Goal: Transaction & Acquisition: Purchase product/service

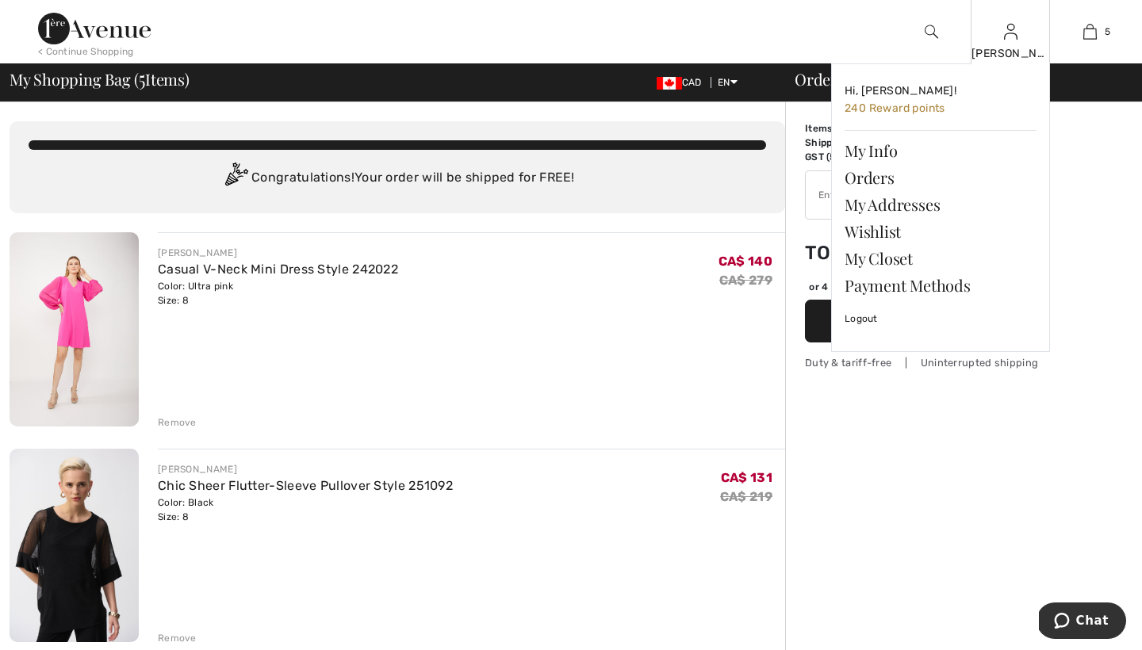
click at [1013, 32] on img at bounding box center [1010, 31] width 13 height 19
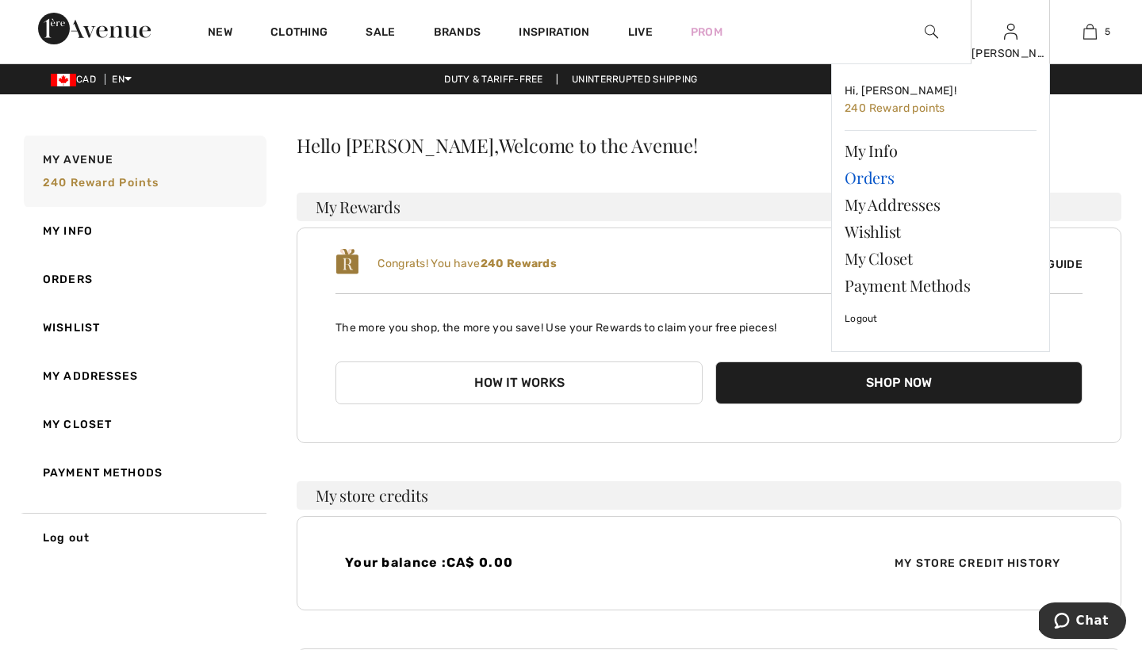
click at [853, 176] on link "Orders" at bounding box center [940, 177] width 192 height 27
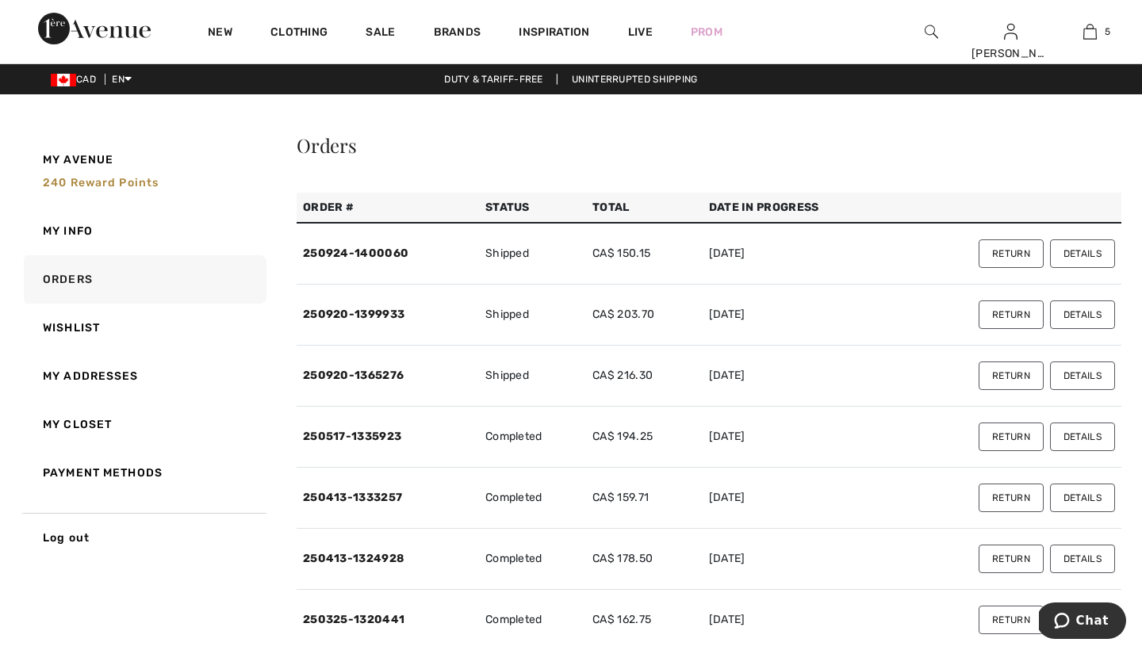
click at [1088, 372] on button "Details" at bounding box center [1082, 376] width 65 height 29
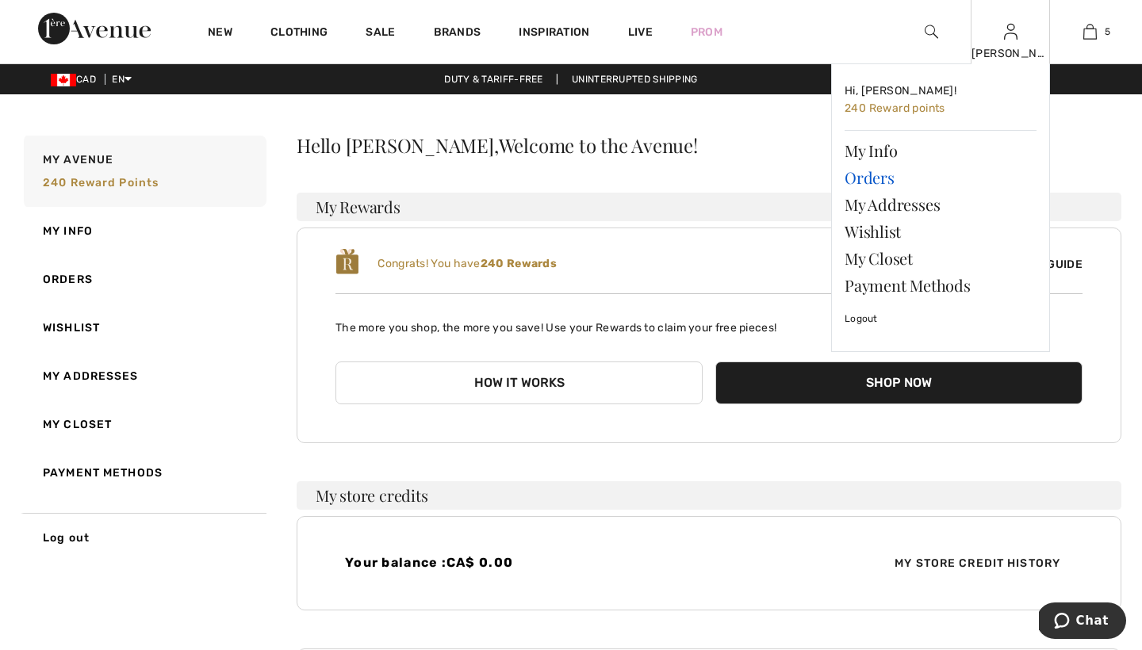
click at [850, 177] on link "Orders" at bounding box center [940, 177] width 192 height 27
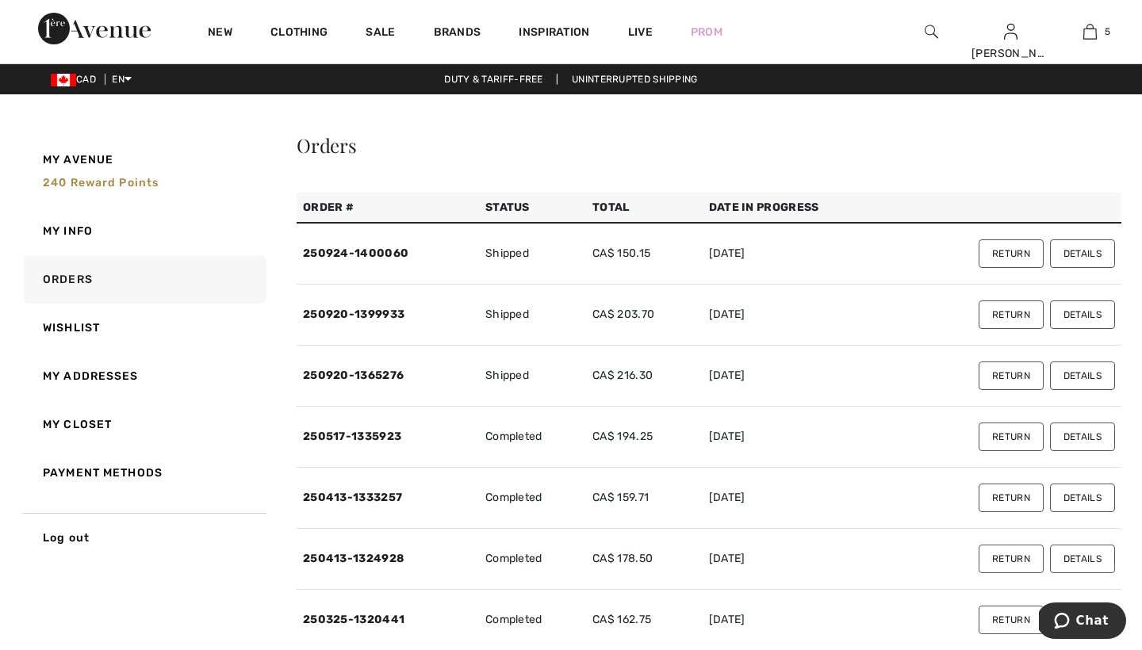
click at [1079, 312] on button "Details" at bounding box center [1082, 315] width 65 height 29
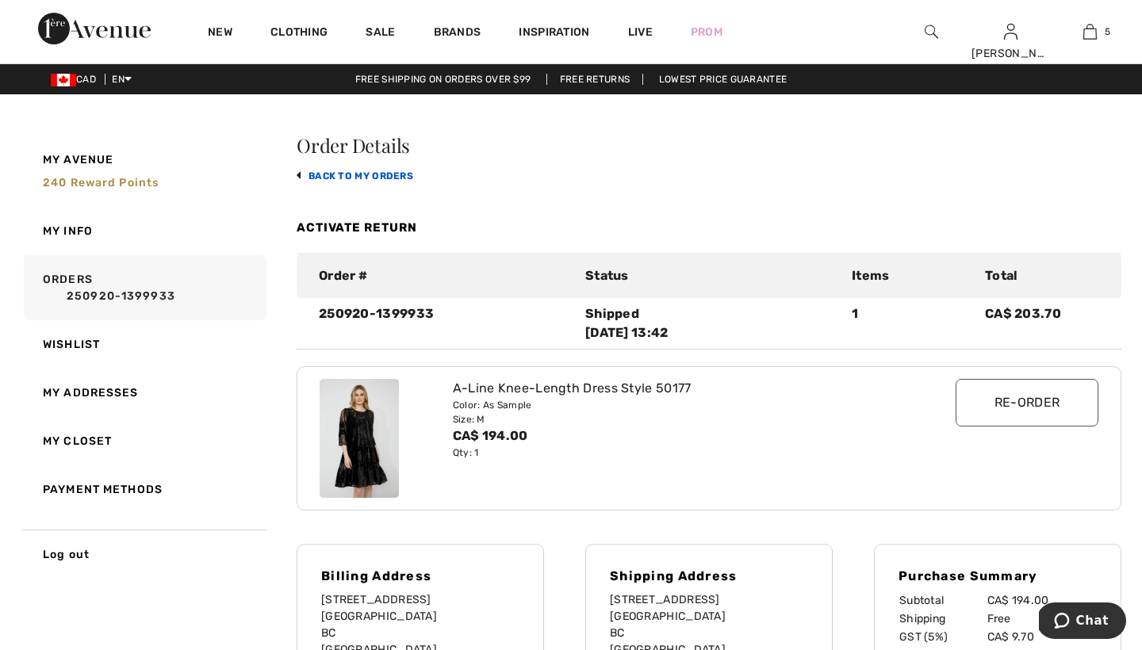
click at [327, 176] on link "back to My Orders" at bounding box center [355, 175] width 117 height 11
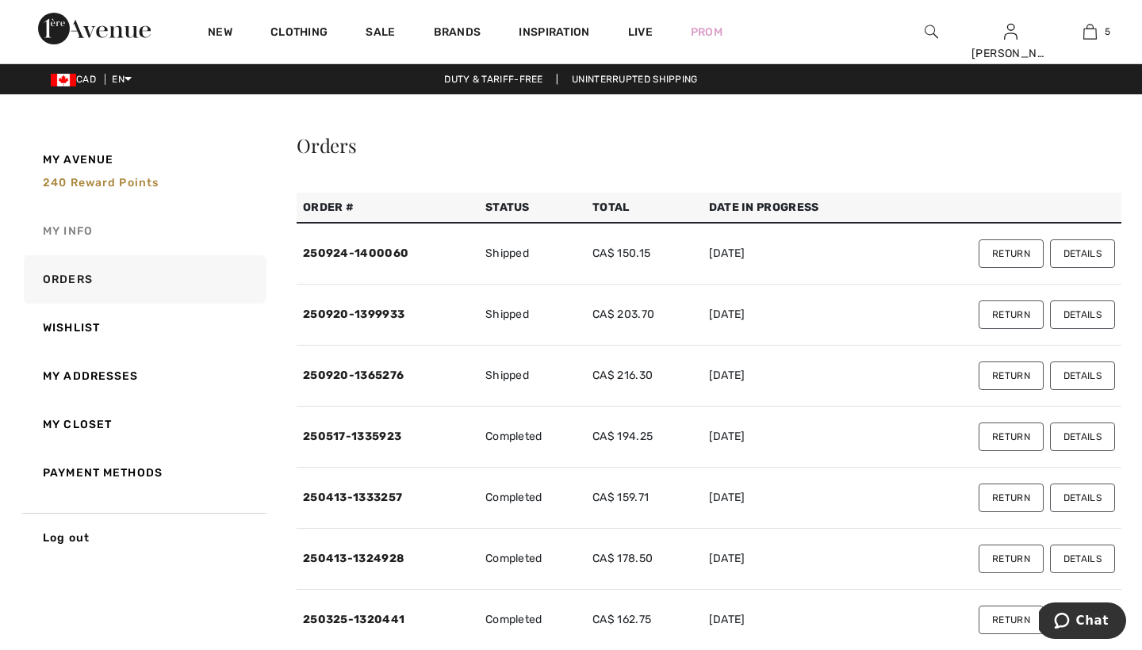
click at [67, 228] on link "My Info" at bounding box center [144, 231] width 246 height 48
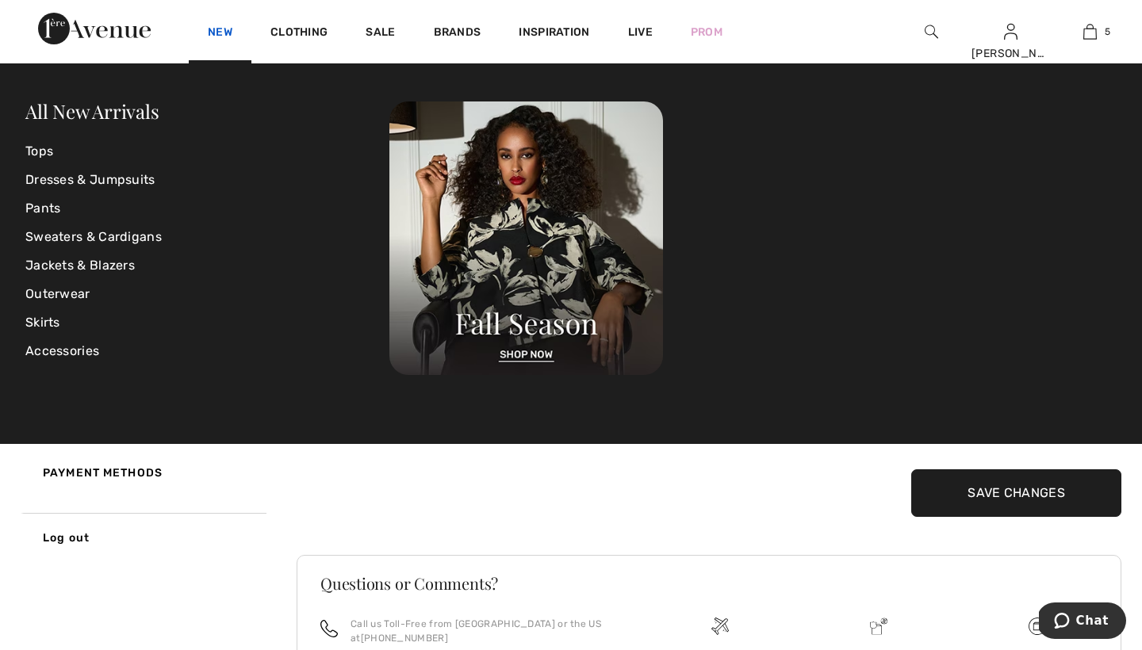
click at [225, 31] on link "New" at bounding box center [220, 33] width 25 height 17
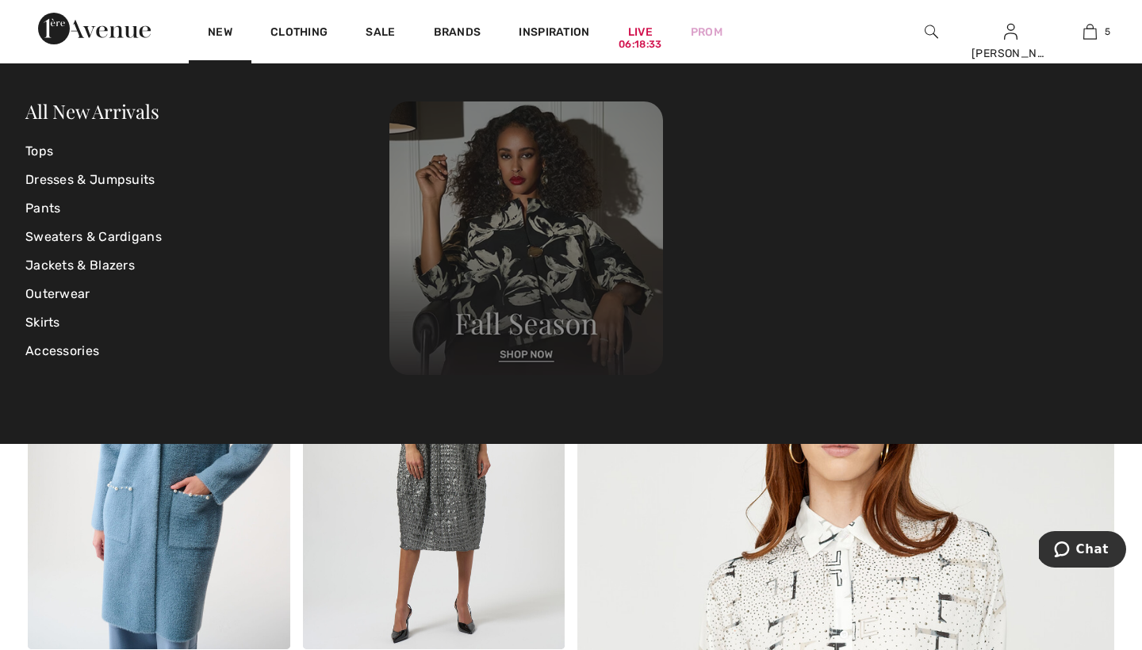
click at [529, 351] on img at bounding box center [526, 238] width 274 height 274
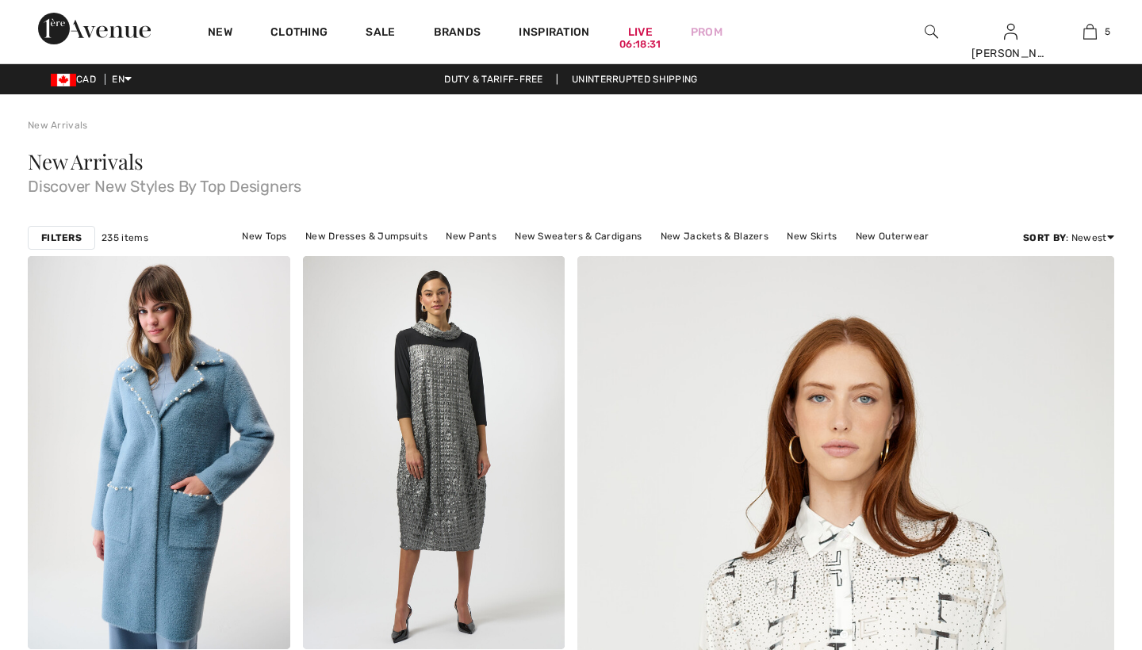
checkbox input "true"
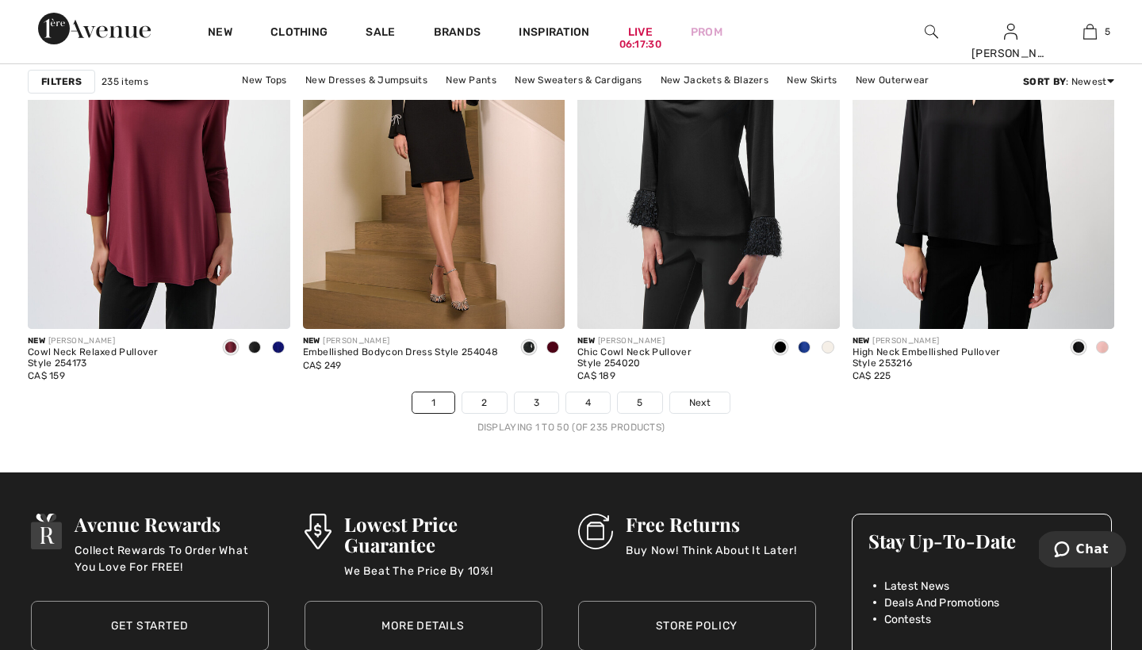
scroll to position [6954, 0]
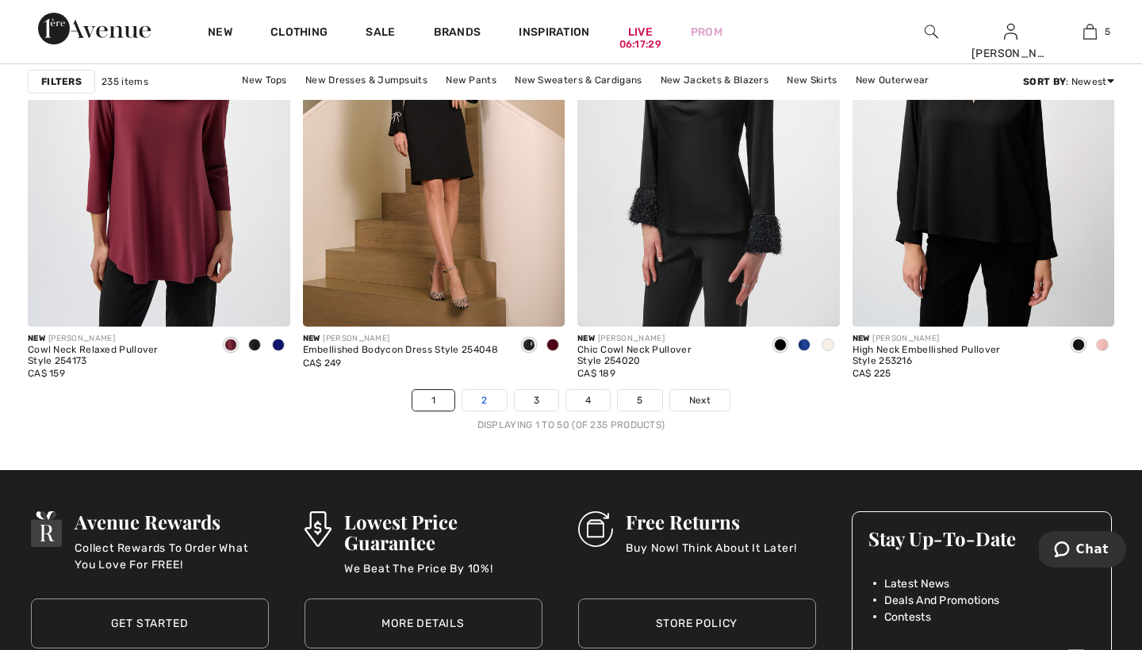
click at [486, 403] on link "2" at bounding box center [484, 400] width 44 height 21
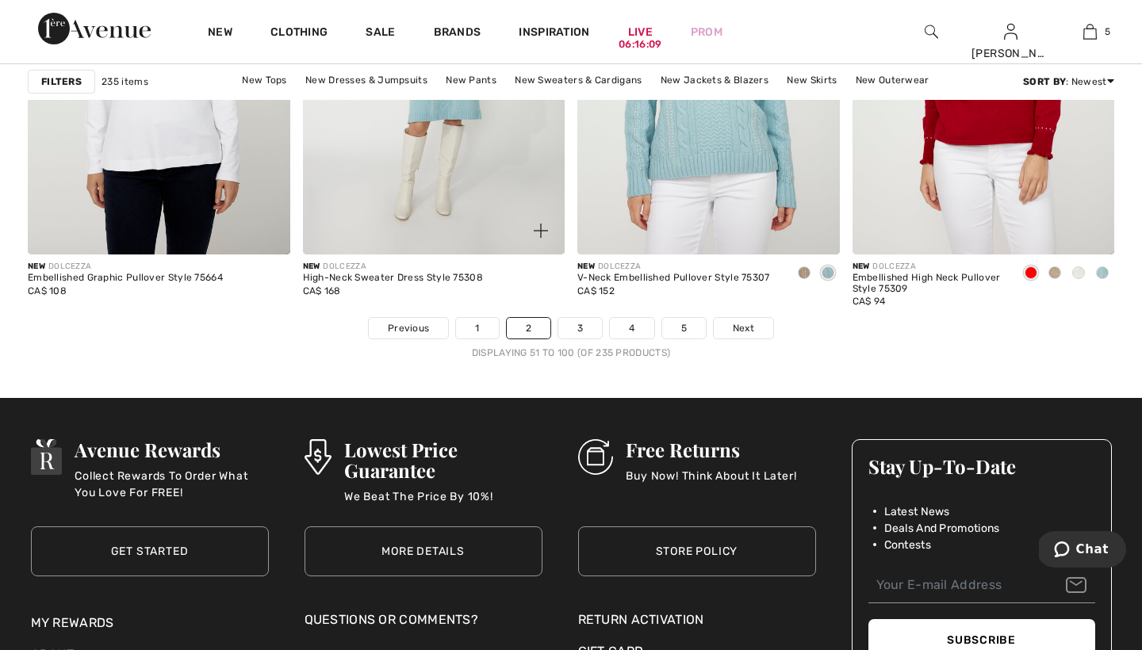
scroll to position [7027, 0]
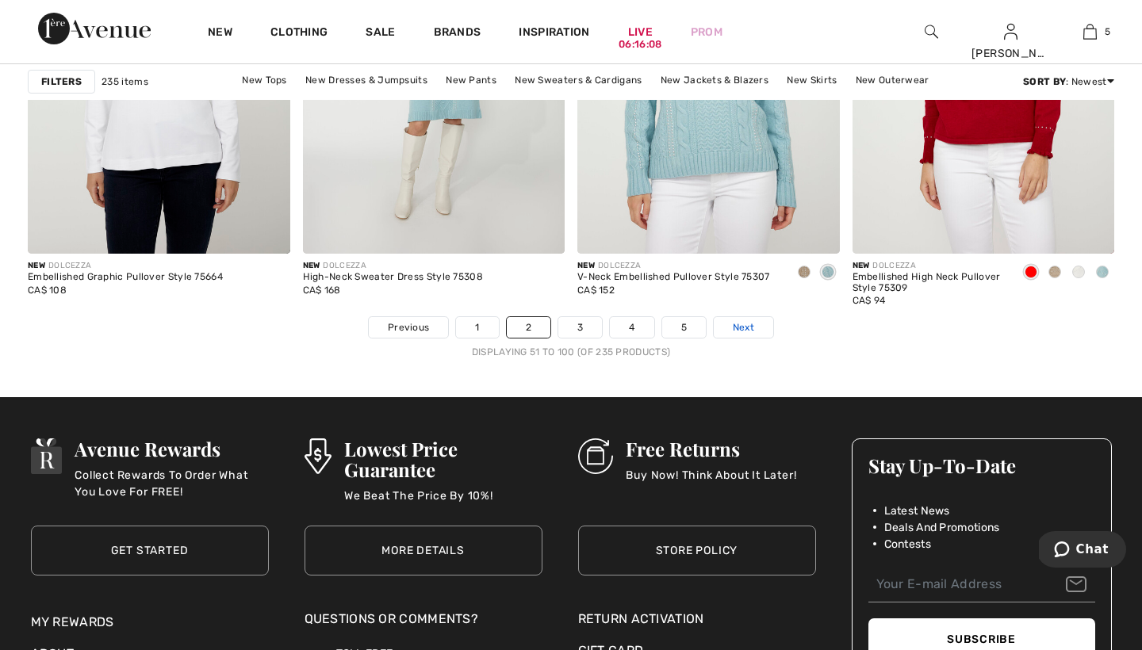
click at [741, 325] on span "Next" at bounding box center [743, 327] width 21 height 14
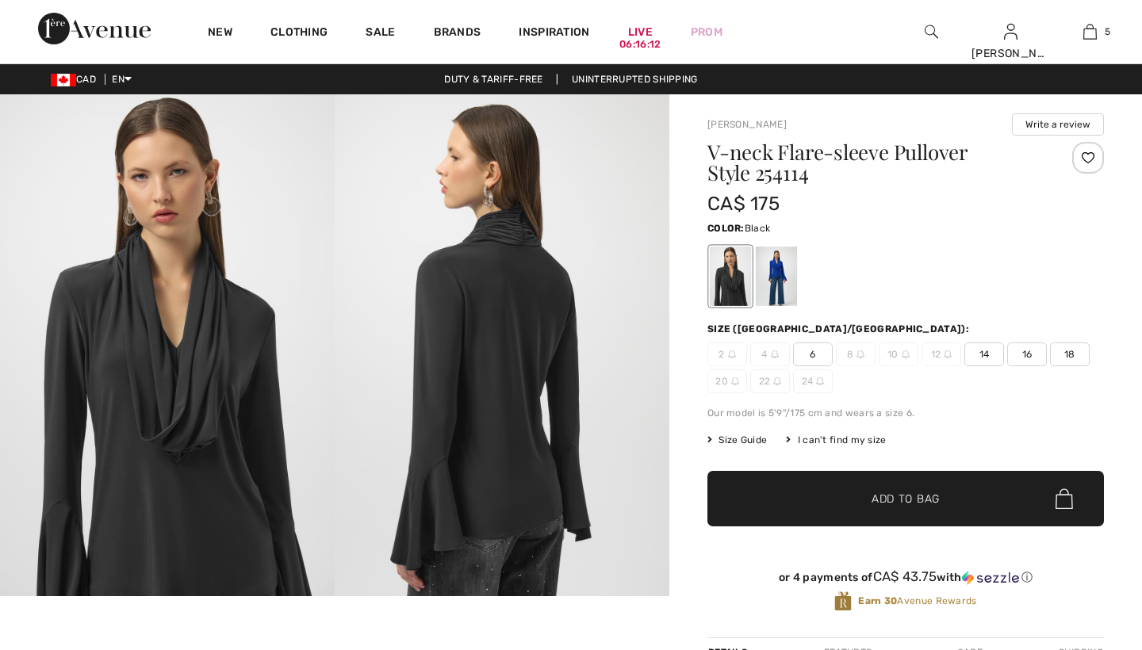
checkbox input "true"
click at [776, 273] on div at bounding box center [776, 276] width 41 height 59
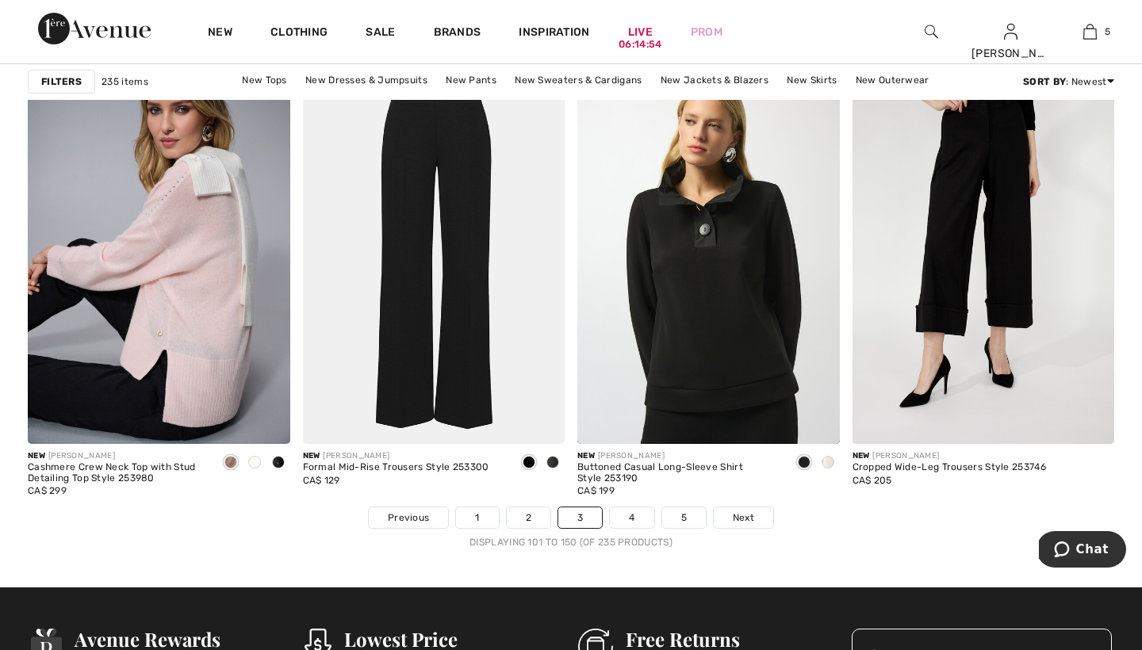
scroll to position [6837, 0]
click at [829, 460] on span at bounding box center [827, 462] width 13 height 13
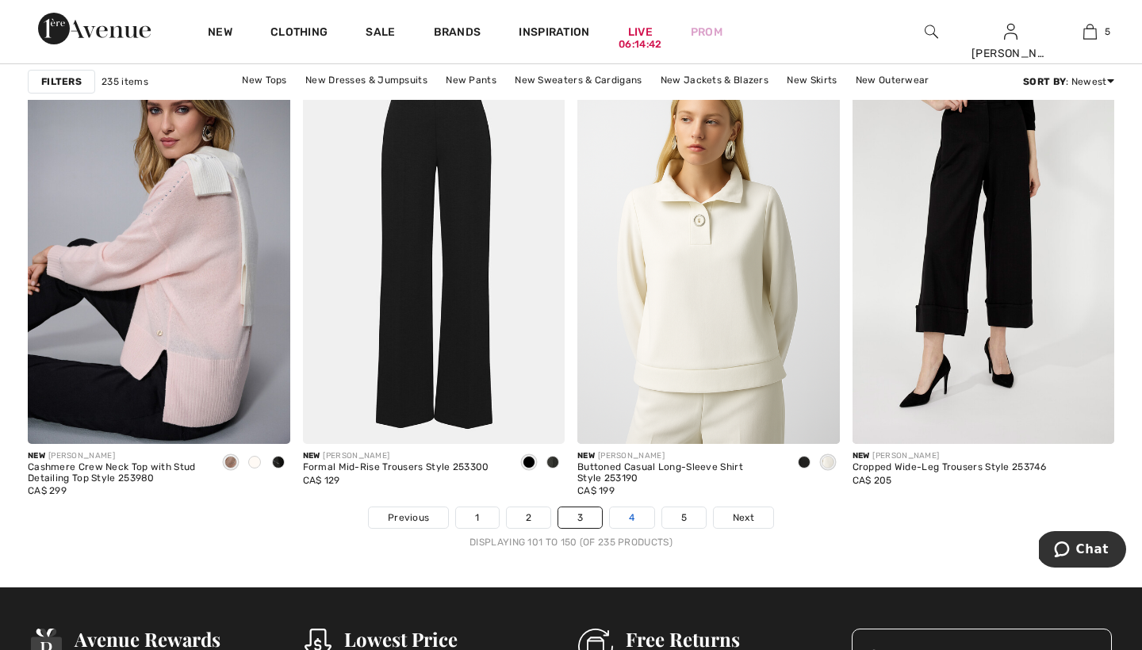
click at [632, 519] on link "4" at bounding box center [632, 517] width 44 height 21
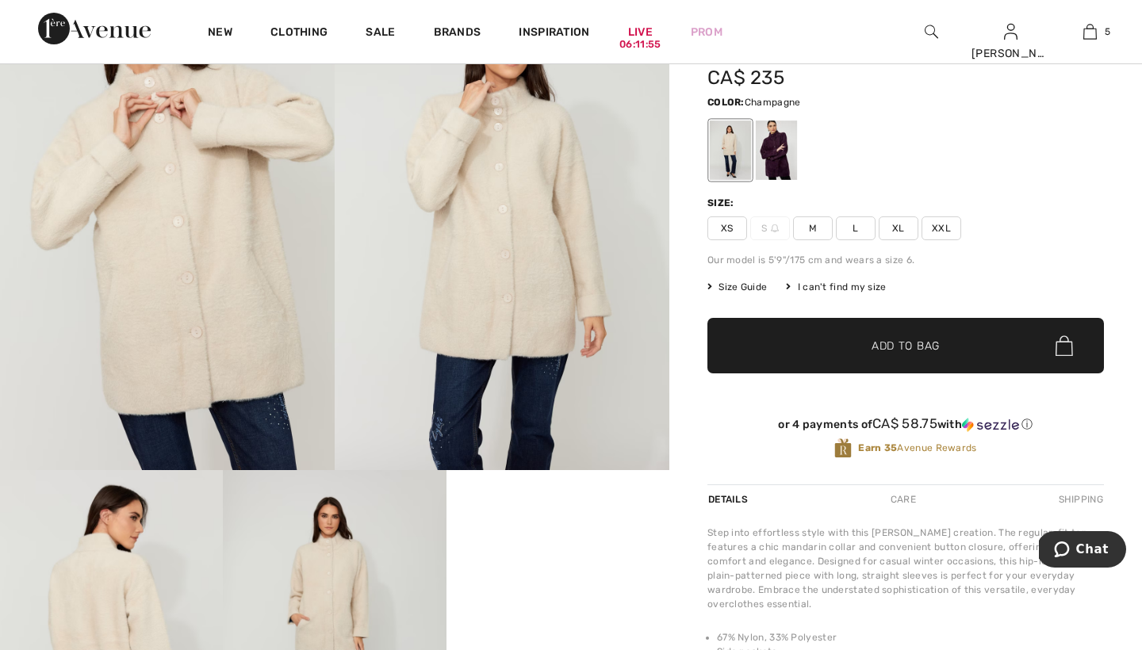
scroll to position [124, 0]
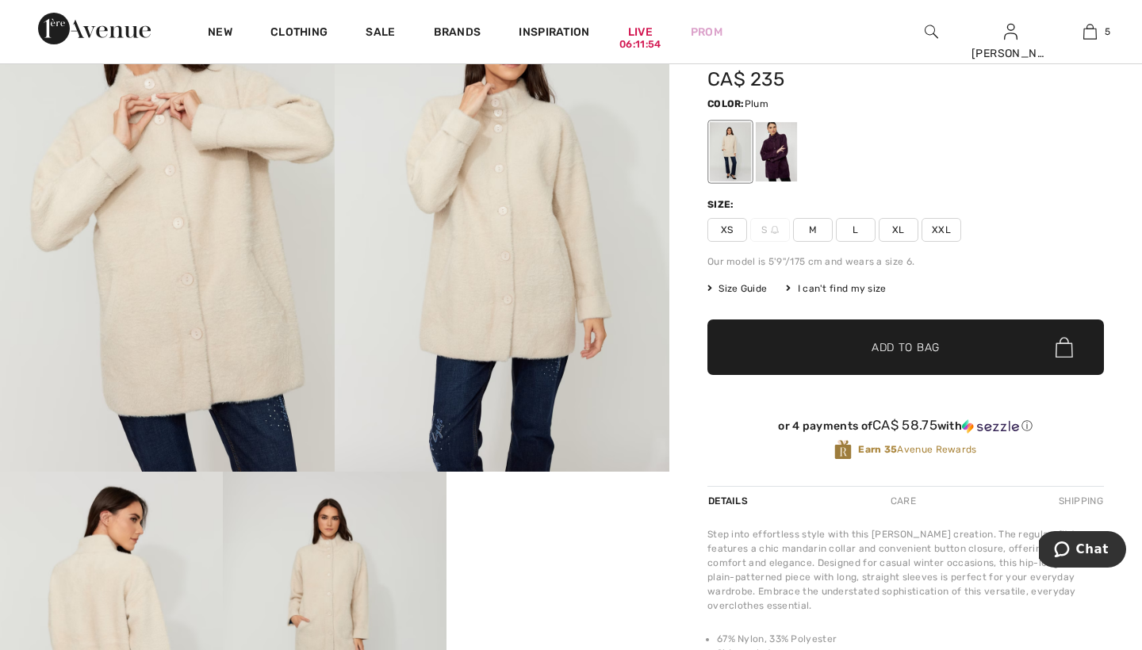
click at [781, 138] on div at bounding box center [776, 151] width 41 height 59
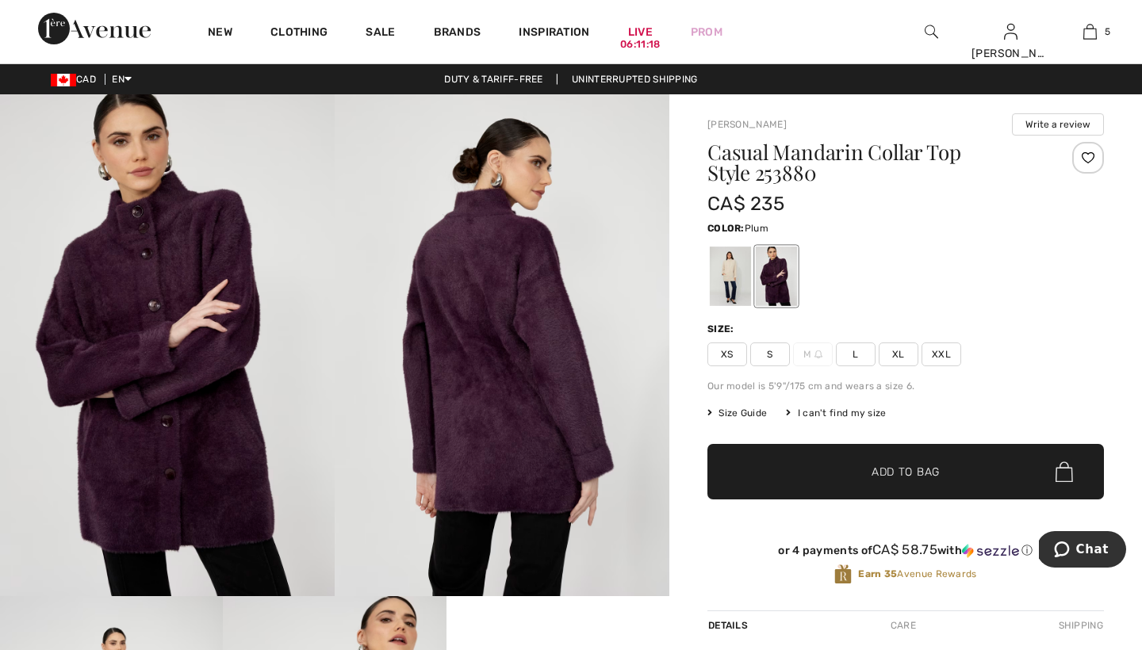
scroll to position [0, 0]
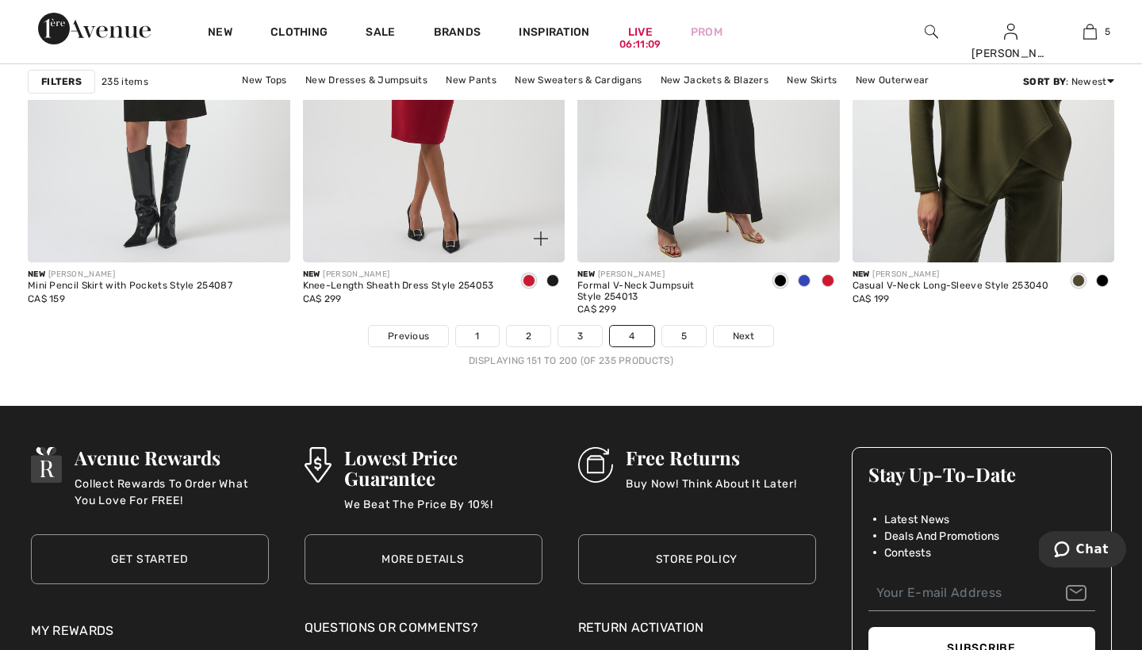
scroll to position [7012, 0]
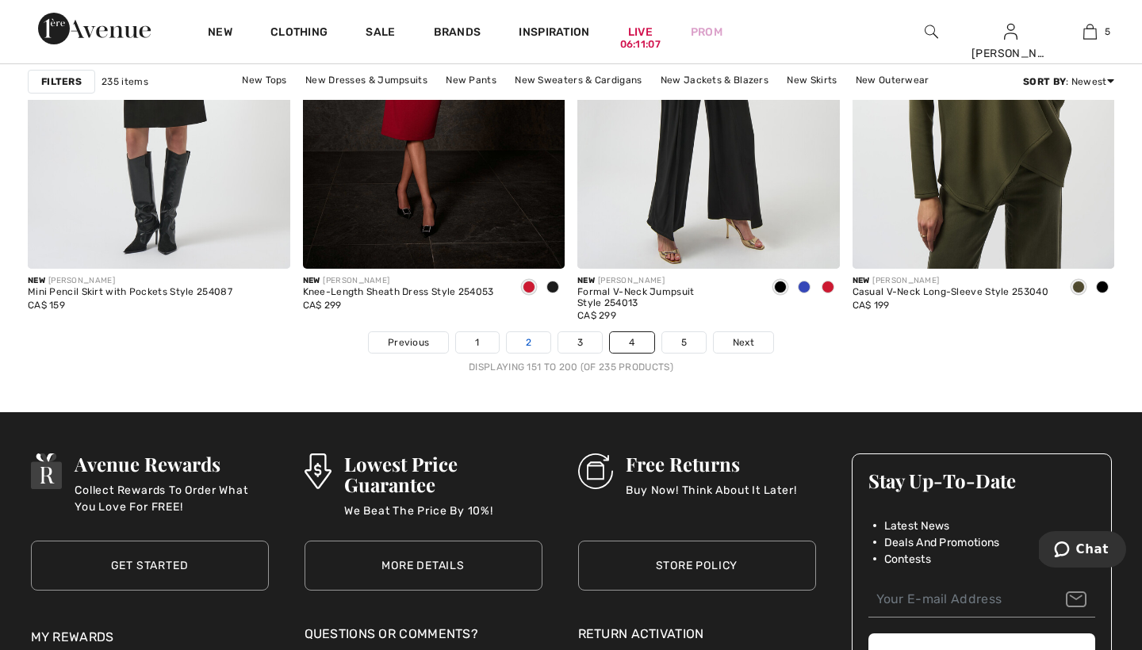
click at [525, 339] on link "2" at bounding box center [529, 342] width 44 height 21
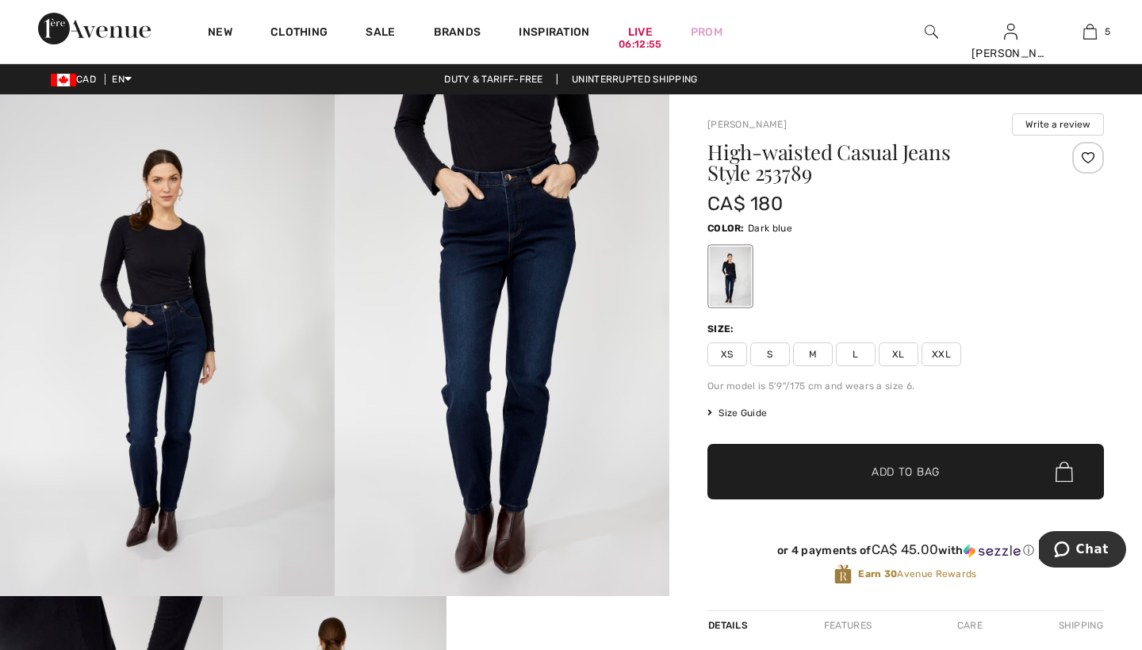
click at [811, 354] on span "M" at bounding box center [813, 355] width 40 height 24
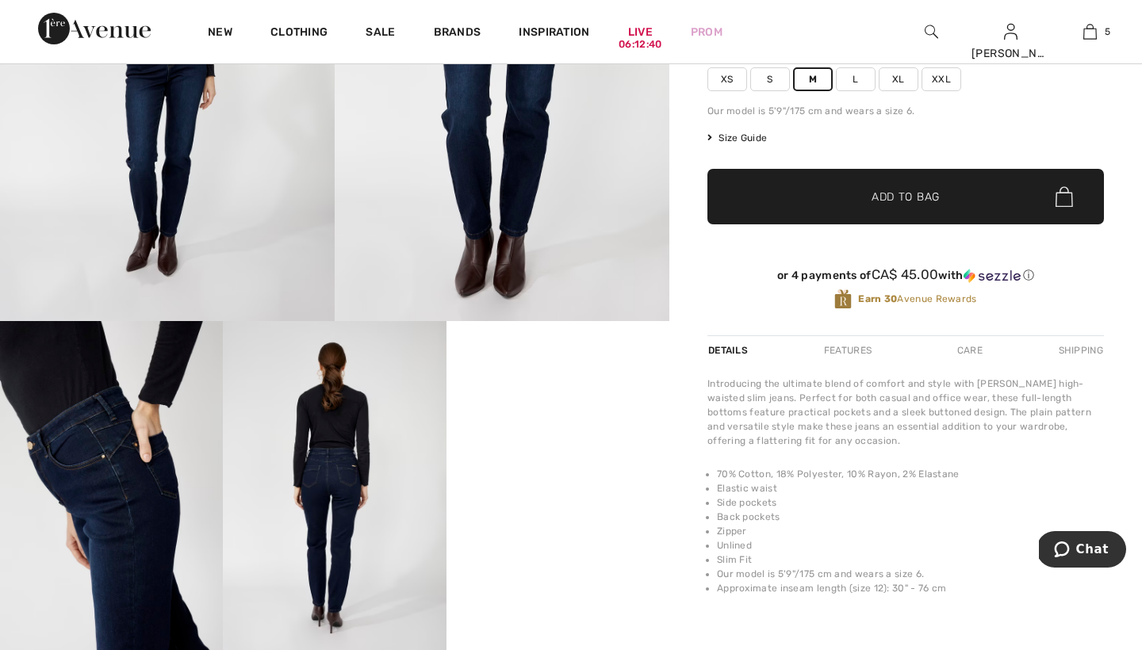
scroll to position [274, 0]
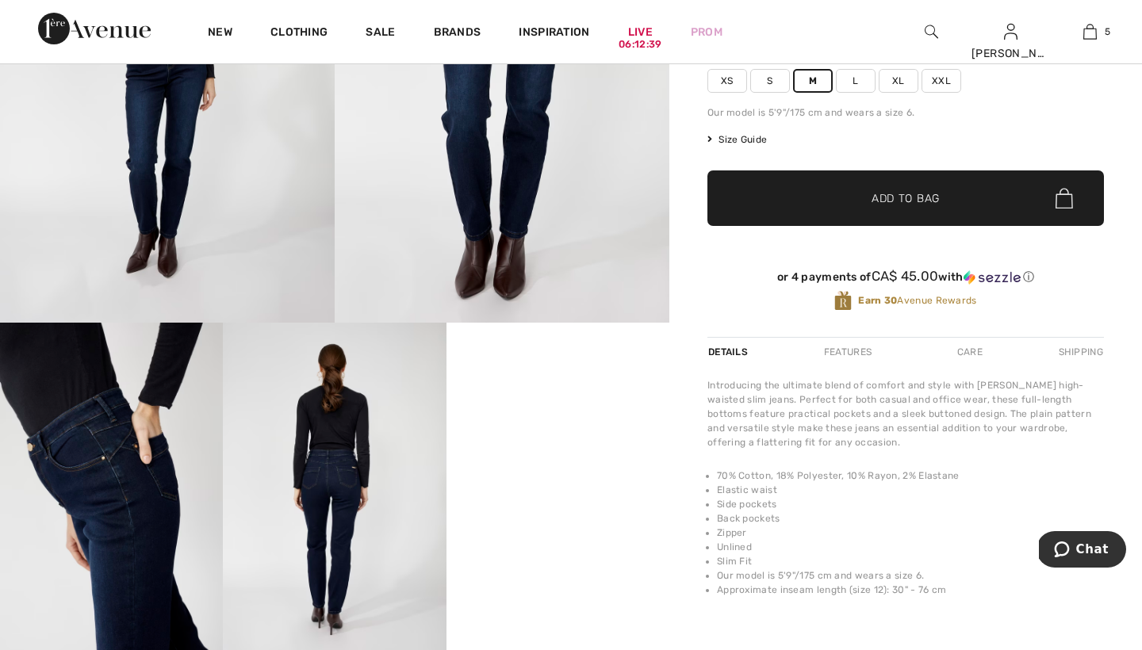
click at [892, 199] on span "Add to Bag" at bounding box center [905, 198] width 68 height 17
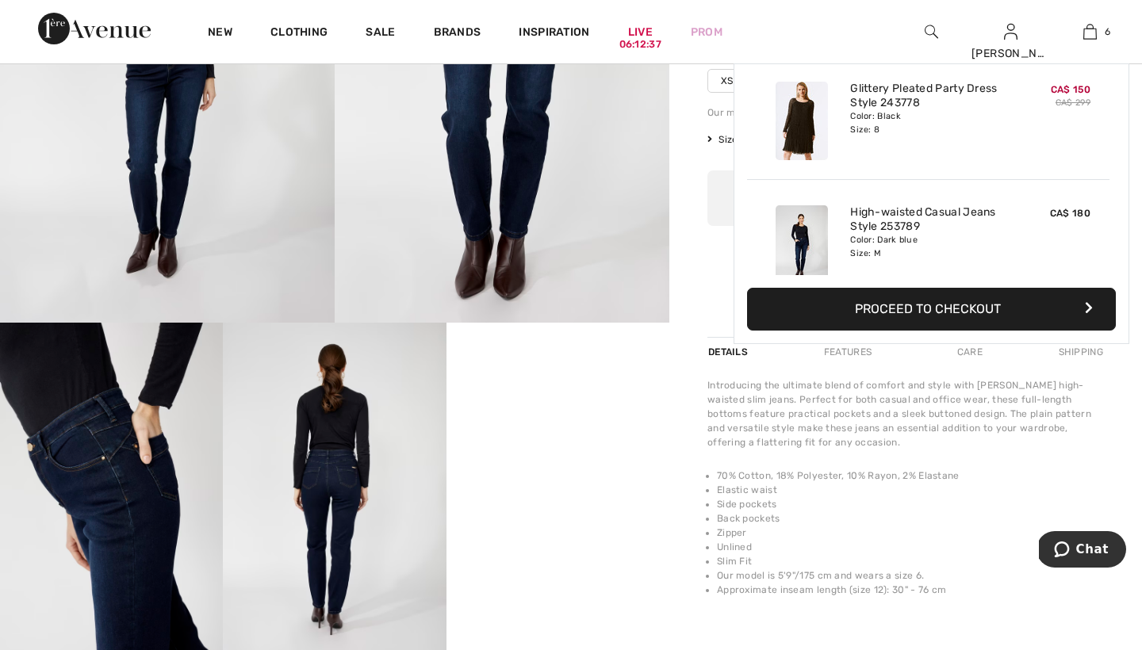
scroll to position [544, 0]
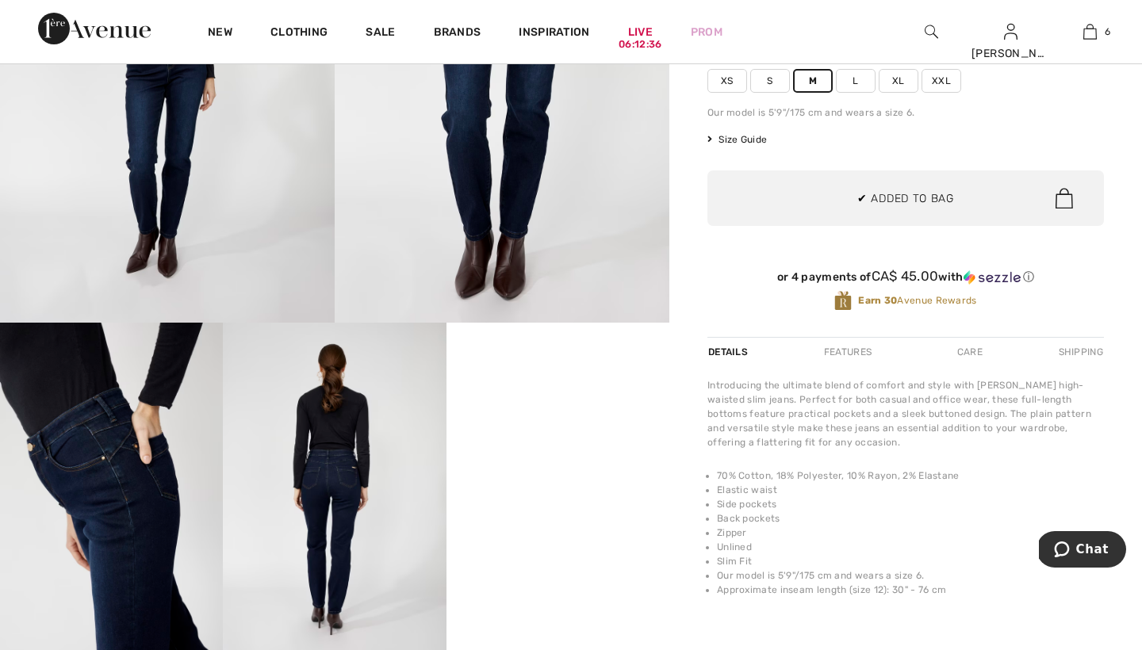
click at [676, 328] on div "[PERSON_NAME] Write a review High-waisted Casual Jeans Style 253789 CA$ 180 Col…" at bounding box center [905, 303] width 473 height 964
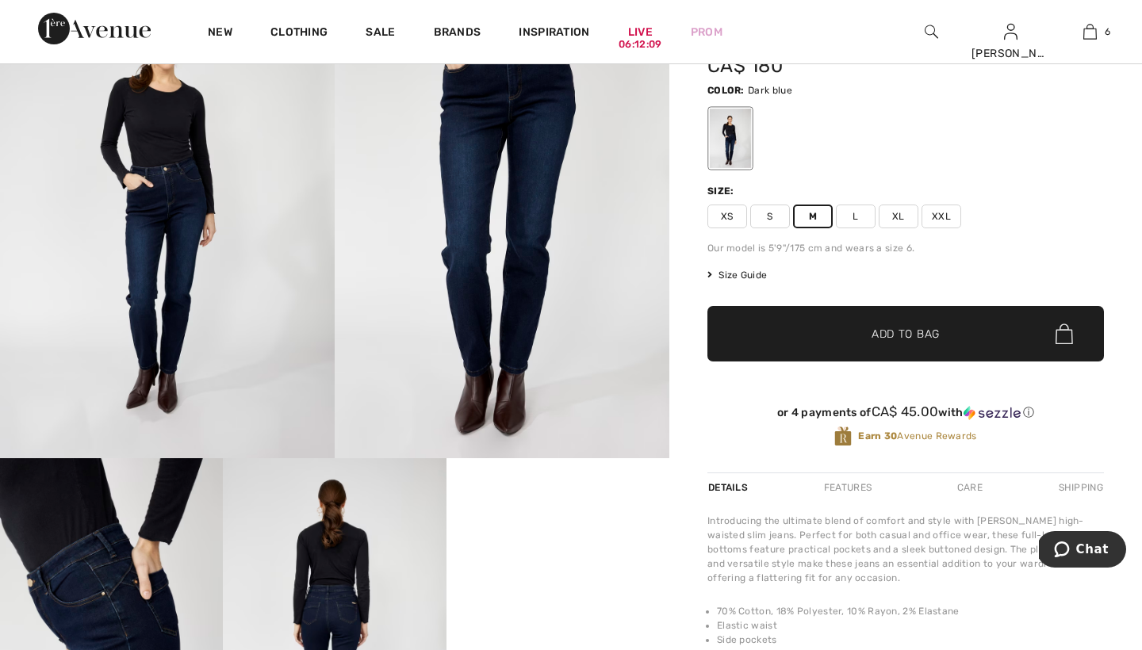
scroll to position [132, 0]
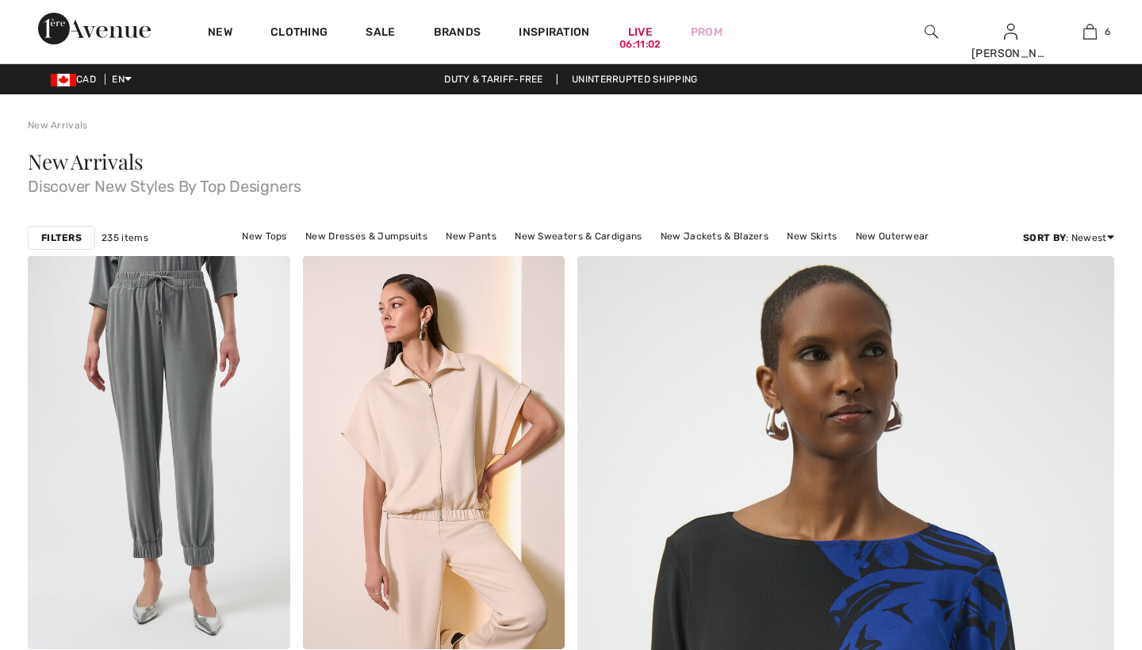
checkbox input "true"
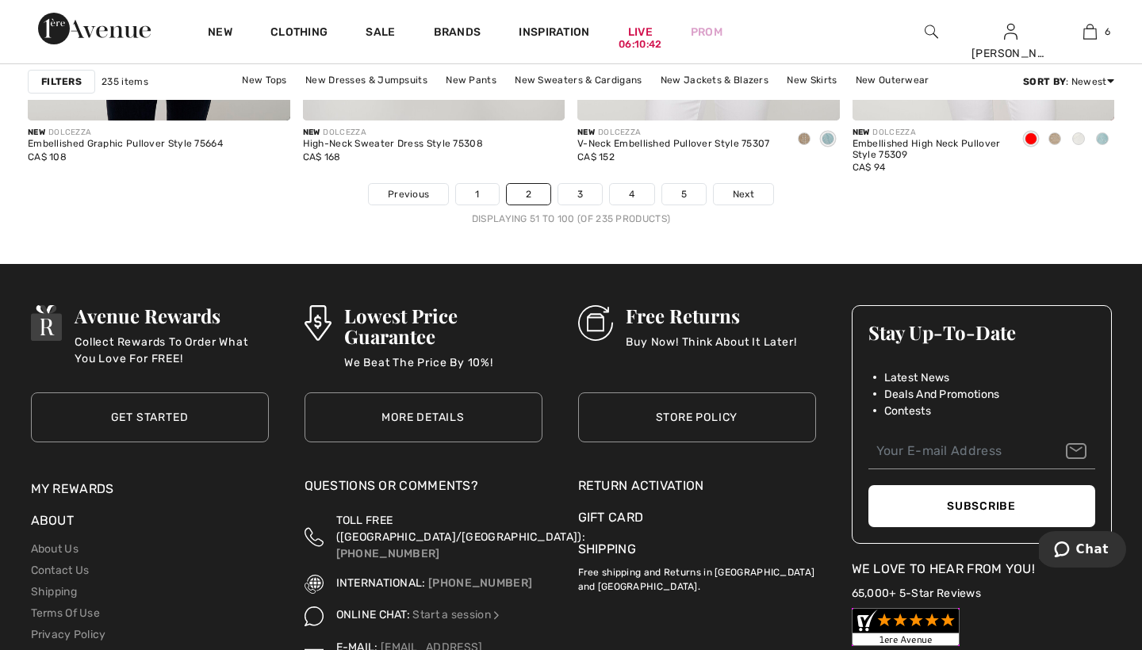
scroll to position [7166, 0]
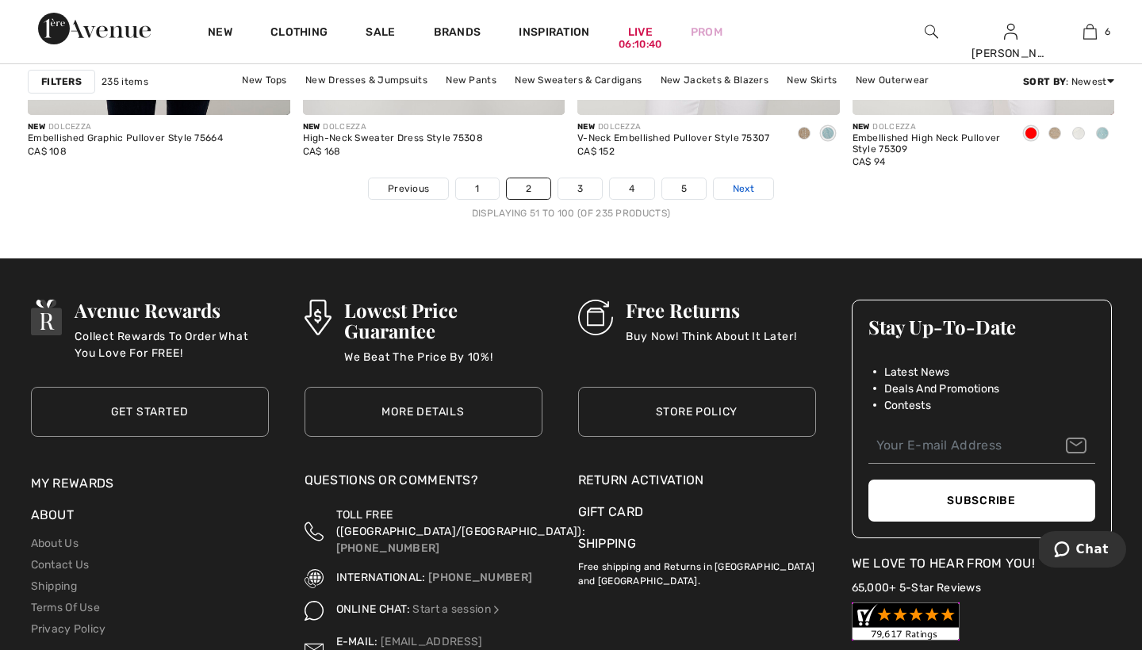
click at [742, 189] on span "Next" at bounding box center [743, 189] width 21 height 14
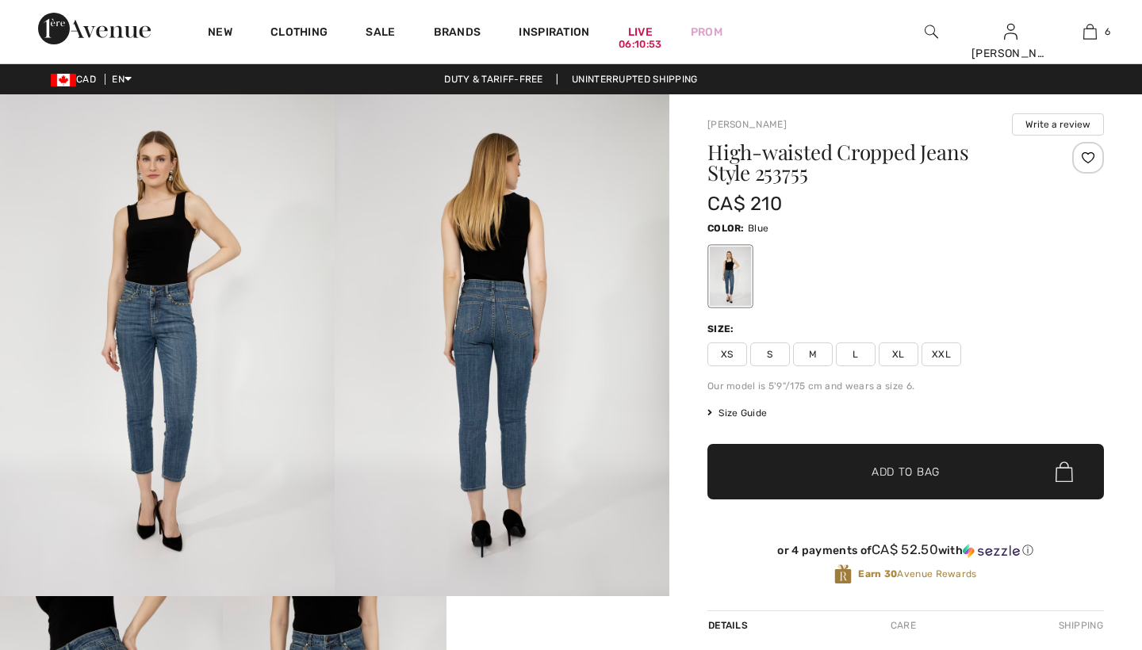
checkbox input "true"
click at [815, 350] on span "M" at bounding box center [813, 355] width 40 height 24
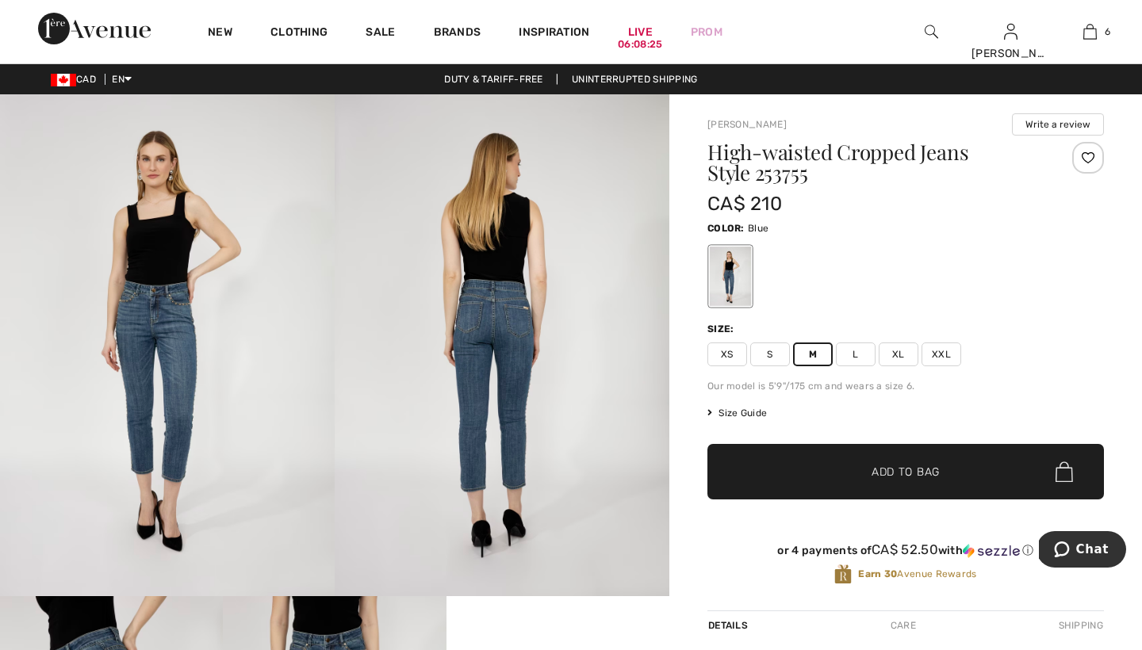
click at [882, 475] on span "Add to Bag" at bounding box center [905, 472] width 68 height 17
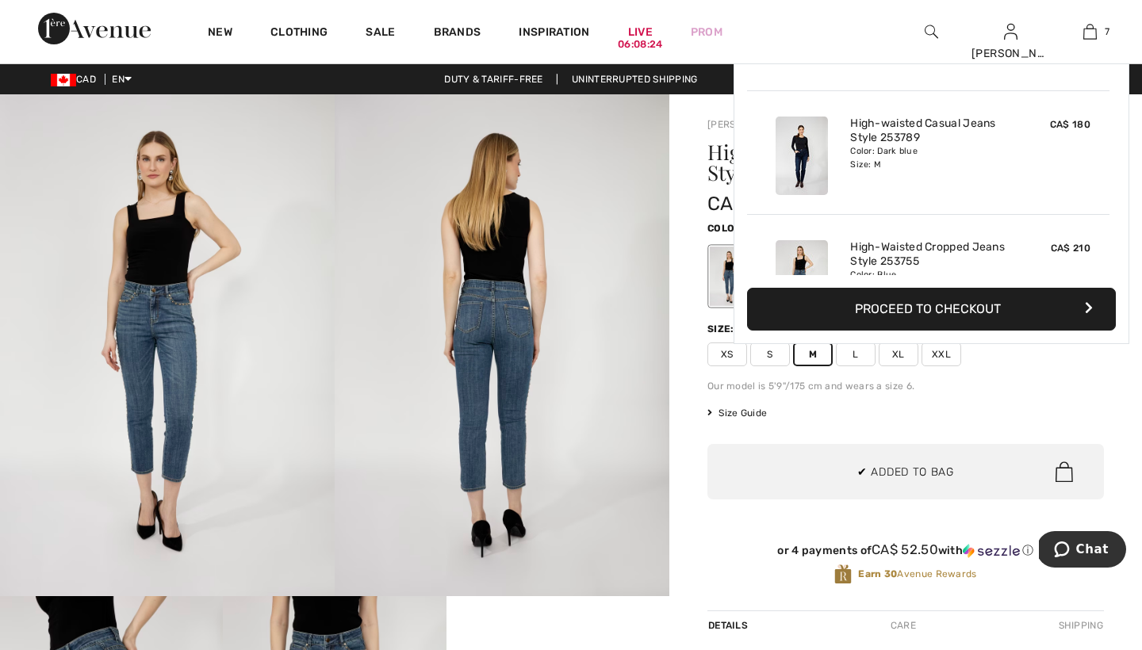
scroll to position [668, 0]
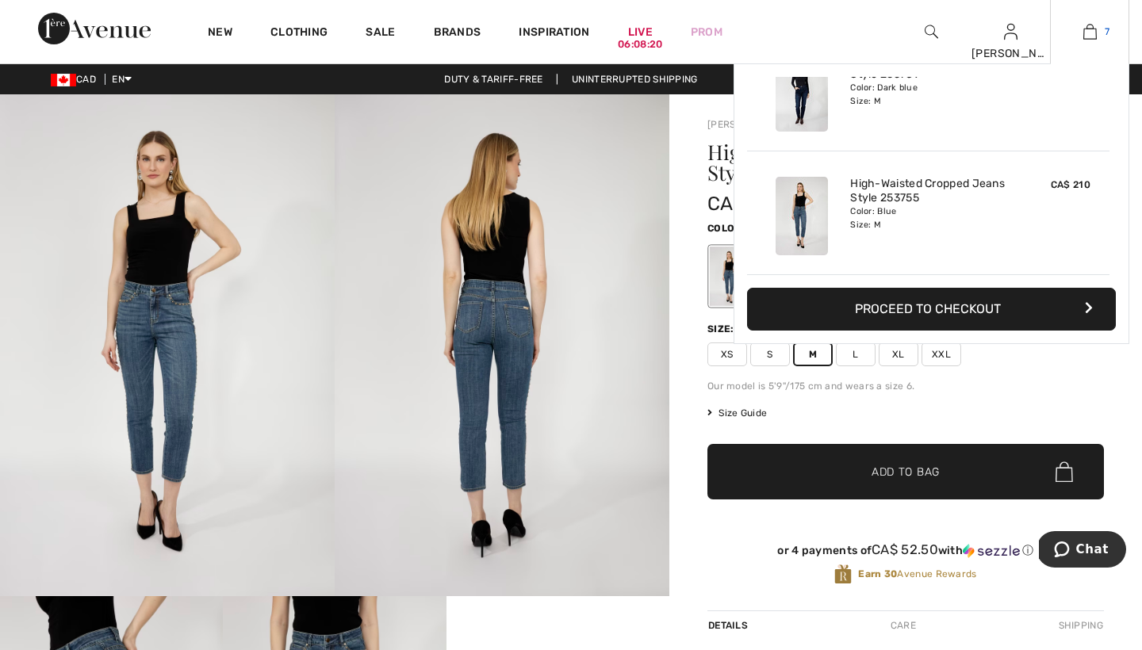
click at [1087, 29] on img at bounding box center [1089, 31] width 13 height 19
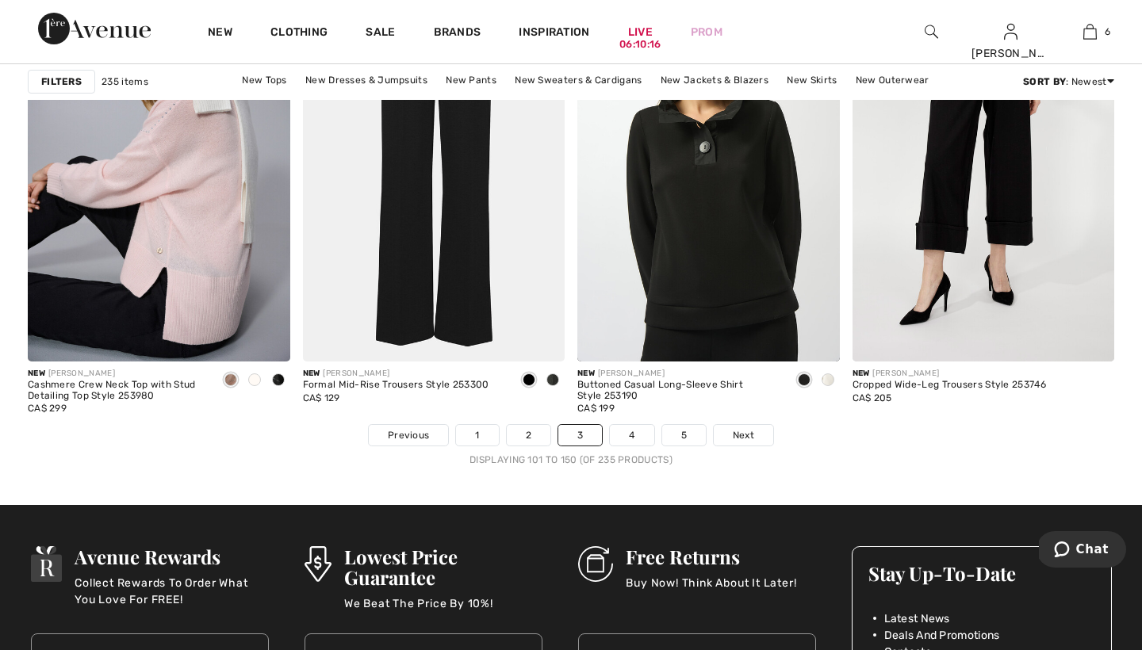
scroll to position [6924, 0]
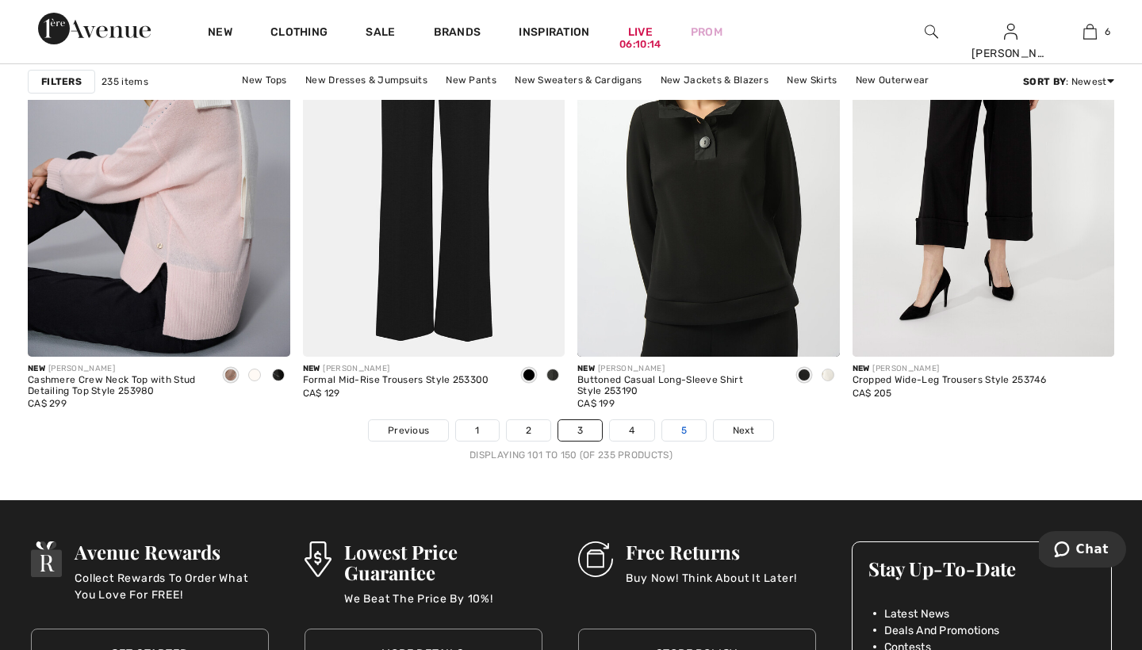
click at [690, 428] on link "5" at bounding box center [684, 430] width 44 height 21
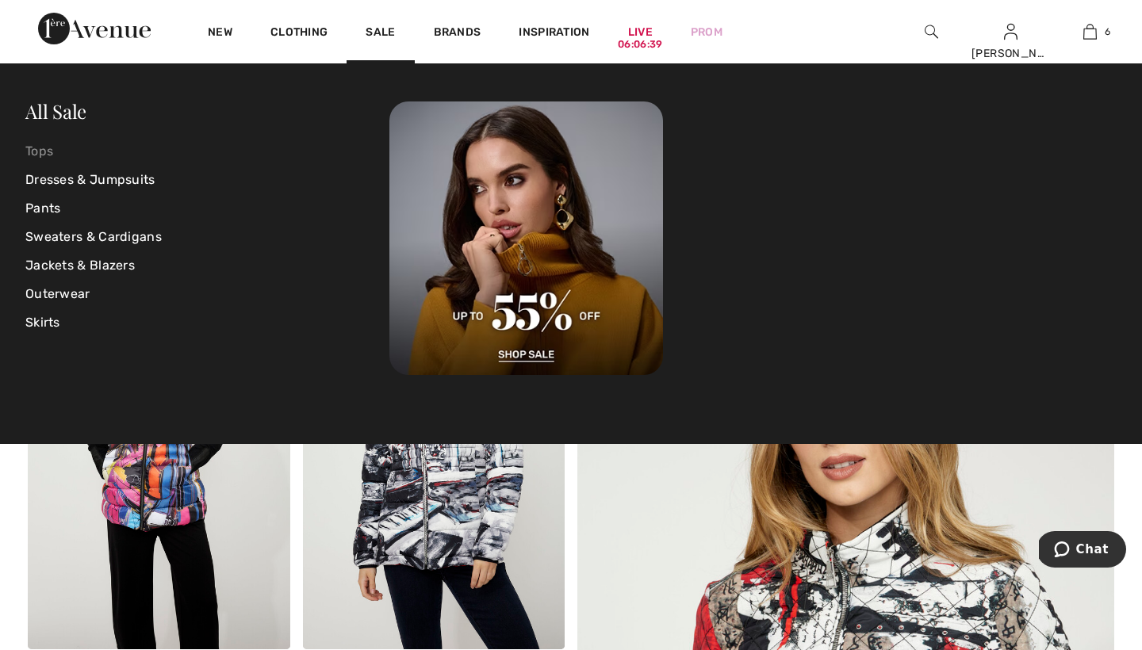
click at [41, 150] on link "Tops" at bounding box center [207, 151] width 364 height 29
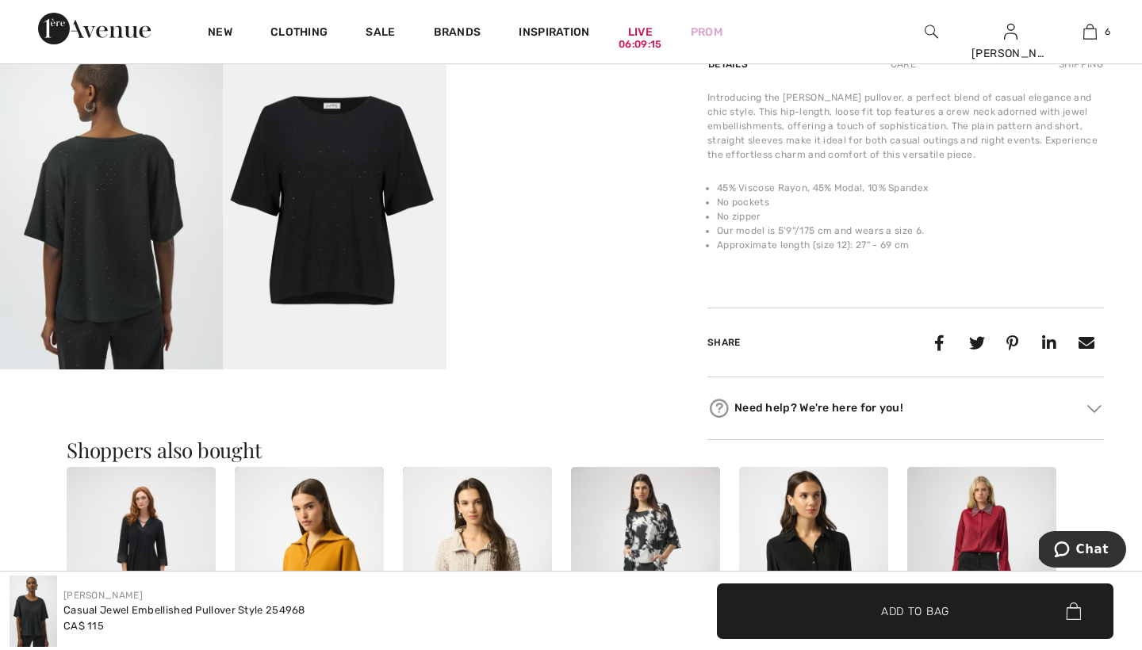
scroll to position [498, 0]
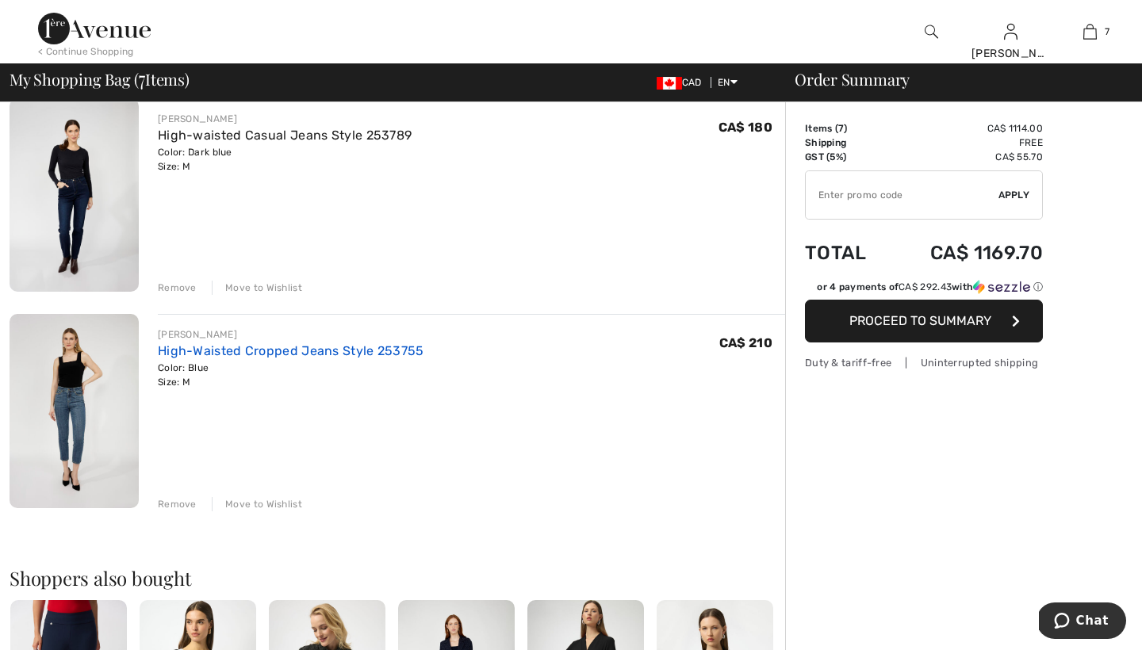
scroll to position [1215, 0]
click at [247, 503] on div "Move to Wishlist" at bounding box center [257, 503] width 90 height 14
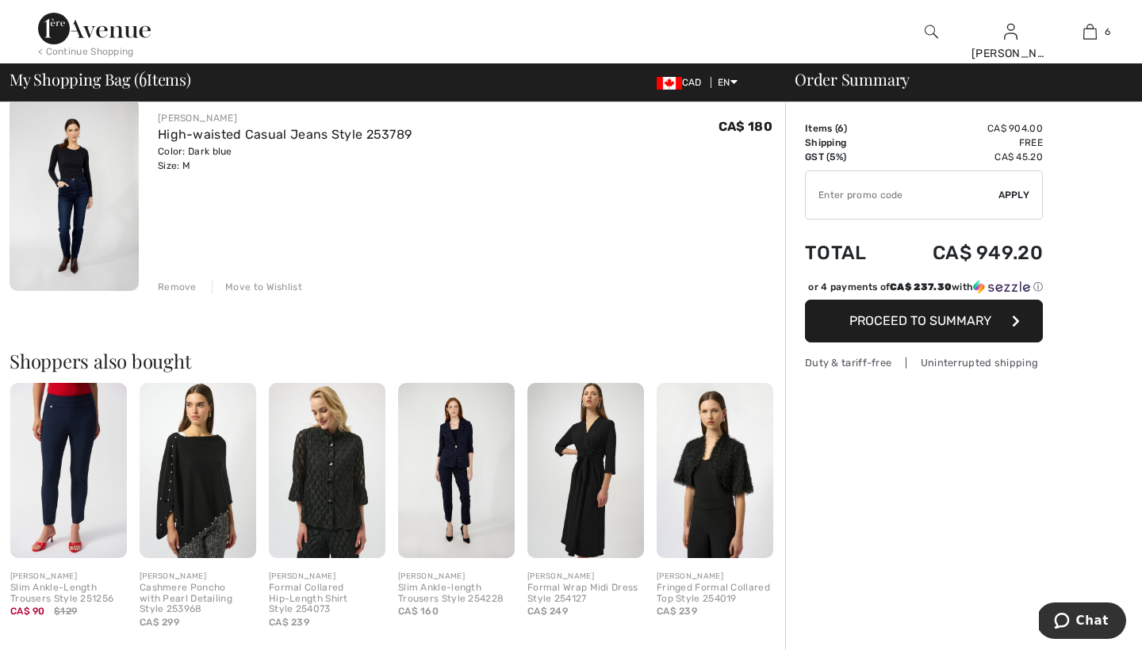
click at [258, 285] on div "Move to Wishlist" at bounding box center [257, 287] width 90 height 14
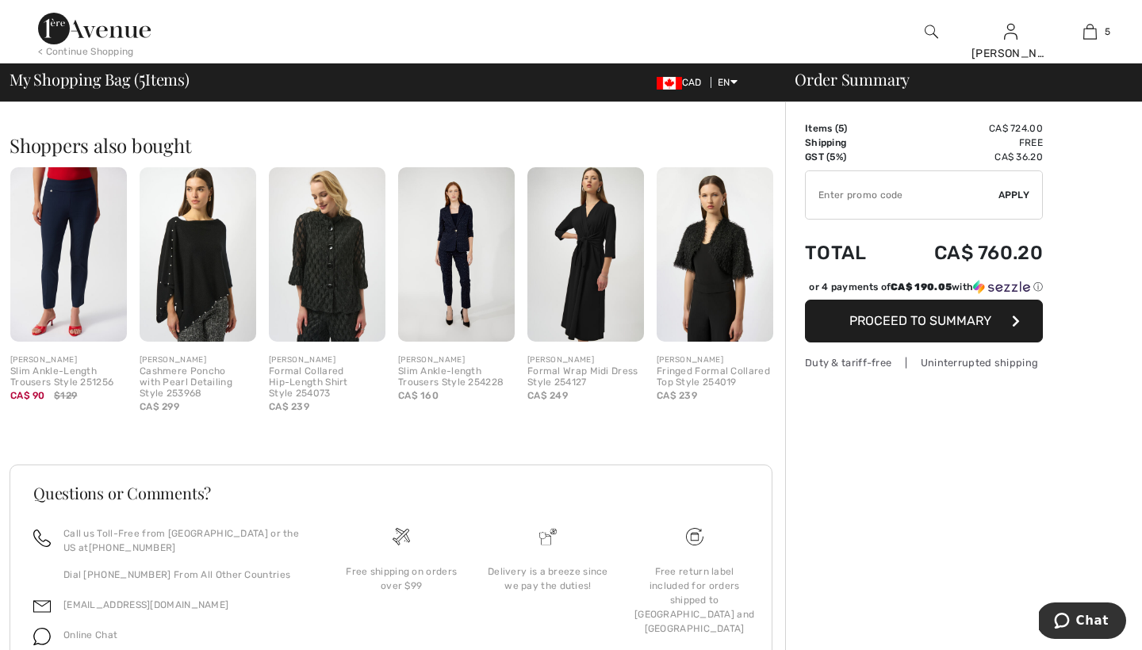
click at [324, 253] on img at bounding box center [327, 254] width 117 height 174
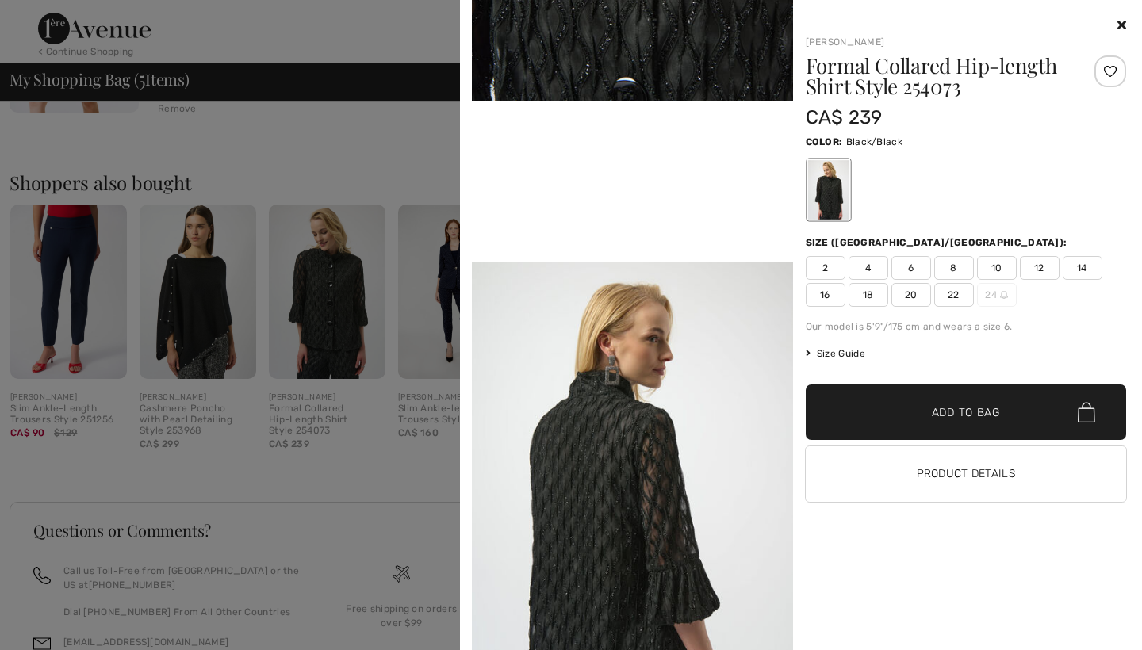
scroll to position [861, 0]
click at [950, 268] on span "8" at bounding box center [954, 268] width 40 height 24
click at [949, 408] on span "Add to Bag" at bounding box center [966, 412] width 68 height 17
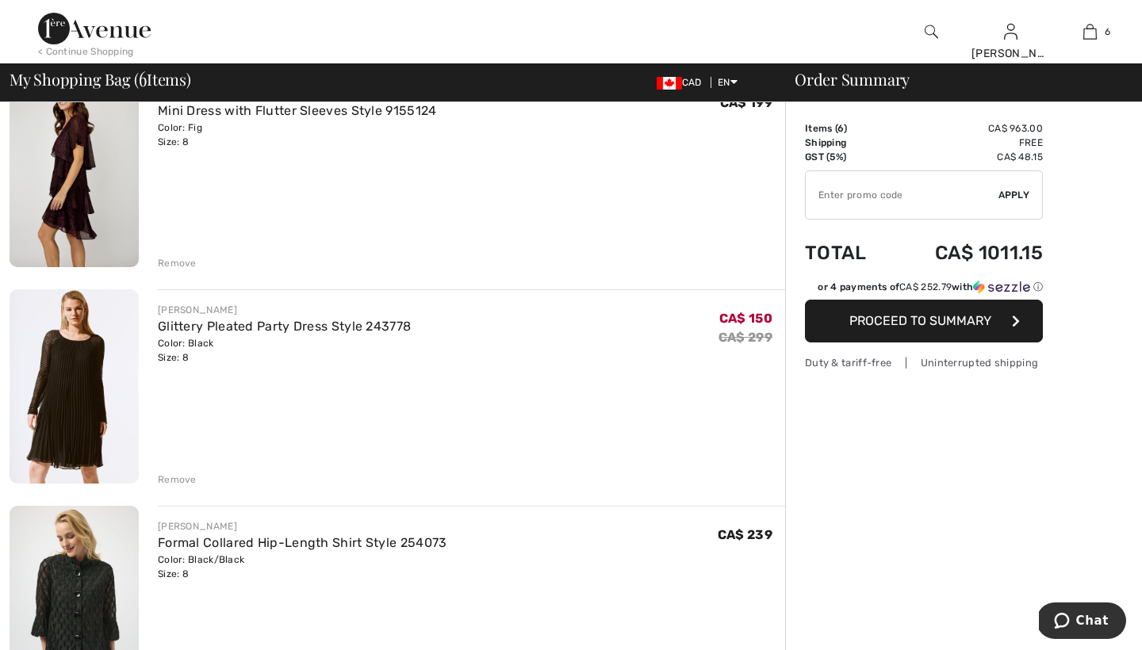
scroll to position [963, 0]
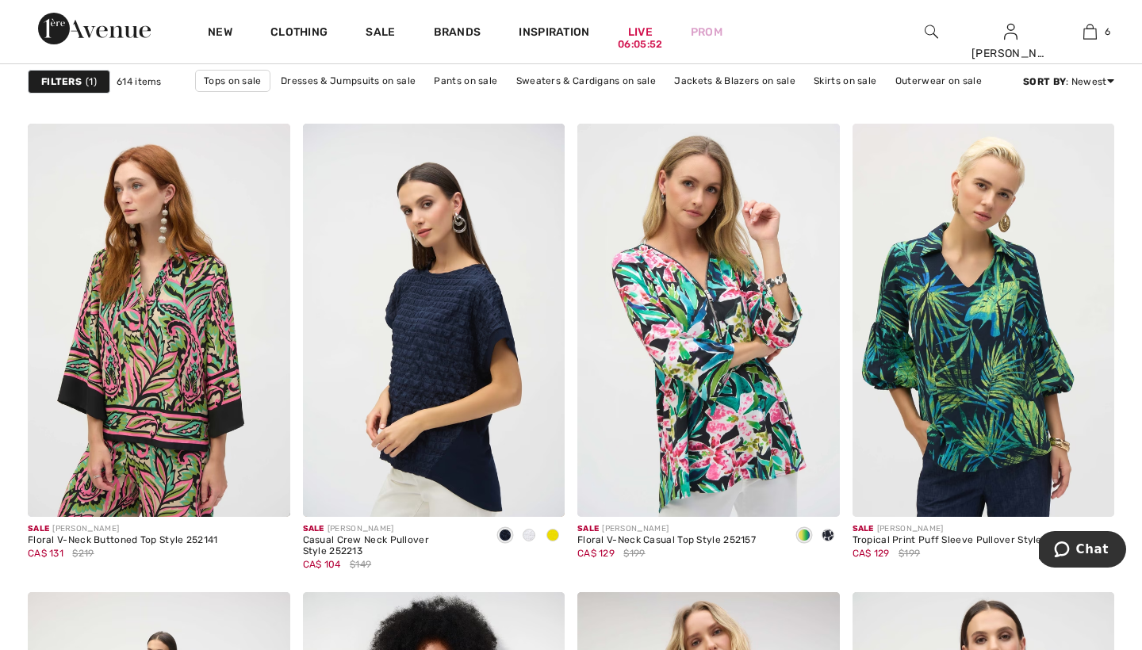
scroll to position [6277, 0]
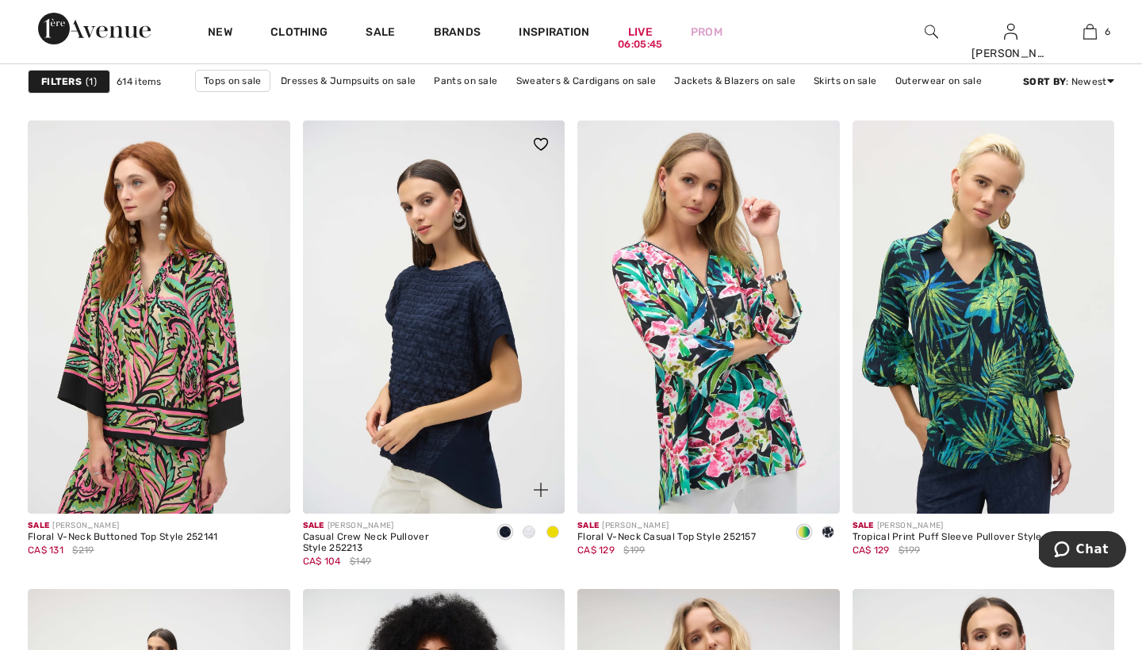
click at [531, 534] on span at bounding box center [529, 532] width 13 height 13
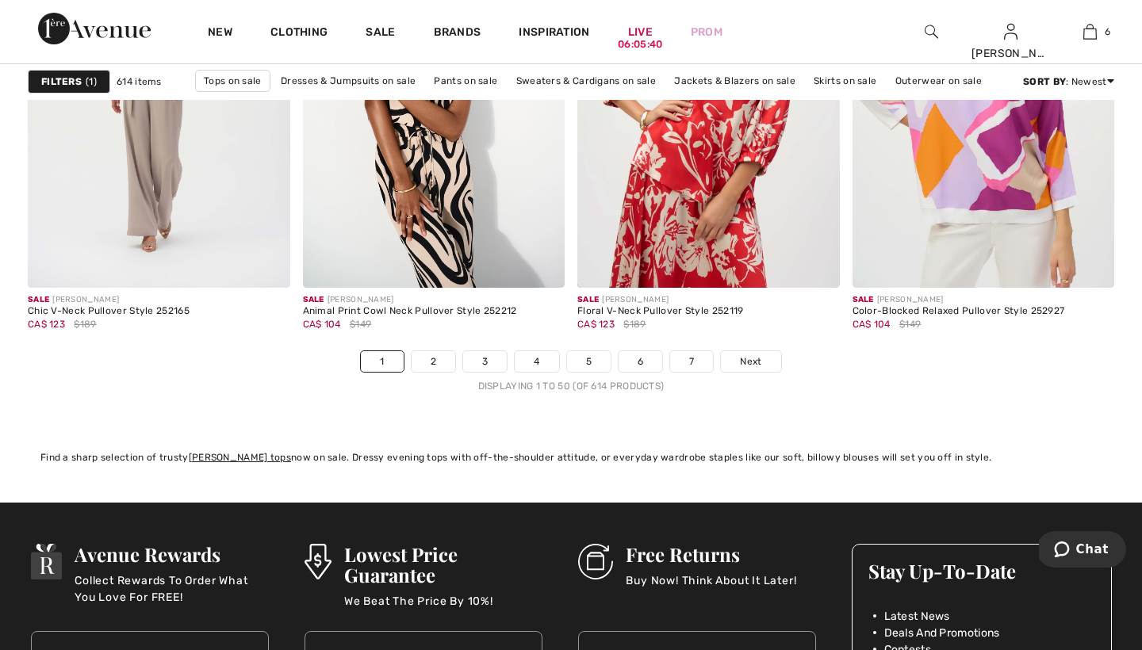
scroll to position [6973, 0]
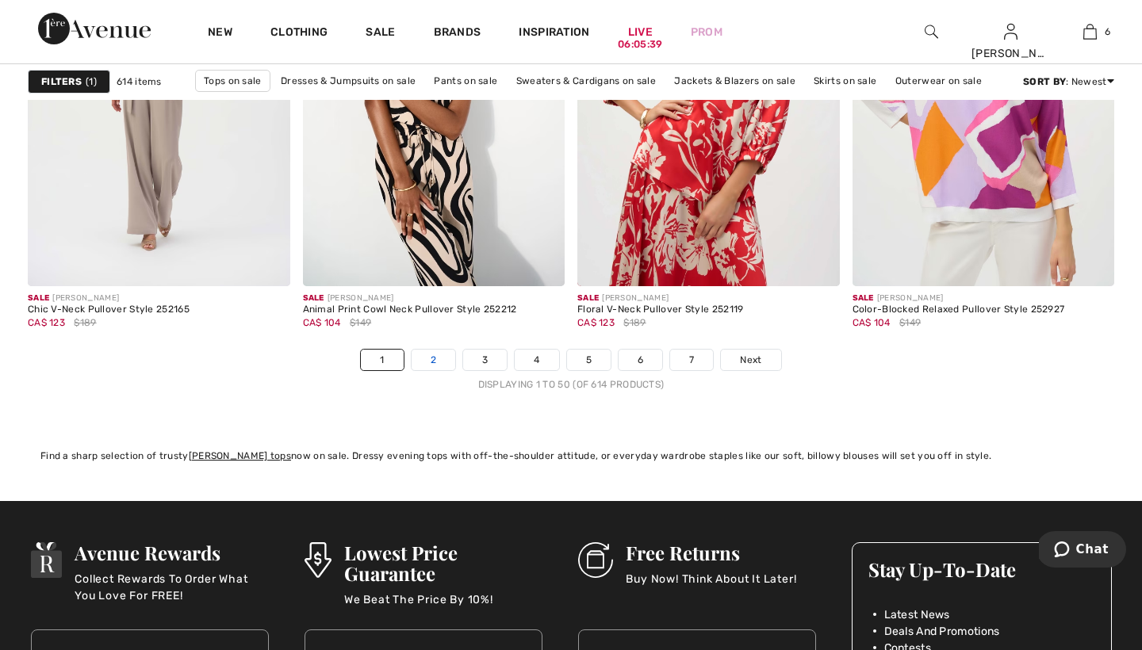
click at [431, 354] on link "2" at bounding box center [434, 360] width 44 height 21
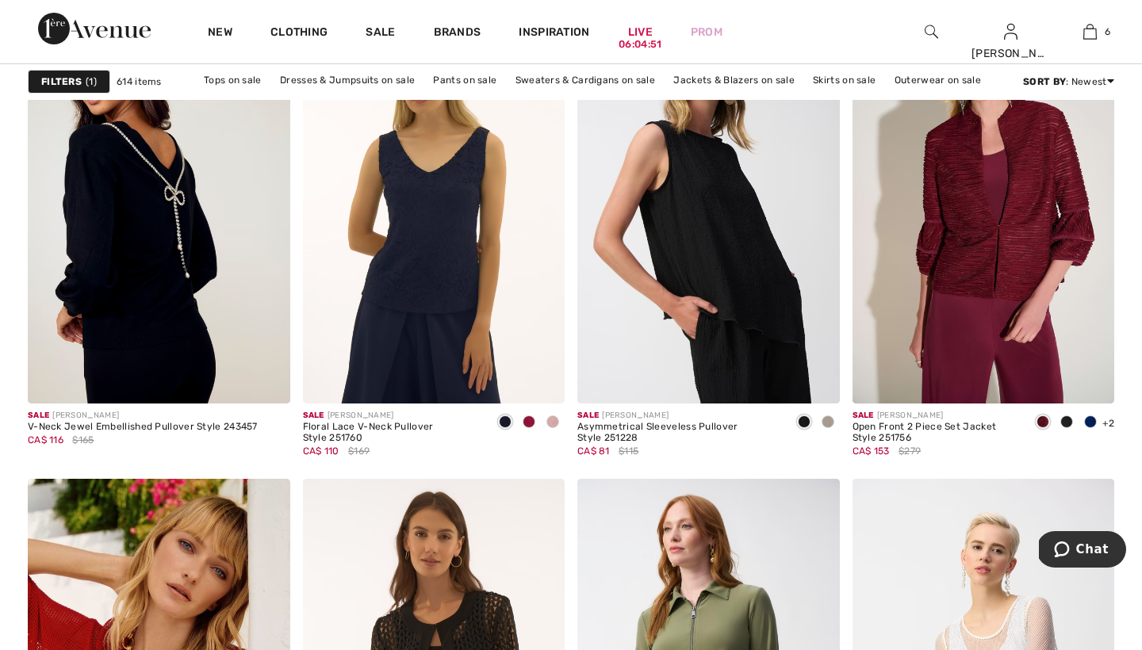
scroll to position [5920, 0]
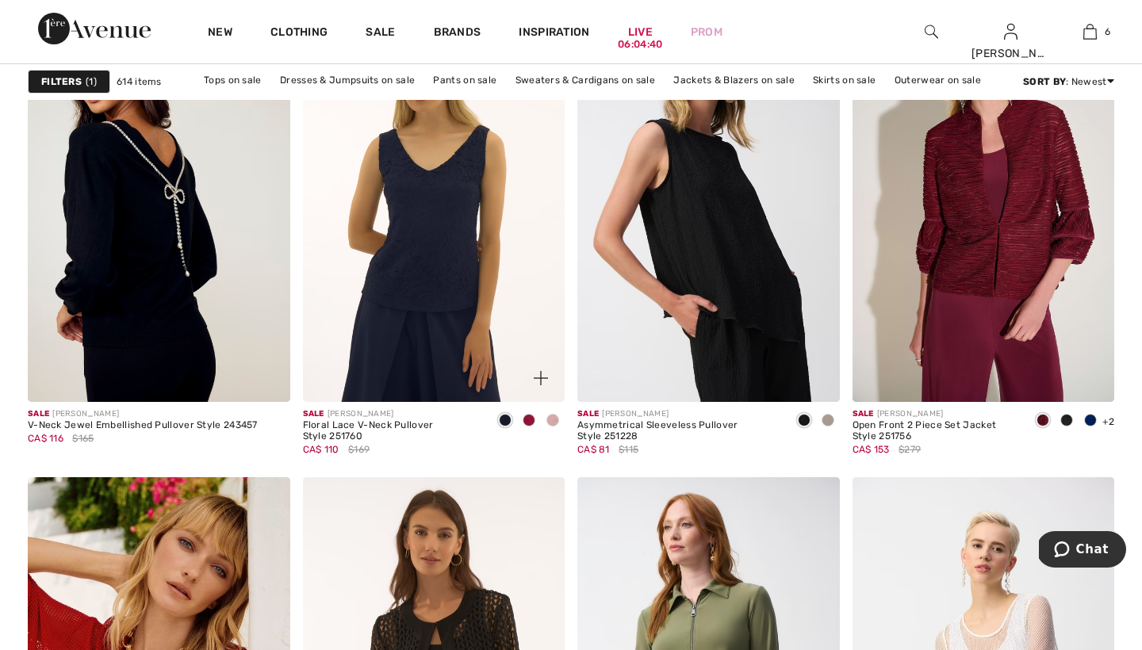
click at [552, 421] on span at bounding box center [552, 420] width 13 height 13
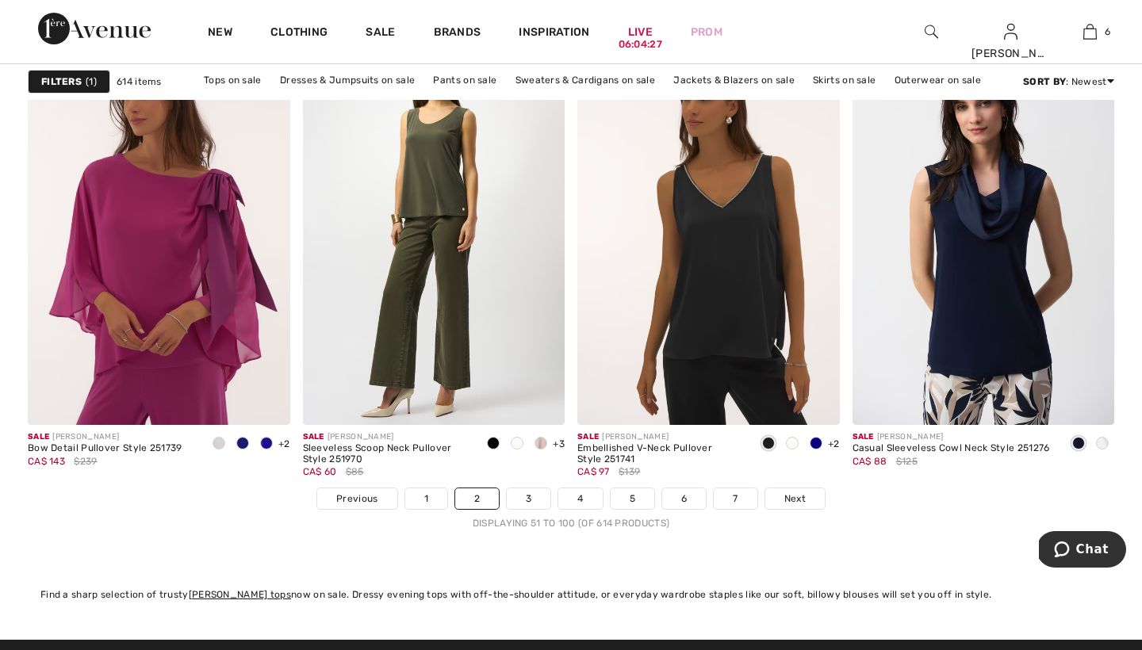
scroll to position [6843, 0]
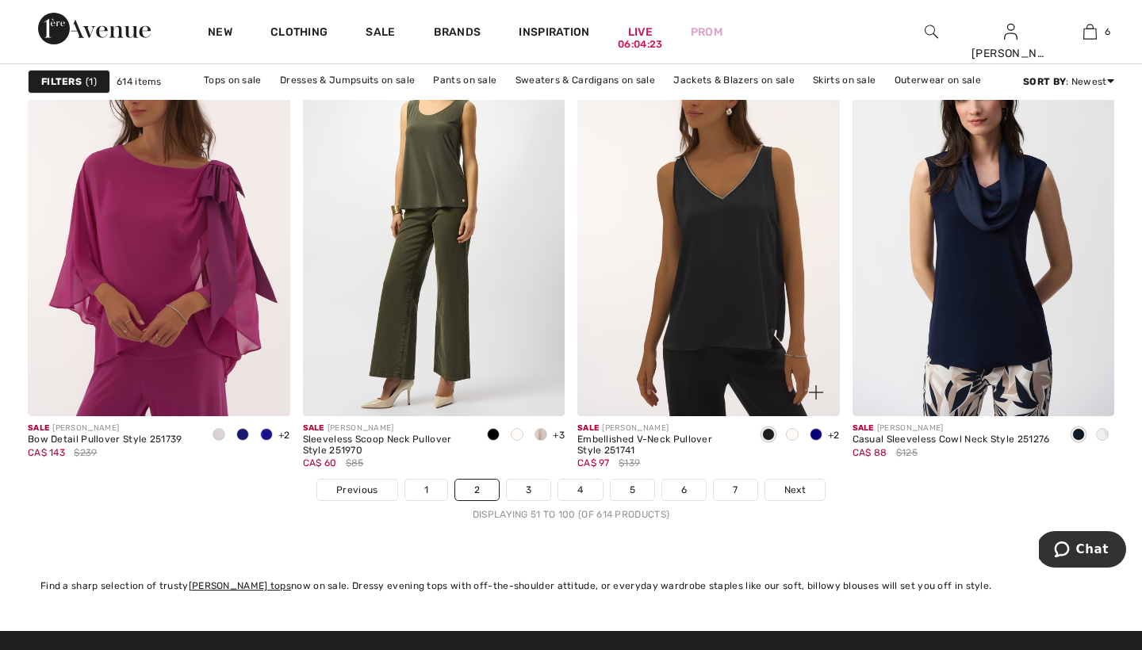
click at [786, 431] on span at bounding box center [792, 434] width 13 height 13
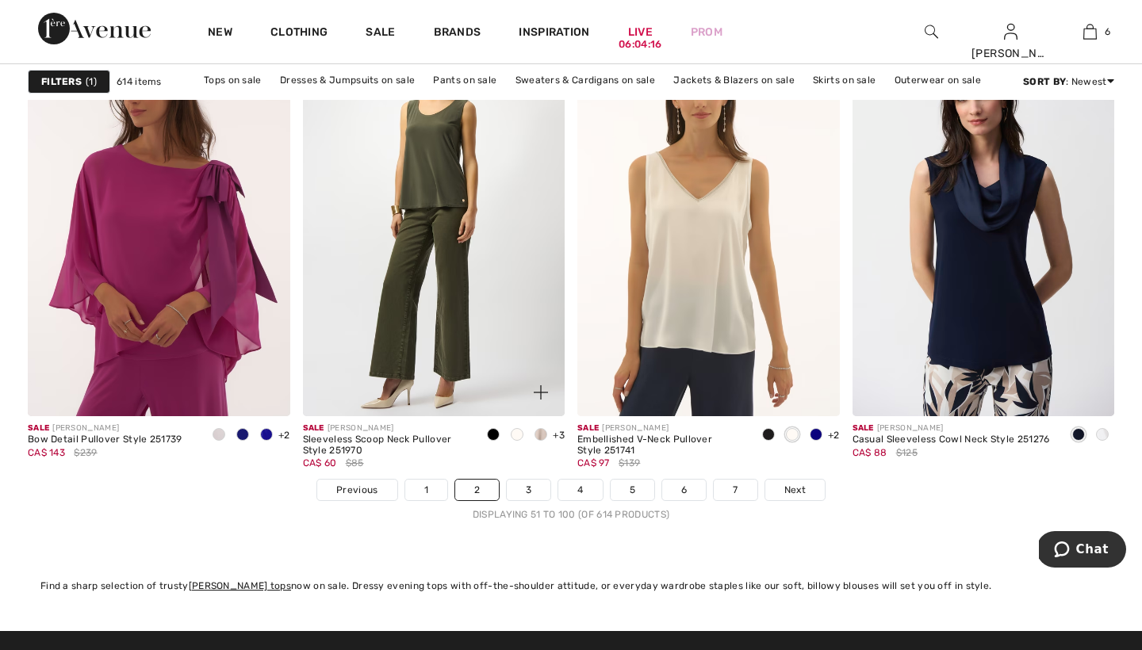
click at [540, 437] on span at bounding box center [540, 434] width 13 height 13
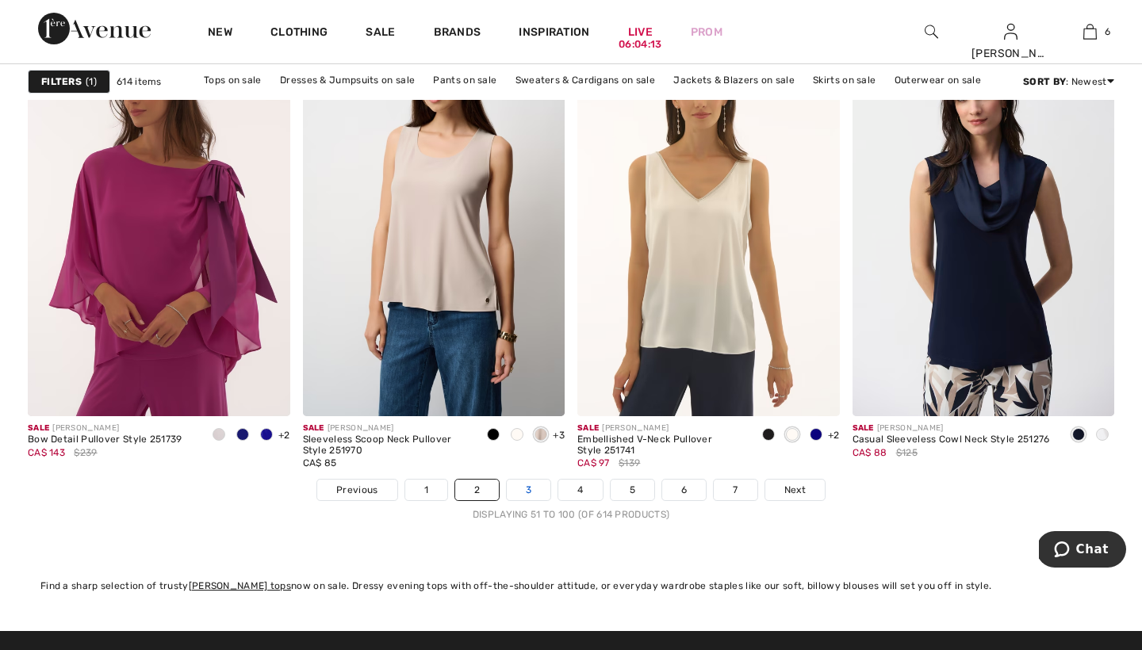
click at [527, 484] on link "3" at bounding box center [529, 490] width 44 height 21
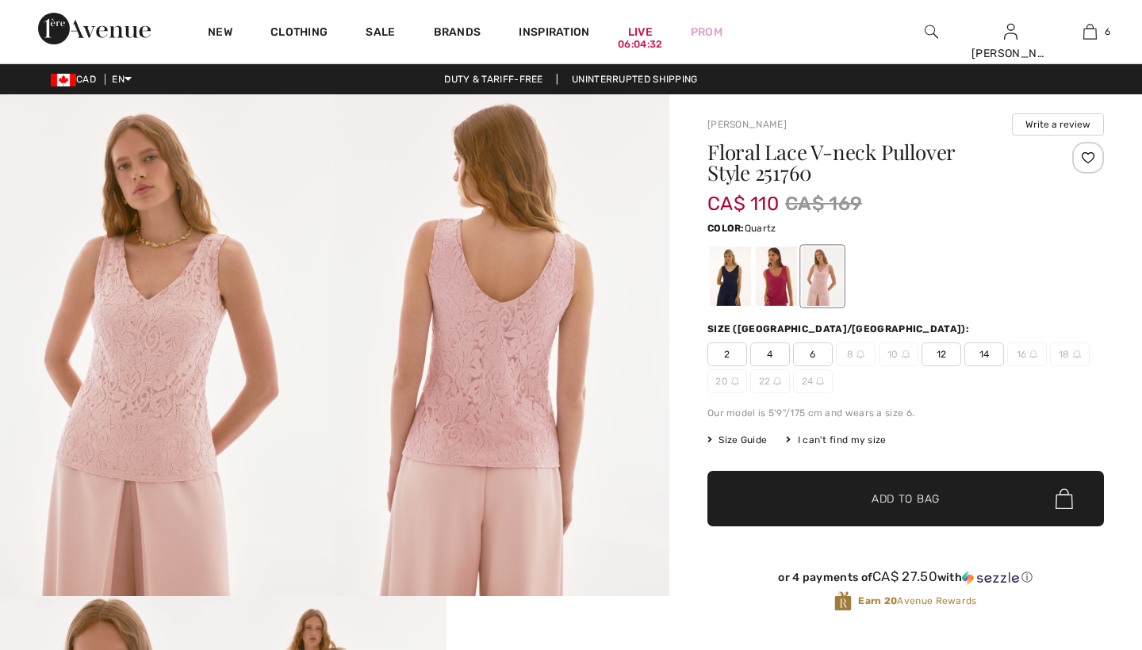
checkbox input "true"
click at [779, 275] on div at bounding box center [776, 276] width 41 height 59
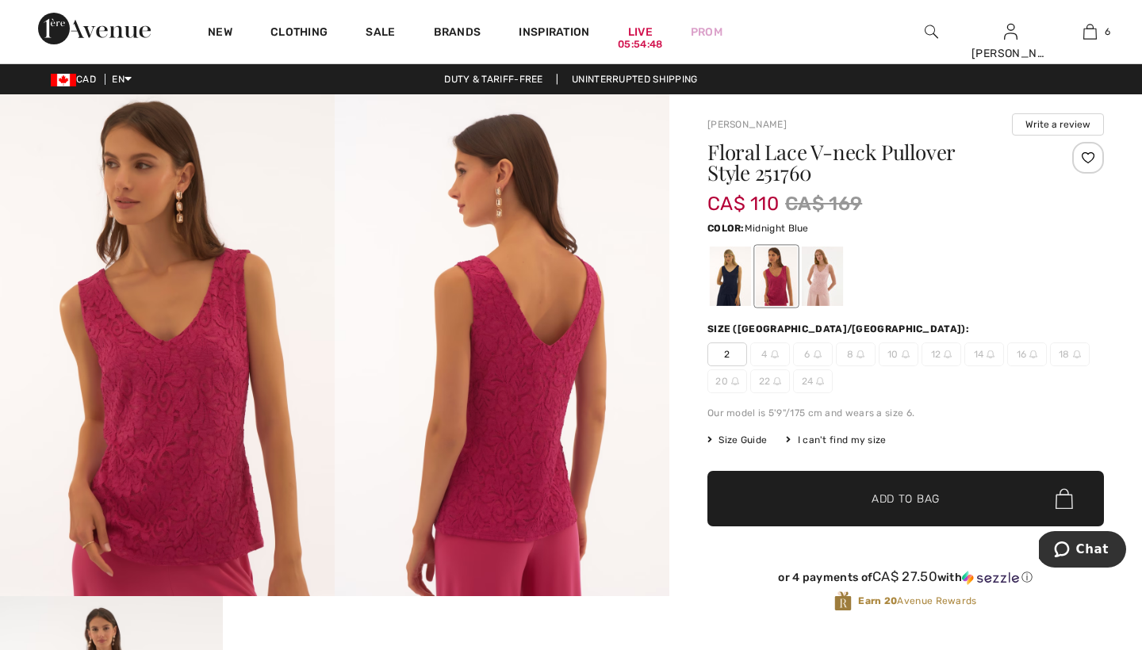
click at [729, 275] on div at bounding box center [730, 276] width 41 height 59
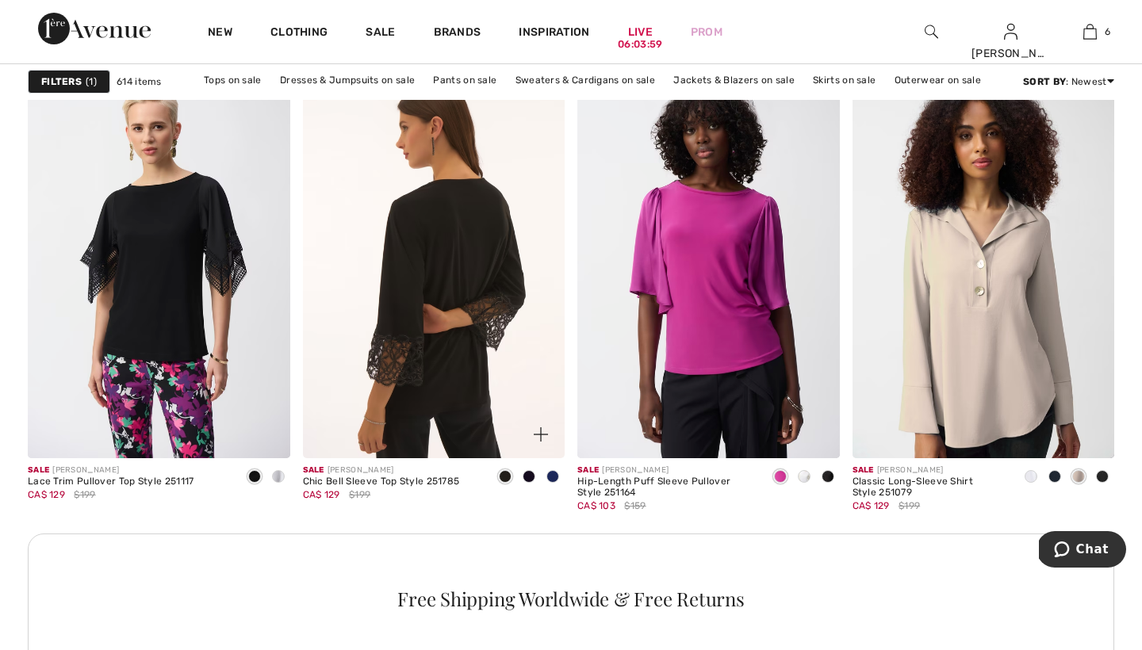
scroll to position [1575, 0]
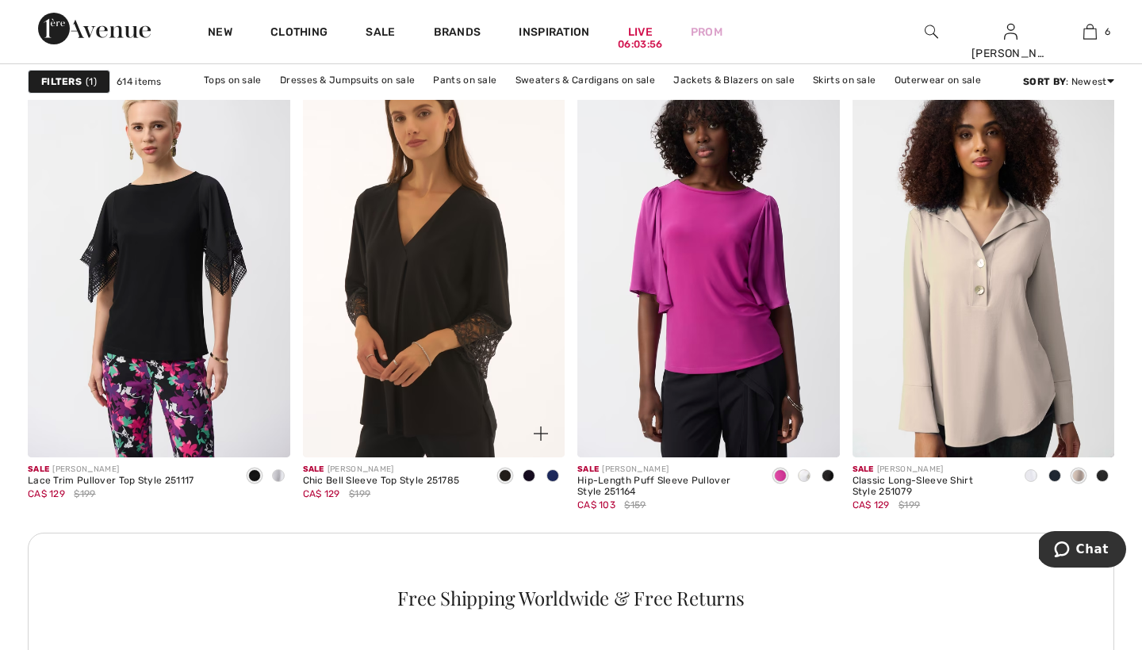
click at [551, 473] on span at bounding box center [552, 475] width 13 height 13
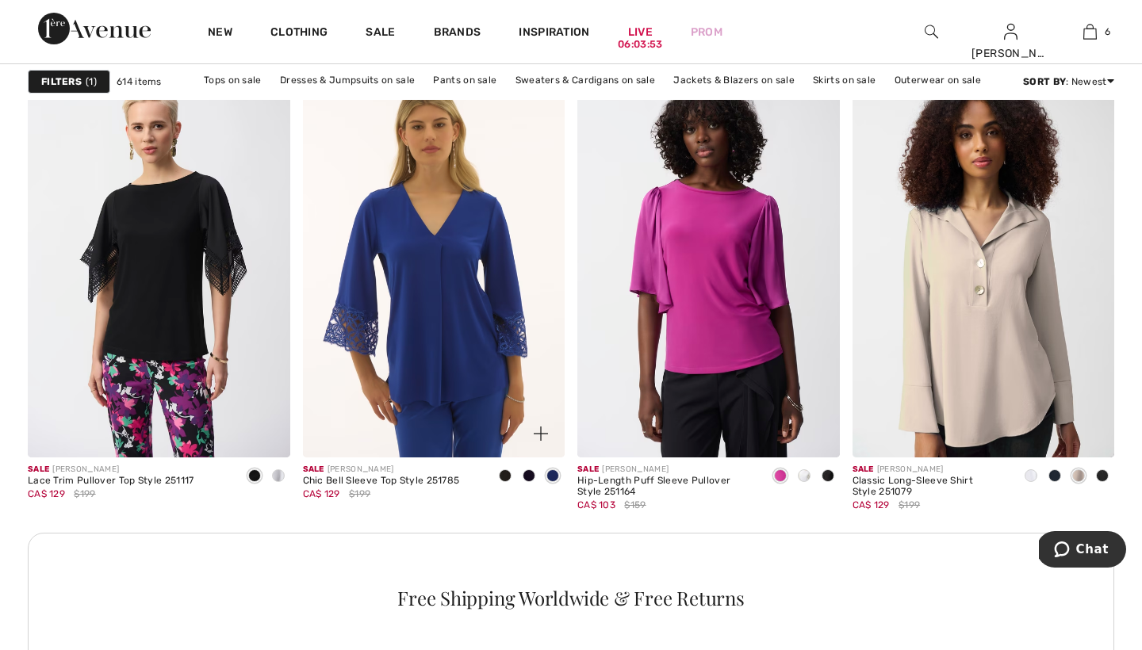
click at [529, 476] on span at bounding box center [529, 475] width 13 height 13
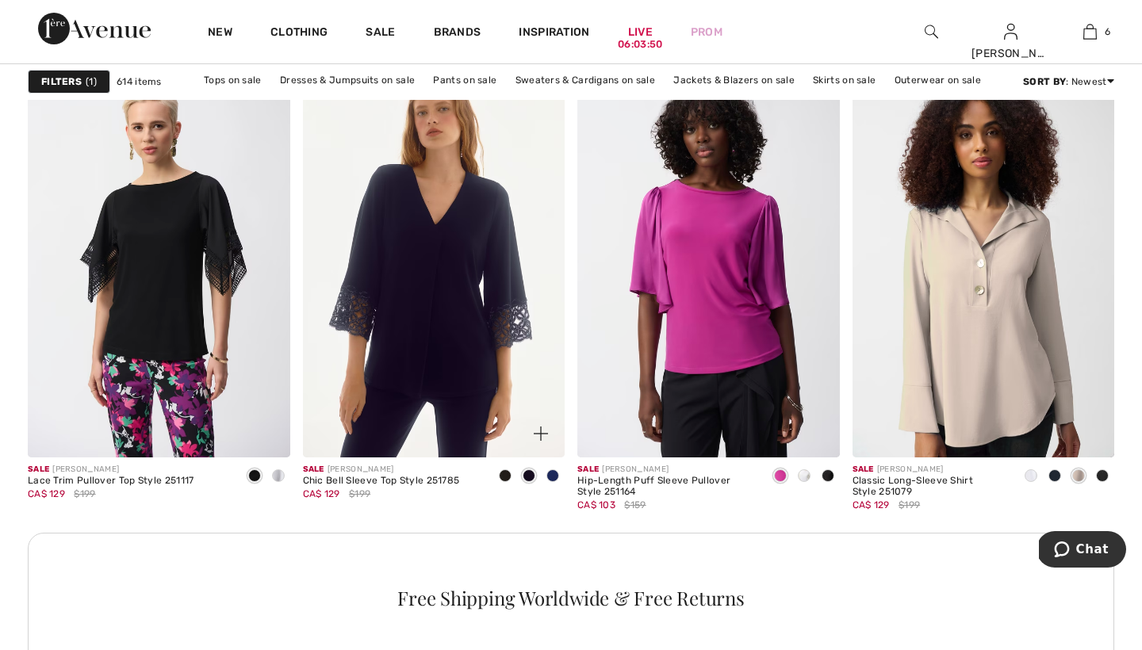
click at [503, 475] on span at bounding box center [505, 475] width 13 height 13
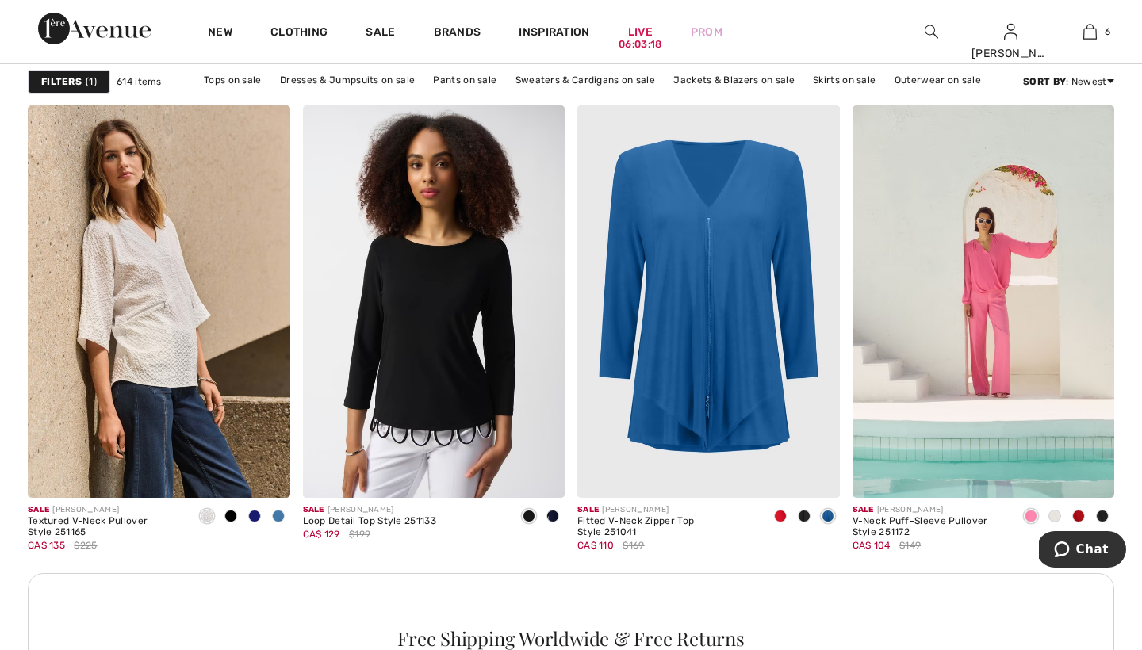
scroll to position [5174, 0]
click at [232, 507] on div at bounding box center [231, 517] width 24 height 26
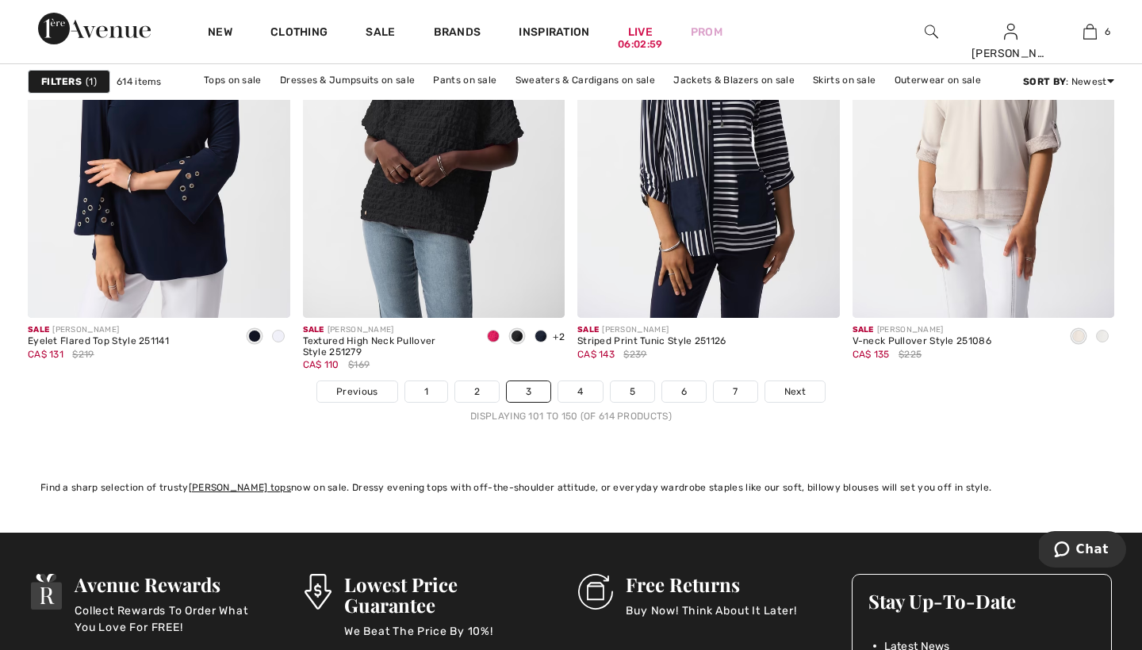
scroll to position [6968, 0]
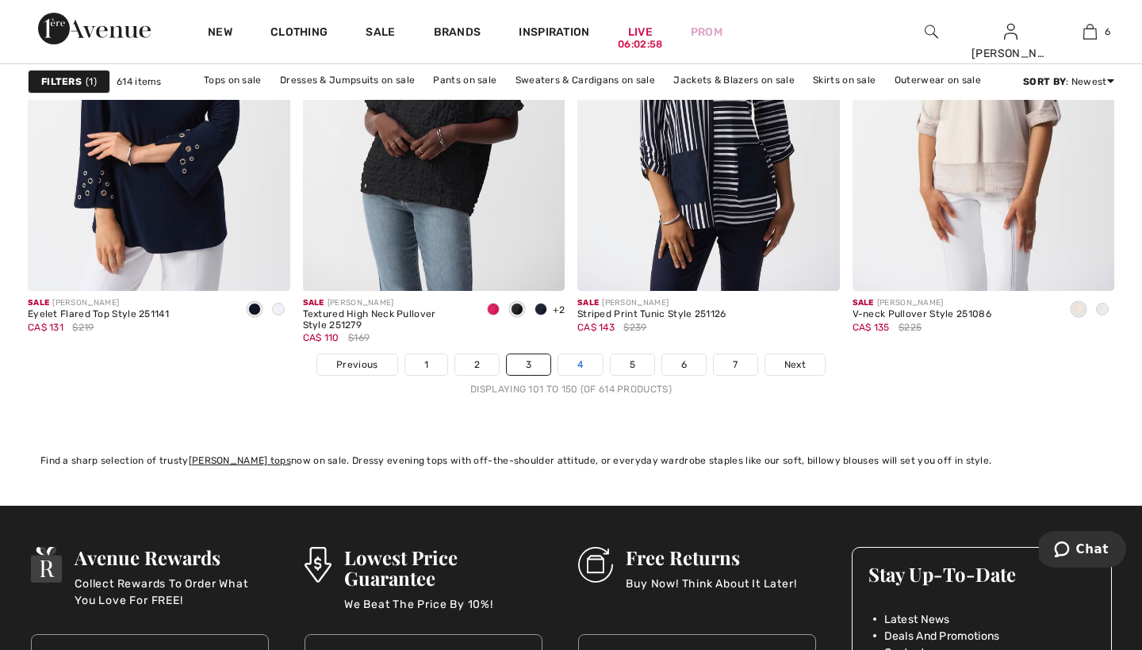
click at [581, 364] on link "4" at bounding box center [580, 364] width 44 height 21
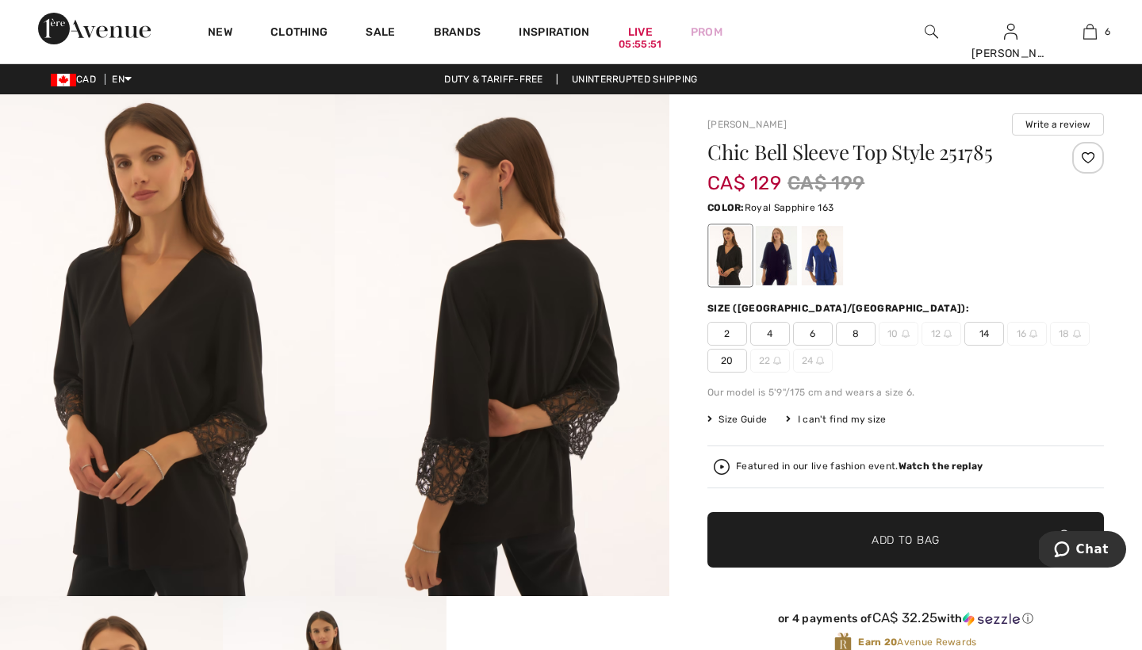
click at [825, 267] on div at bounding box center [822, 255] width 41 height 59
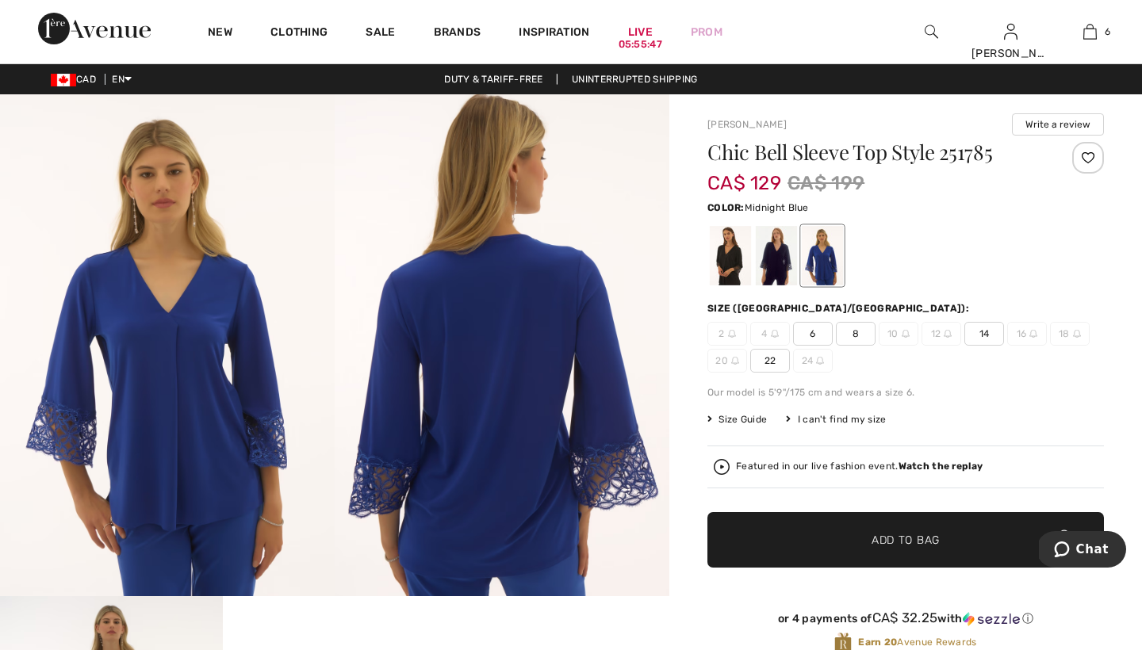
click at [779, 260] on div at bounding box center [776, 255] width 41 height 59
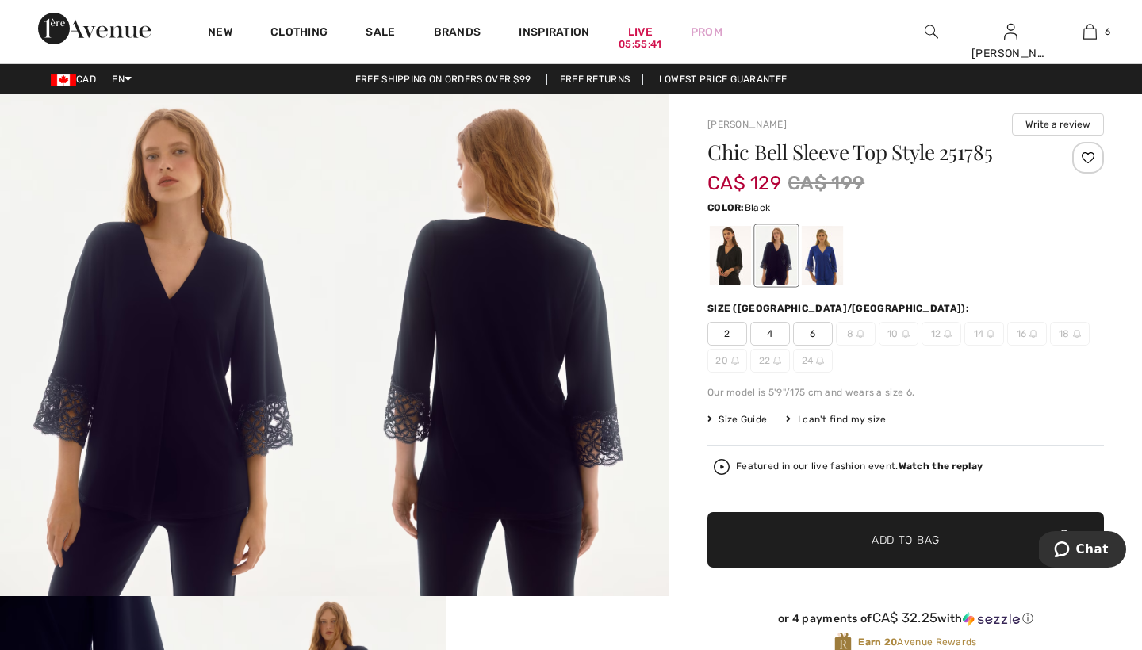
click at [730, 242] on div at bounding box center [730, 255] width 41 height 59
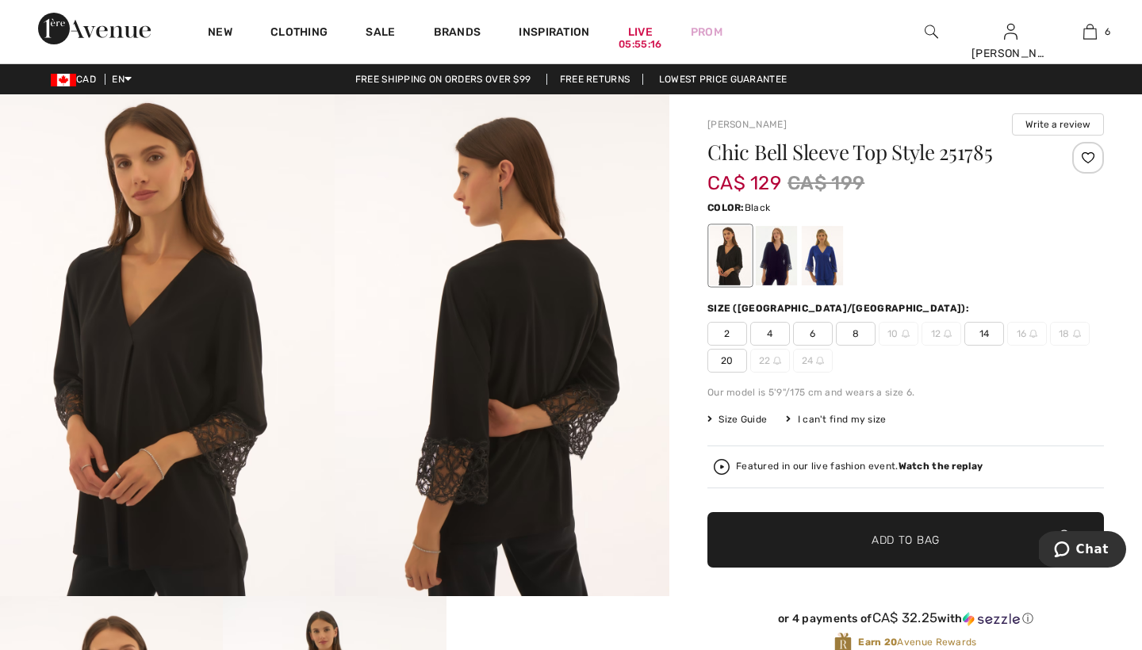
click at [856, 334] on span "8" at bounding box center [856, 334] width 40 height 24
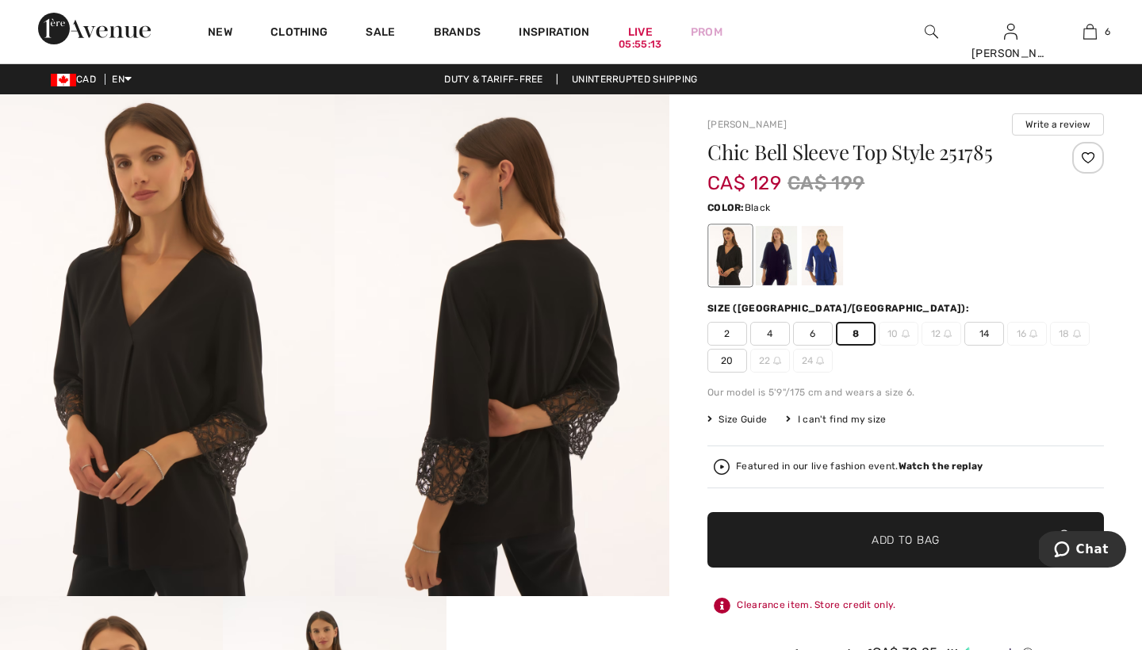
click at [883, 538] on span "Add to Bag" at bounding box center [905, 540] width 68 height 17
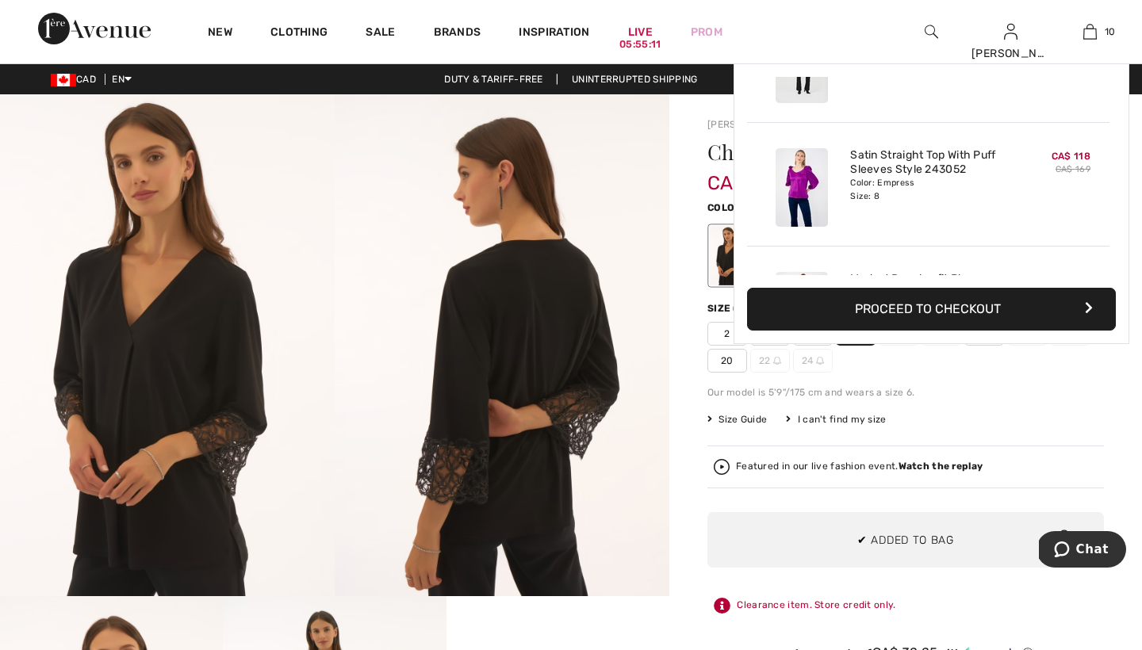
scroll to position [1039, 0]
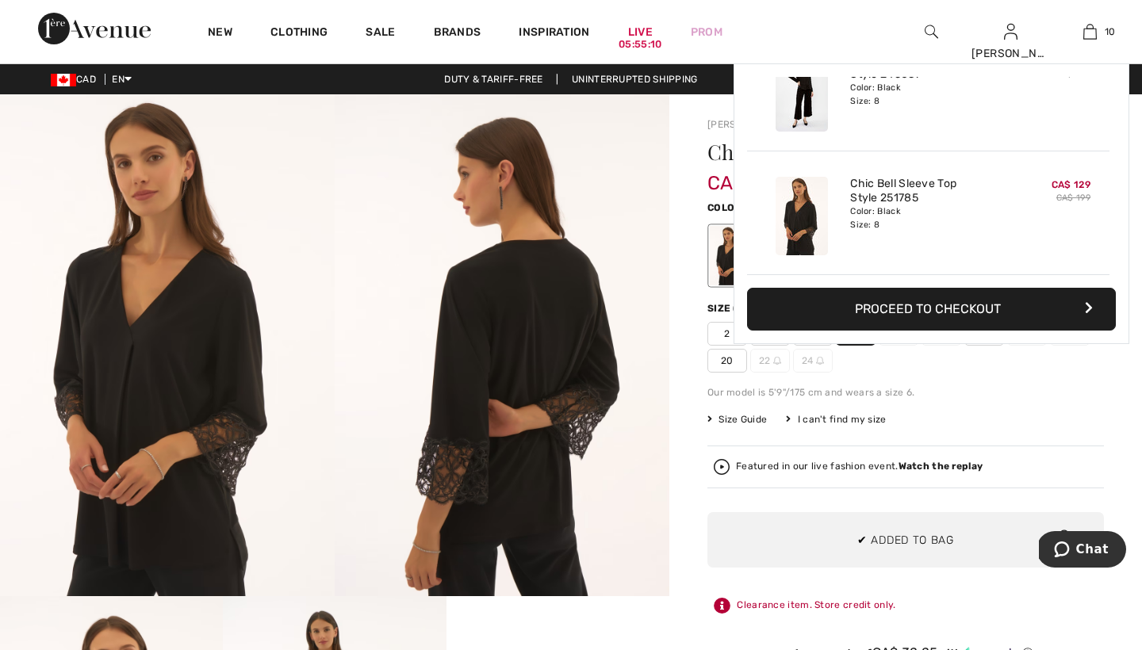
click at [692, 484] on div "Joseph Ribkoff Write a review Chic Bell Sleeve Top Style 251785 CA$ 129 CA$ 199…" at bounding box center [905, 615] width 473 height 1043
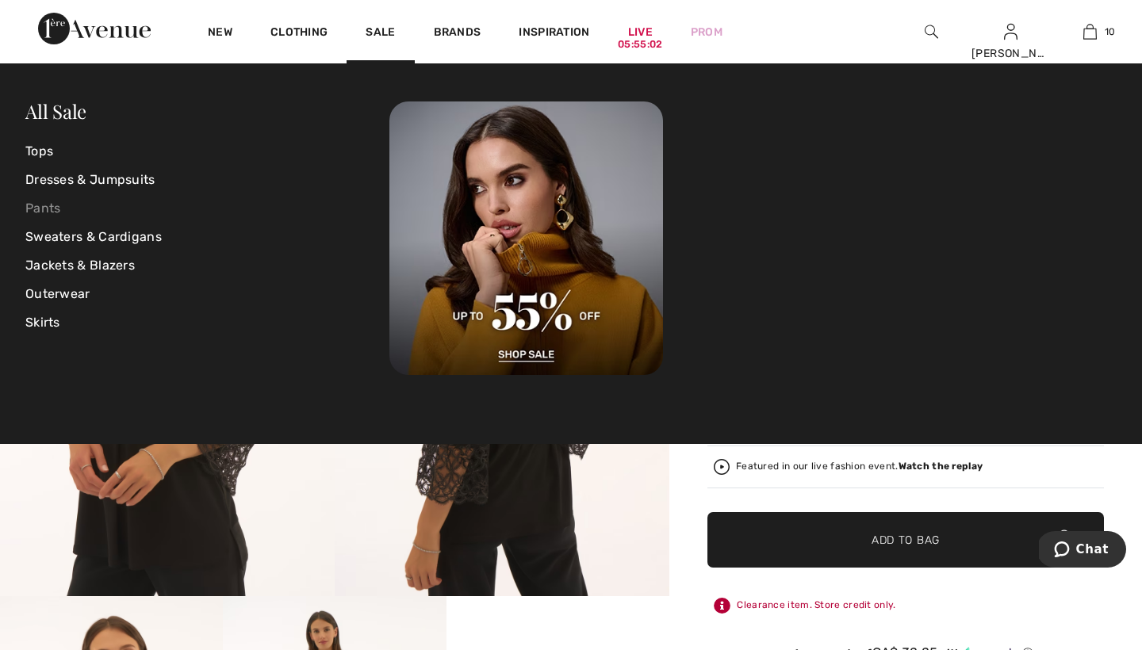
click at [44, 209] on link "Pants" at bounding box center [207, 208] width 364 height 29
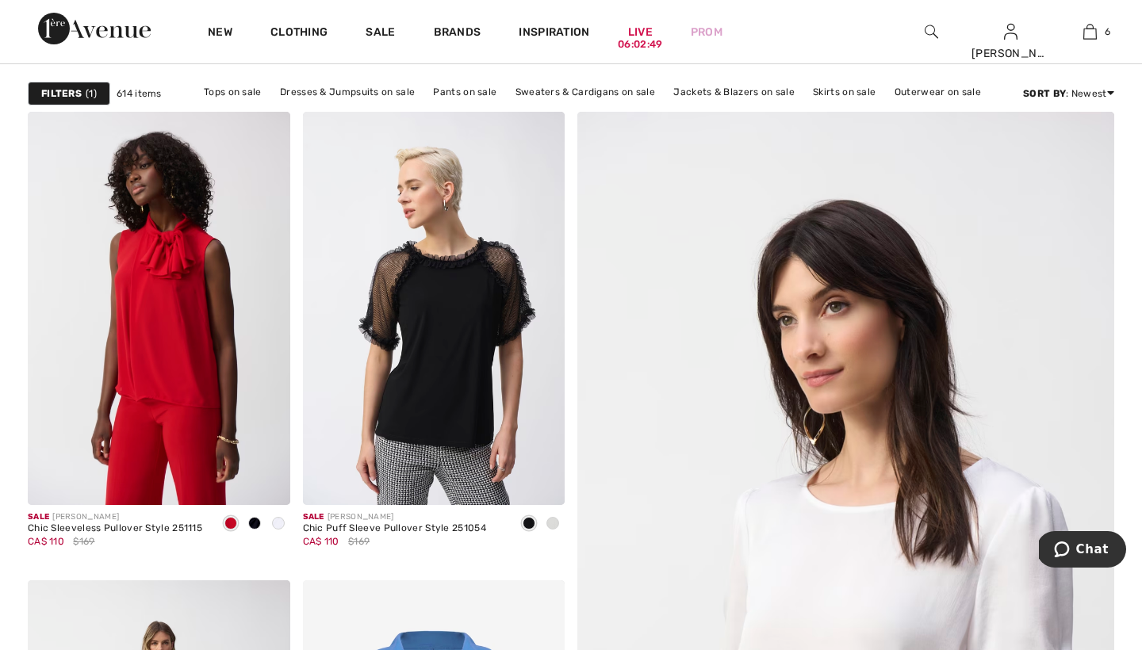
scroll to position [131, 0]
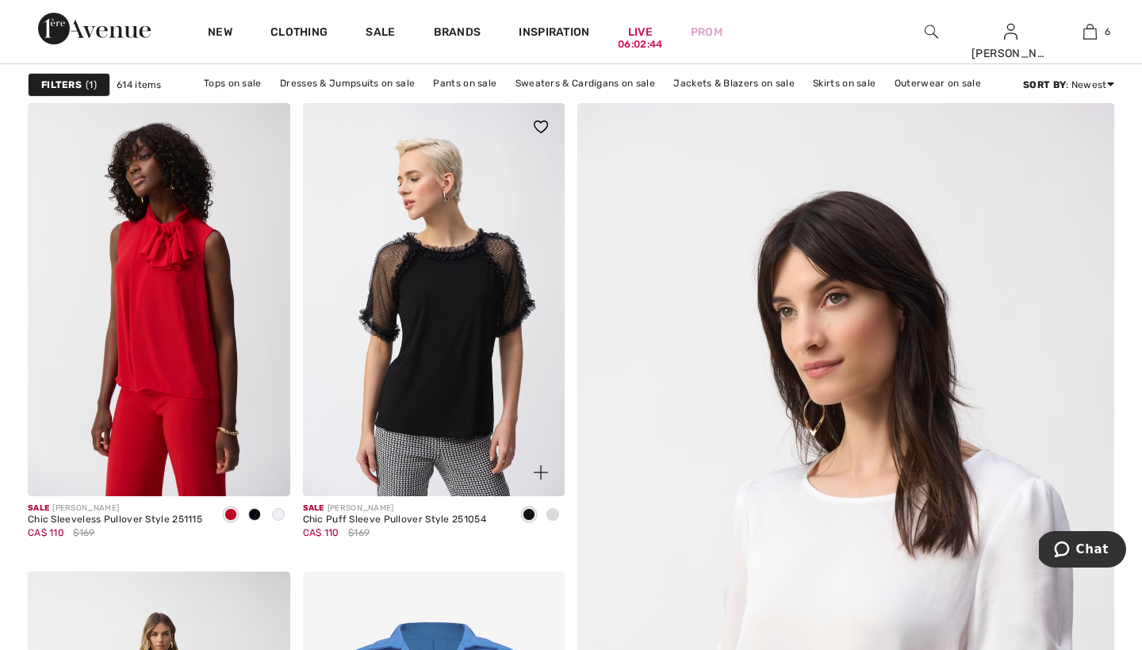
click at [553, 514] on span at bounding box center [552, 514] width 13 height 13
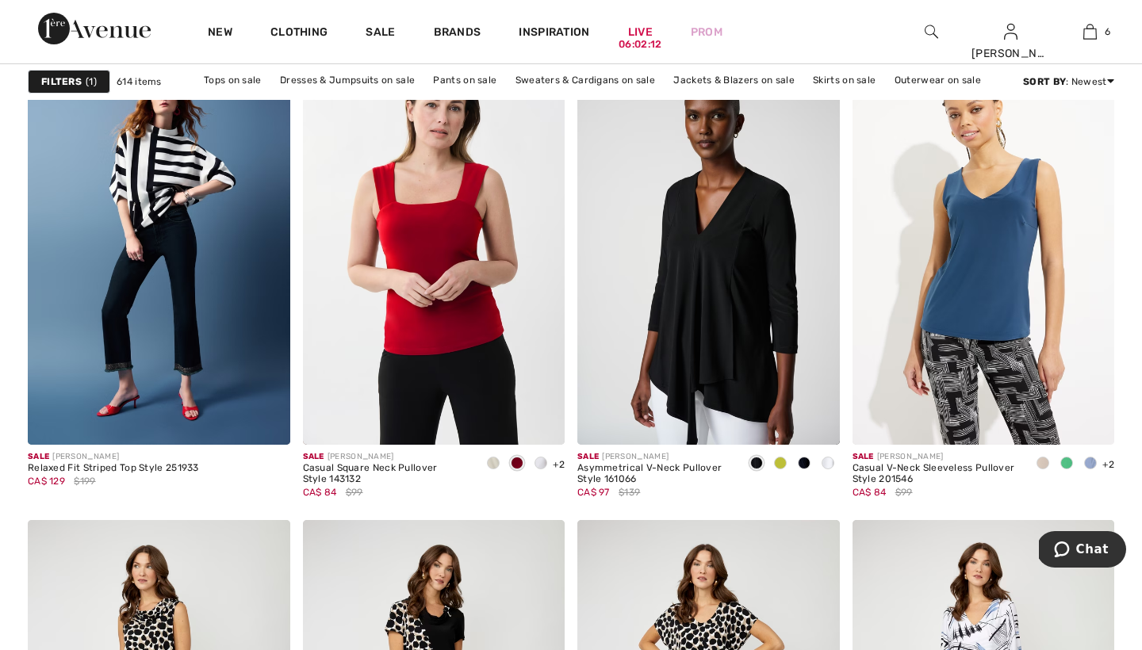
scroll to position [5878, 0]
click at [826, 459] on span at bounding box center [827, 462] width 13 height 13
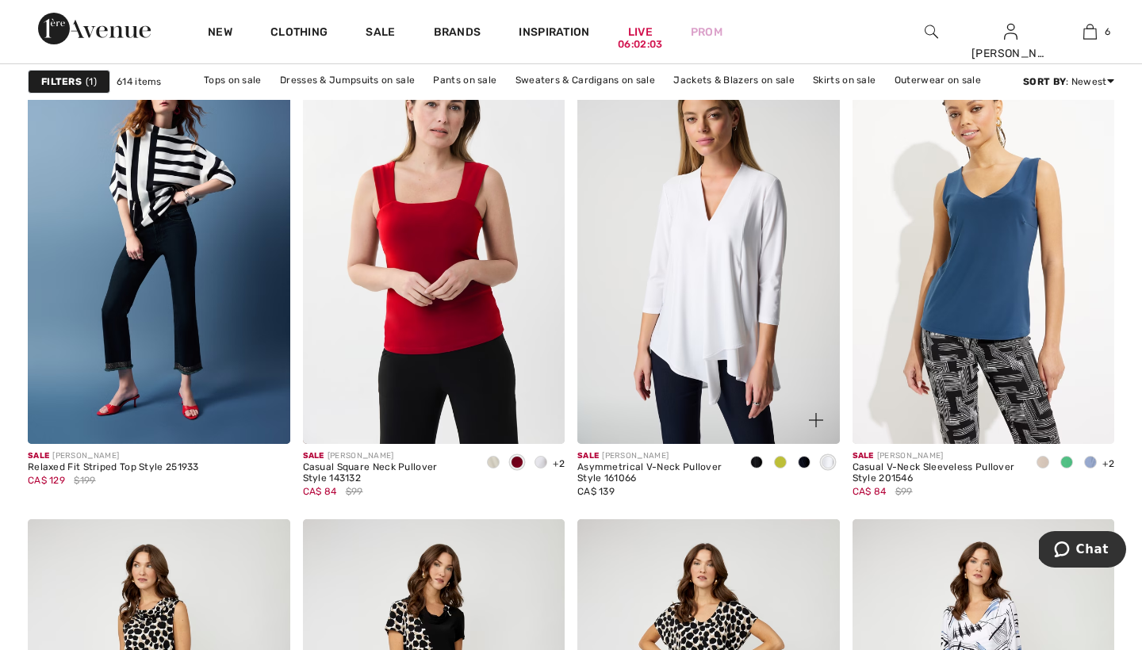
click at [780, 459] on span at bounding box center [780, 462] width 13 height 13
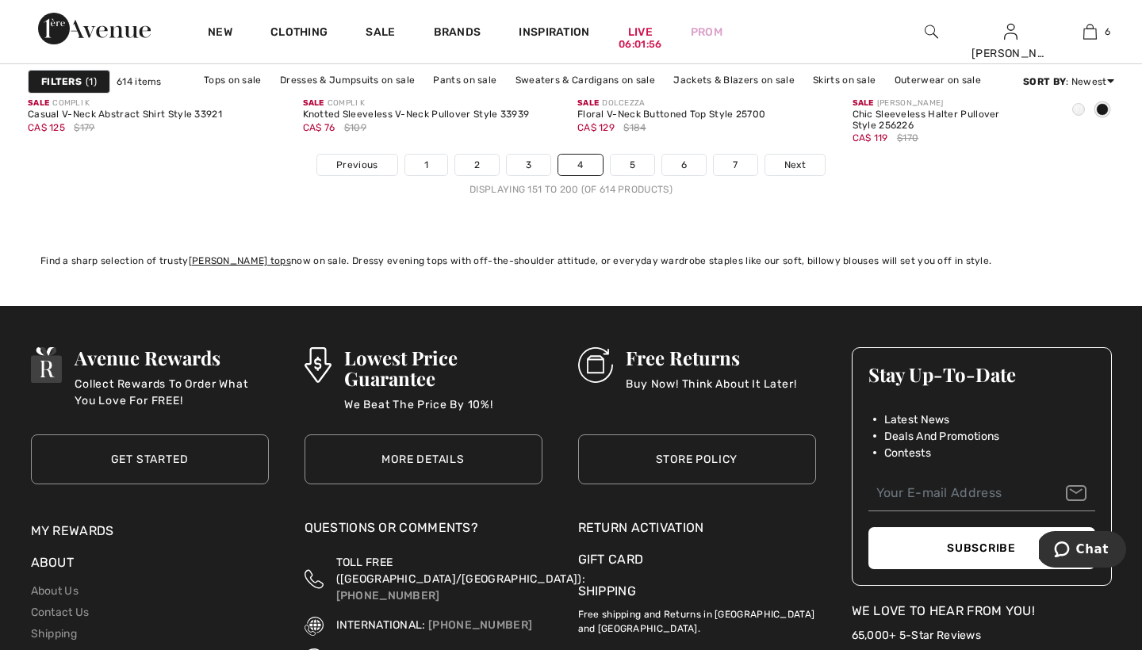
scroll to position [7178, 0]
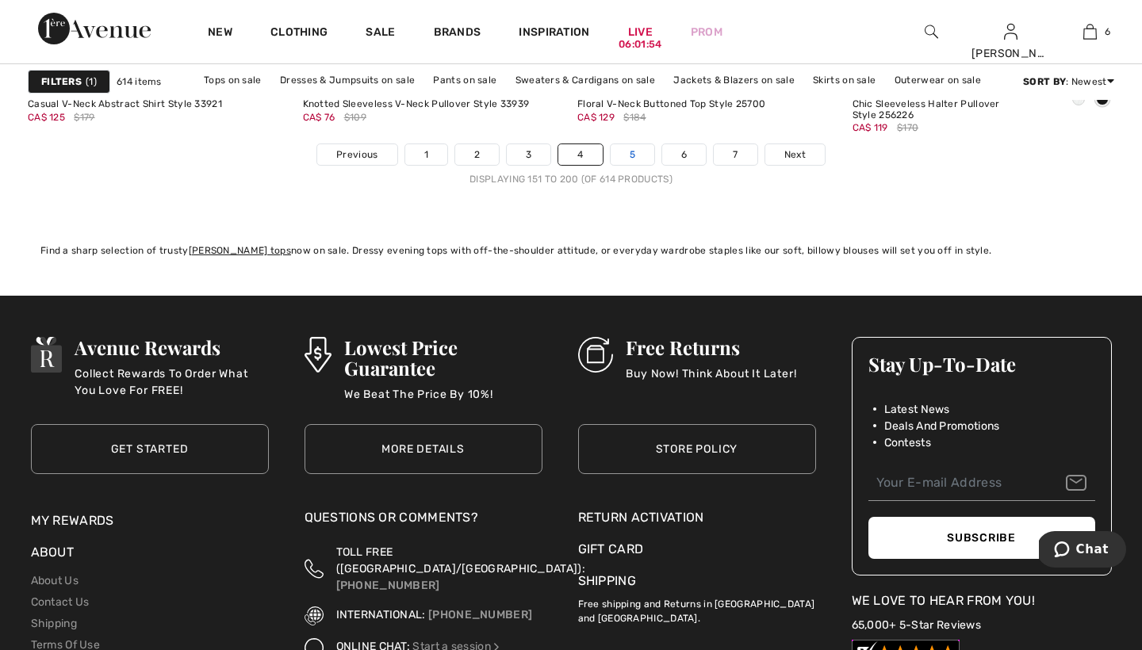
click at [634, 150] on link "5" at bounding box center [633, 154] width 44 height 21
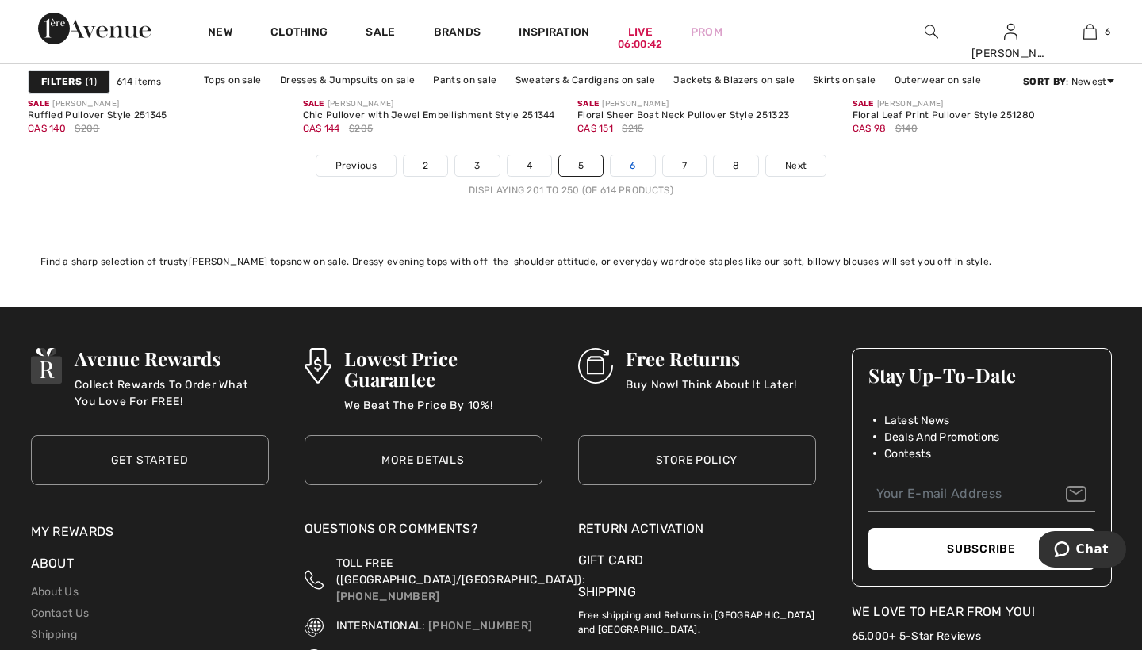
click at [634, 163] on link "6" at bounding box center [633, 165] width 44 height 21
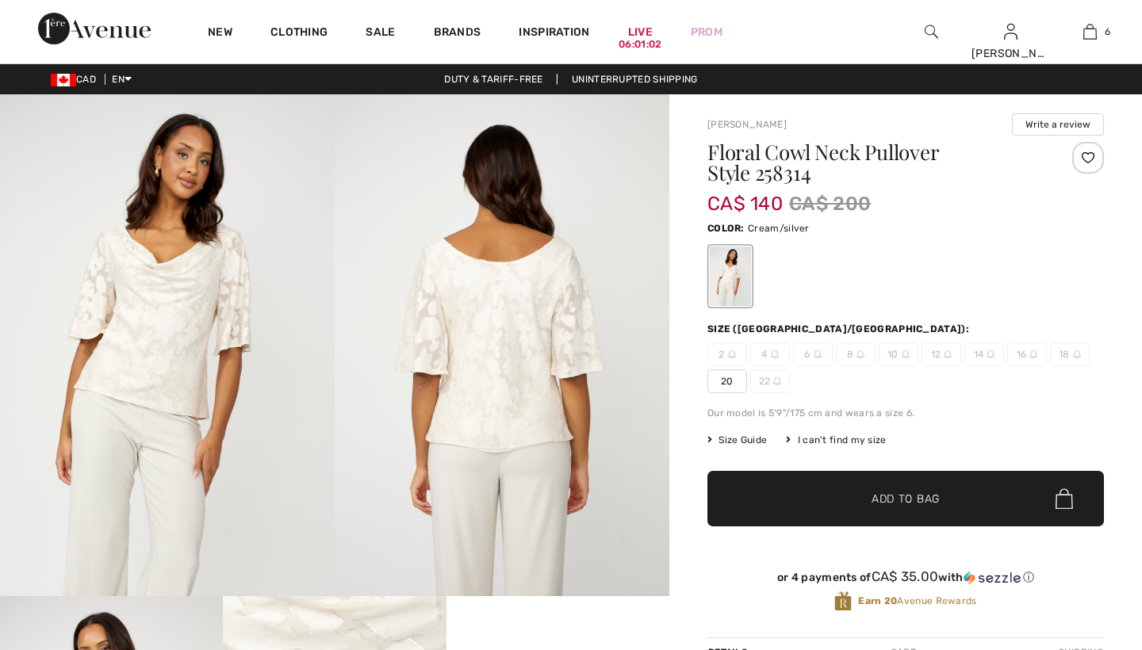
checkbox input "true"
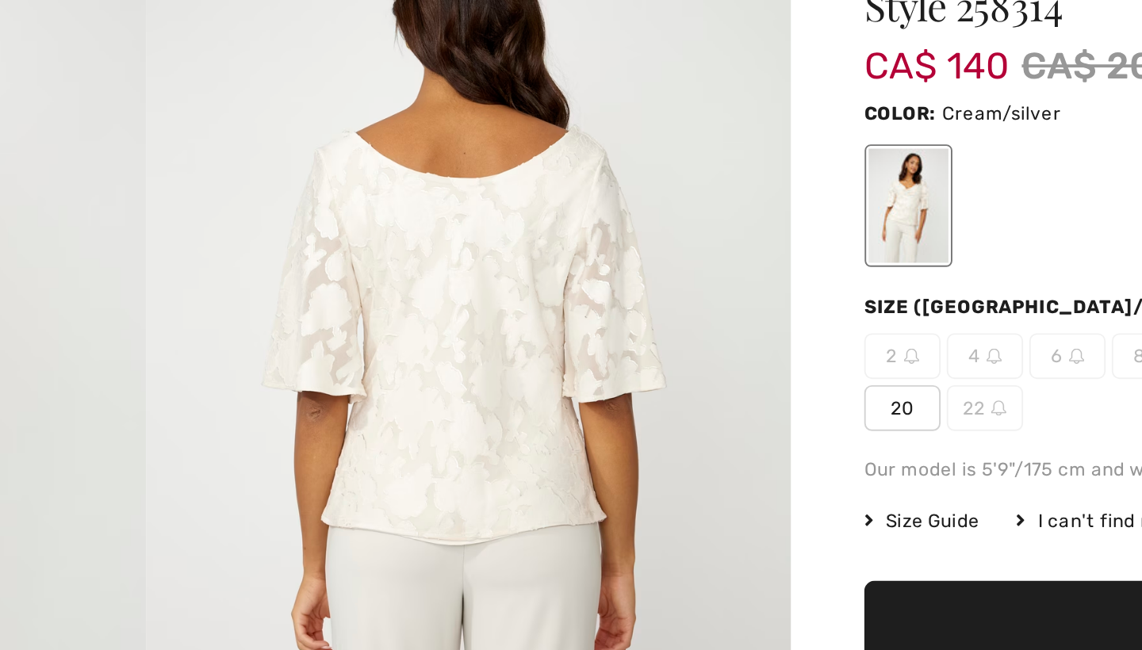
scroll to position [7, 0]
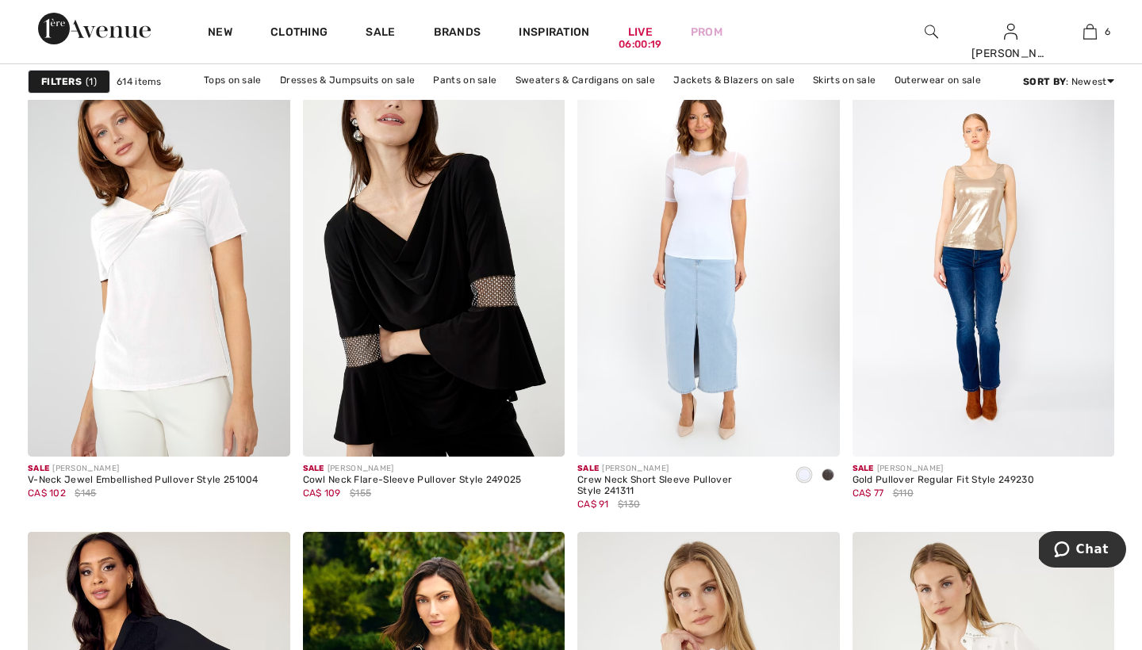
scroll to position [1098, 0]
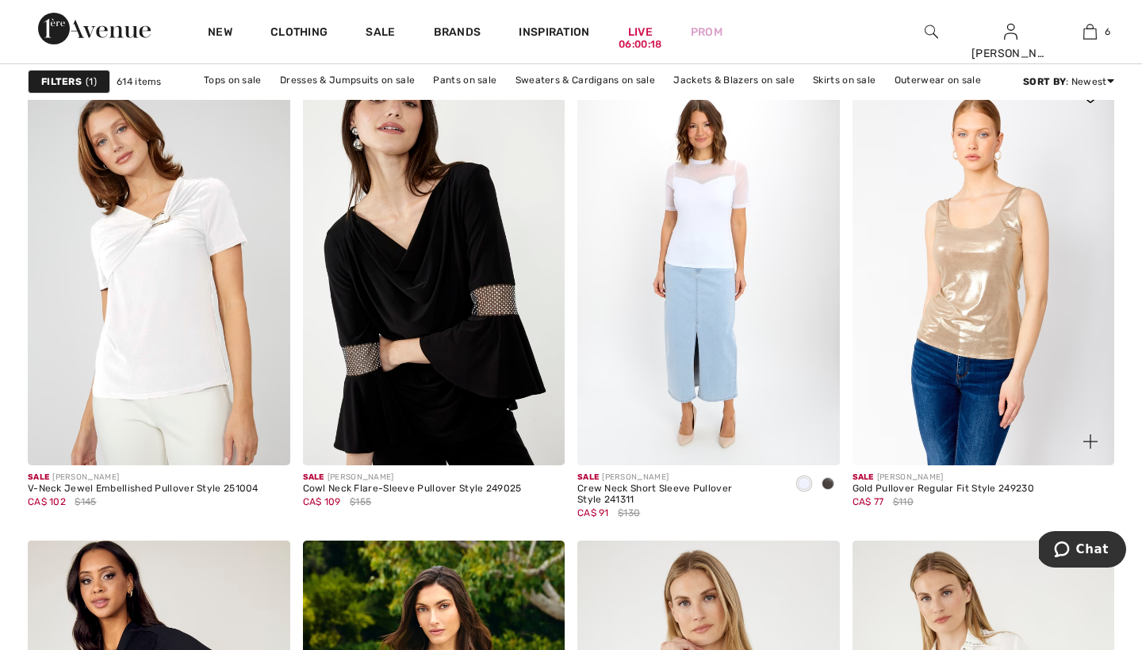
click at [924, 238] on img at bounding box center [983, 269] width 262 height 393
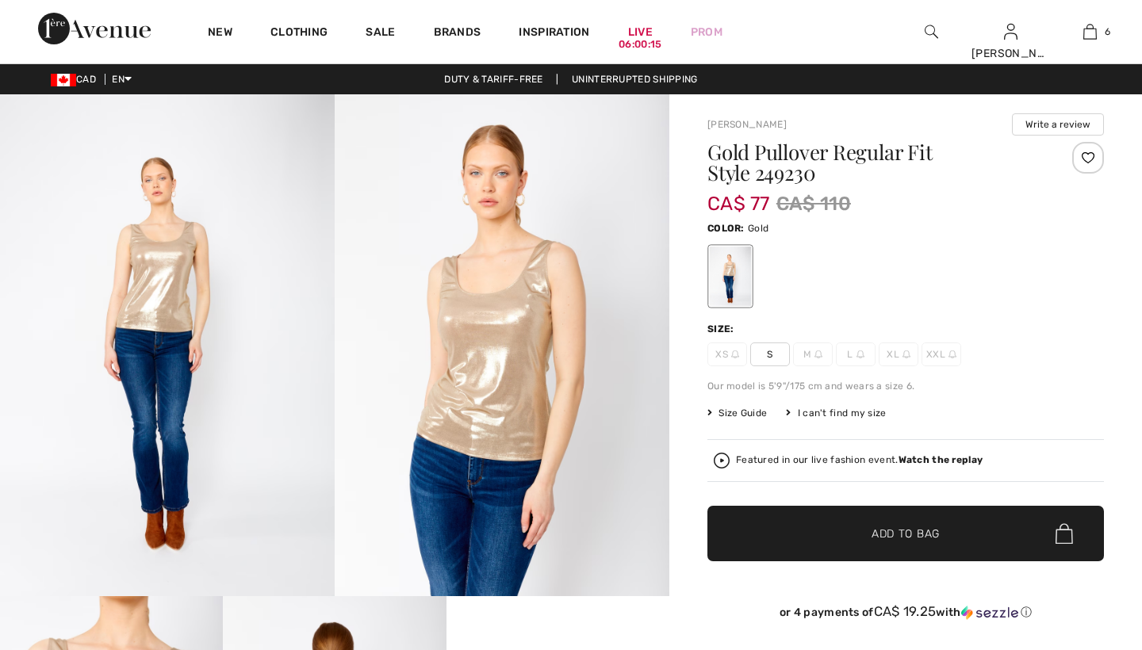
checkbox input "true"
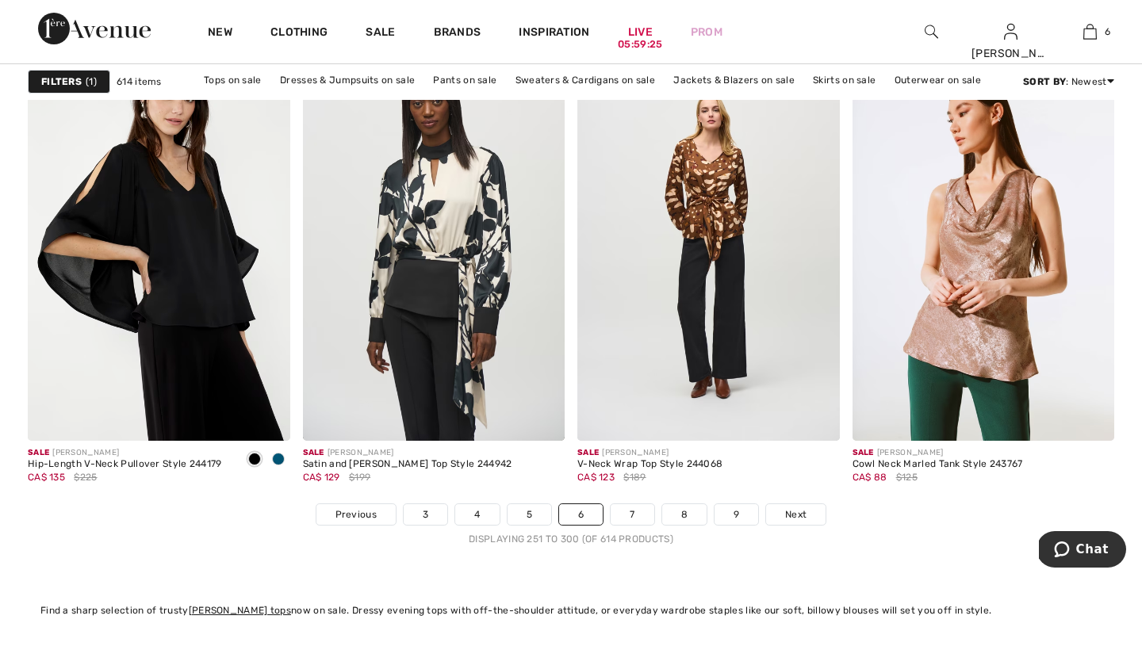
scroll to position [6830, 0]
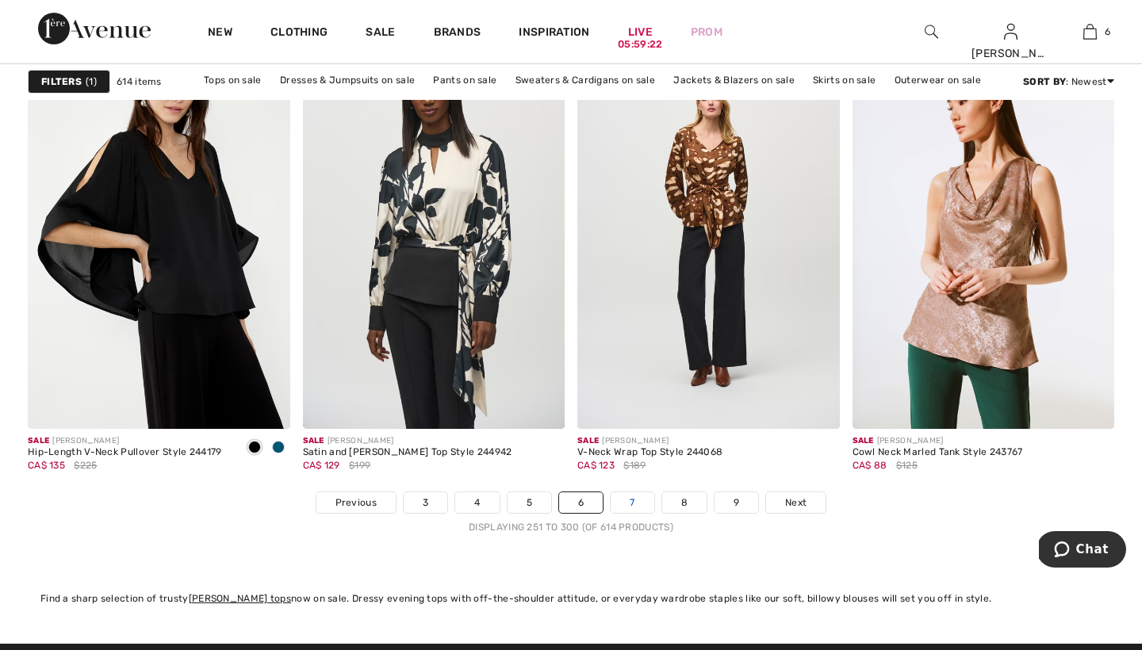
click at [627, 501] on link "7" at bounding box center [632, 502] width 43 height 21
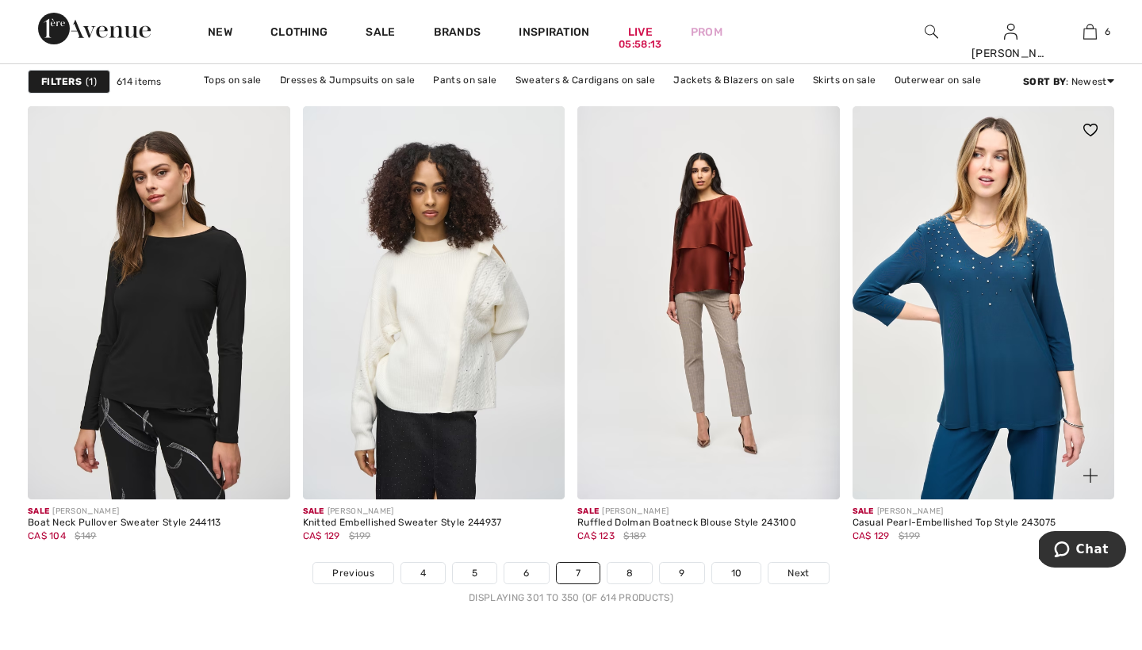
scroll to position [6813, 0]
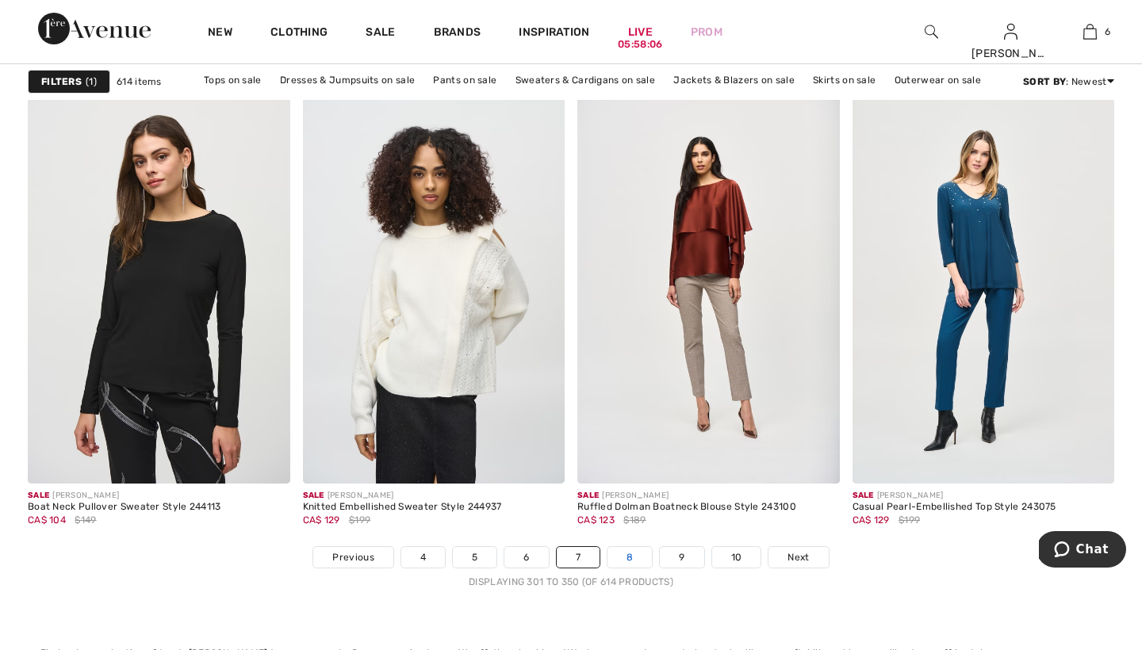
click at [628, 547] on link "8" at bounding box center [629, 557] width 44 height 21
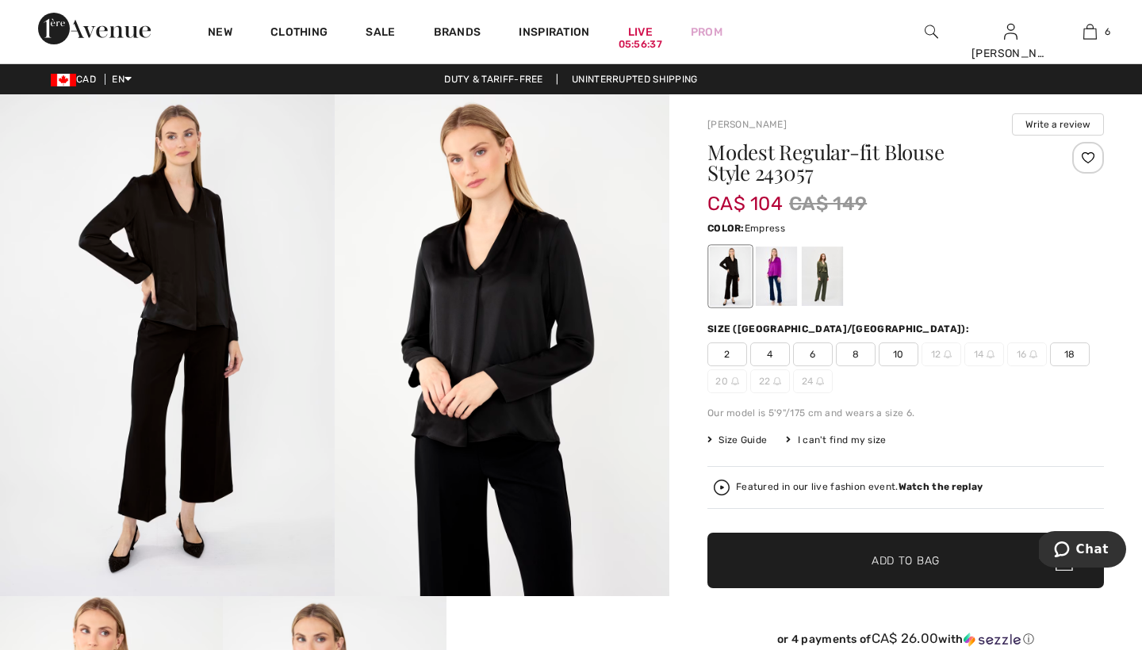
click at [778, 271] on div at bounding box center [776, 276] width 41 height 59
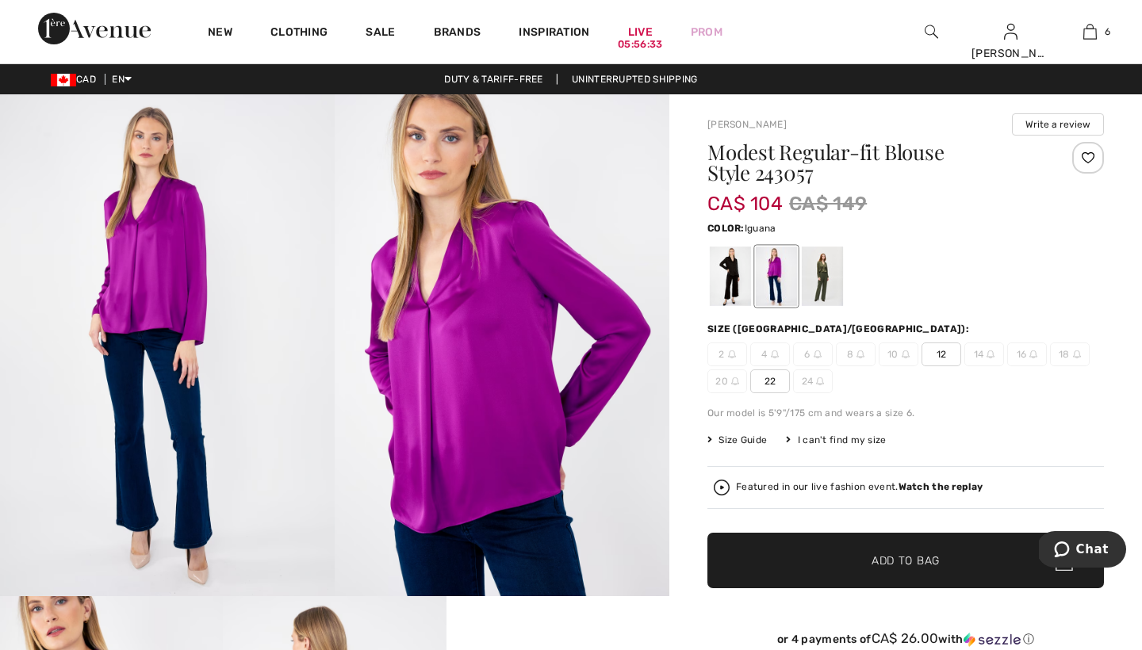
click at [829, 269] on div at bounding box center [822, 276] width 41 height 59
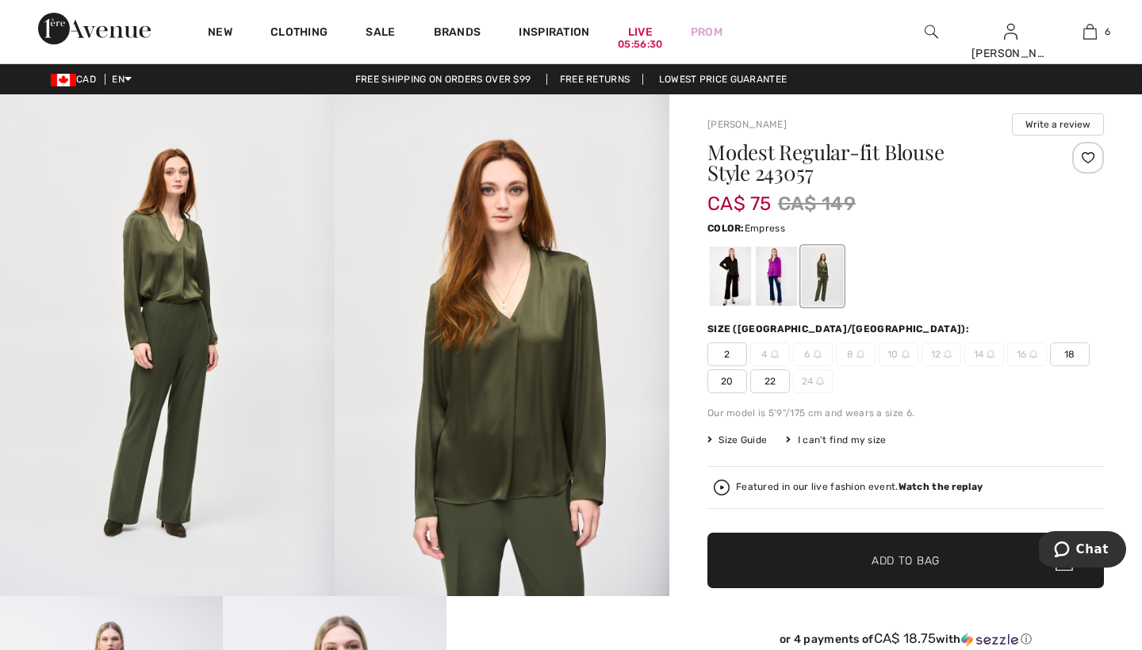
click at [775, 265] on div at bounding box center [776, 276] width 41 height 59
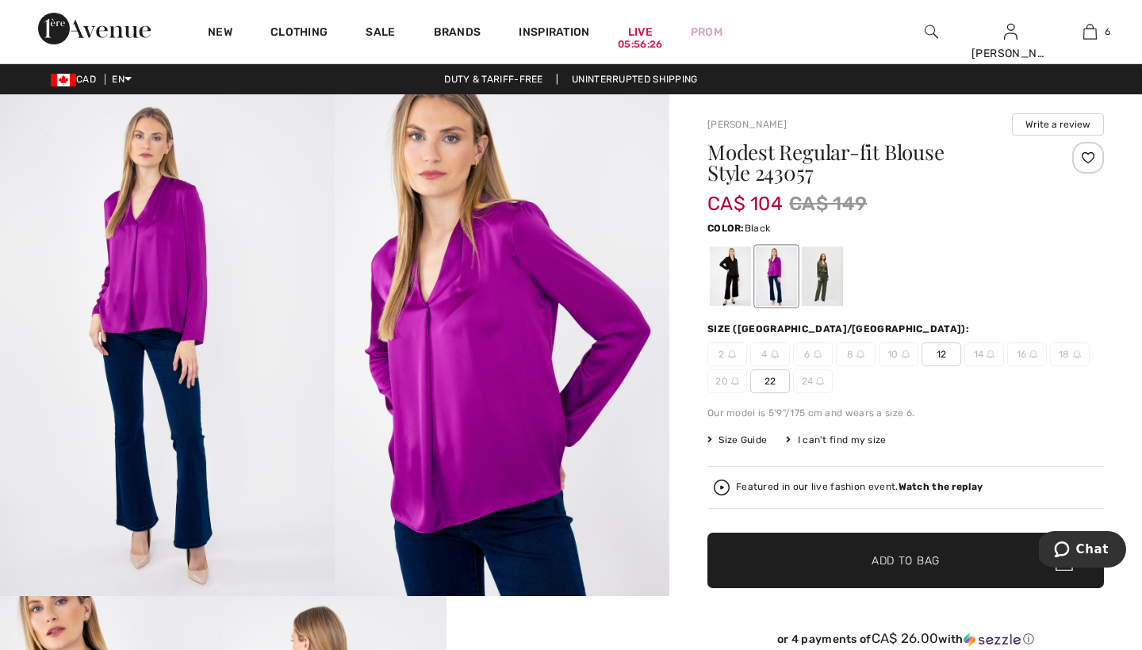
click at [730, 271] on div at bounding box center [730, 276] width 41 height 59
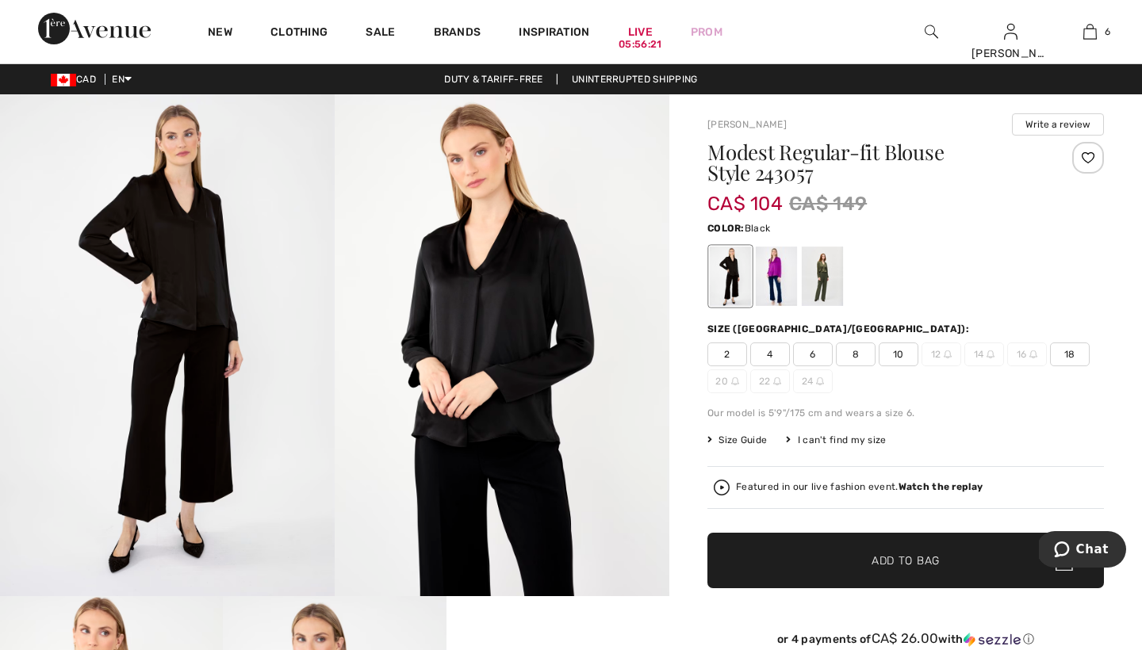
click at [853, 354] on span "8" at bounding box center [856, 355] width 40 height 24
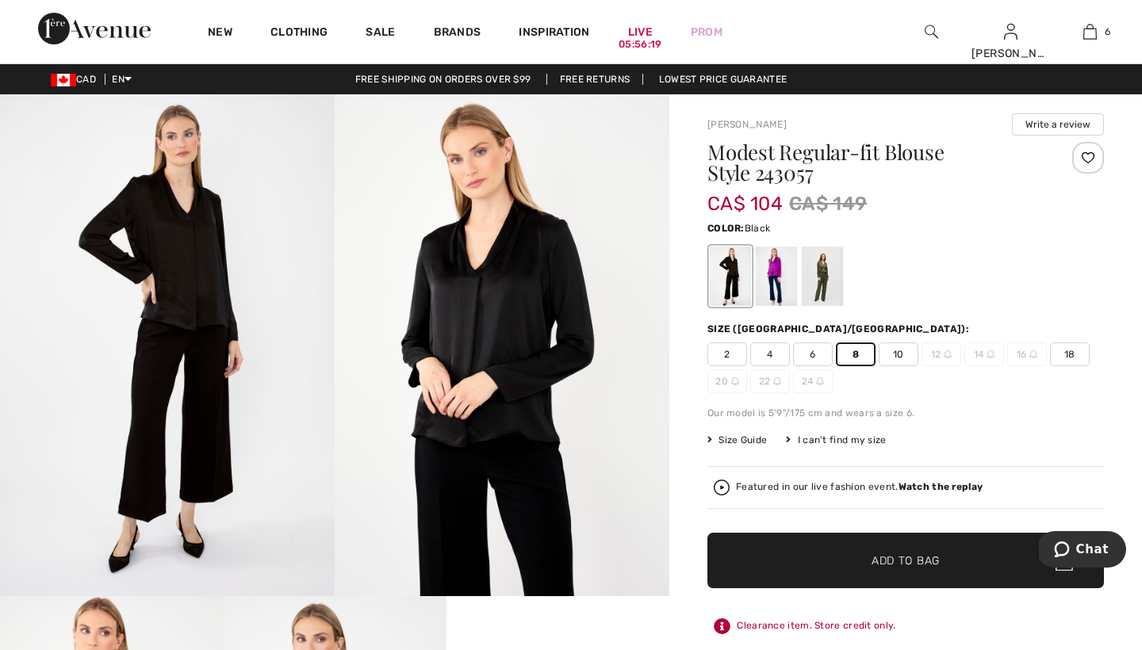
click at [883, 566] on span "Add to Bag" at bounding box center [905, 561] width 68 height 17
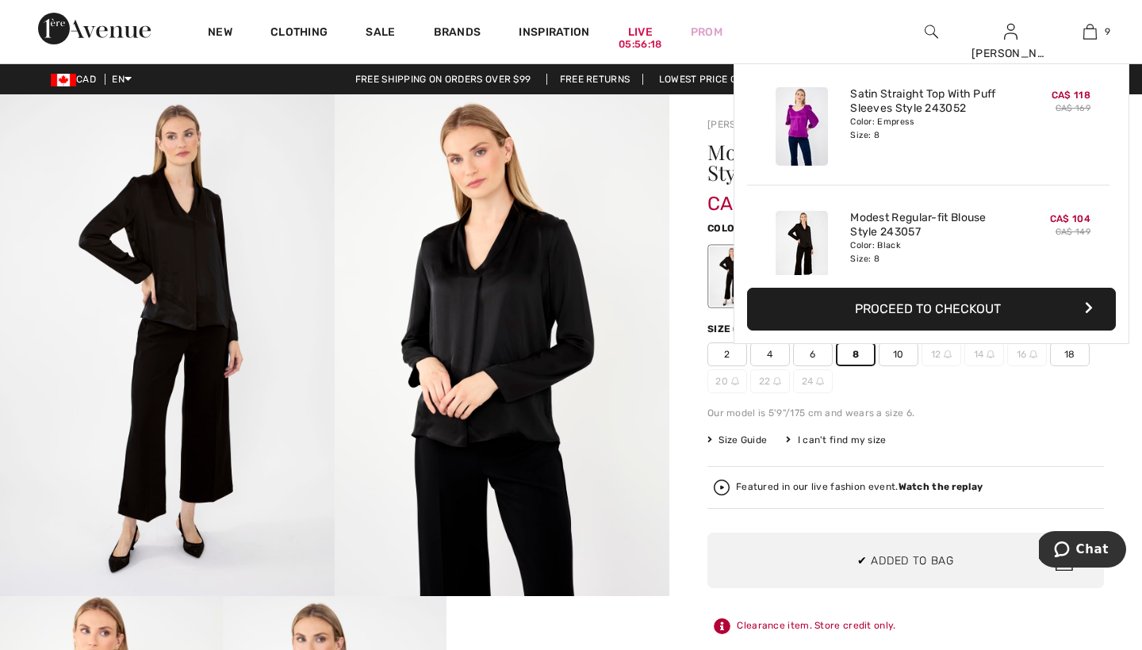
scroll to position [915, 0]
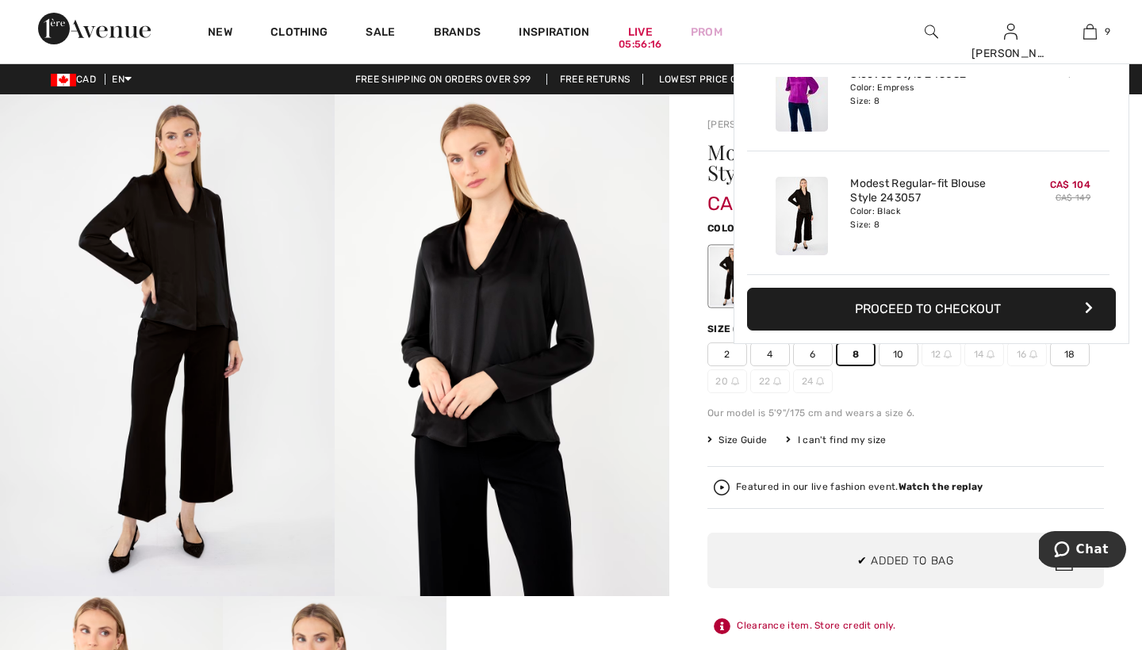
click at [683, 513] on div "[PERSON_NAME] Write a review Modest Regular-fit Blouse Style 243057 CA$ 104 CA$…" at bounding box center [905, 619] width 473 height 1050
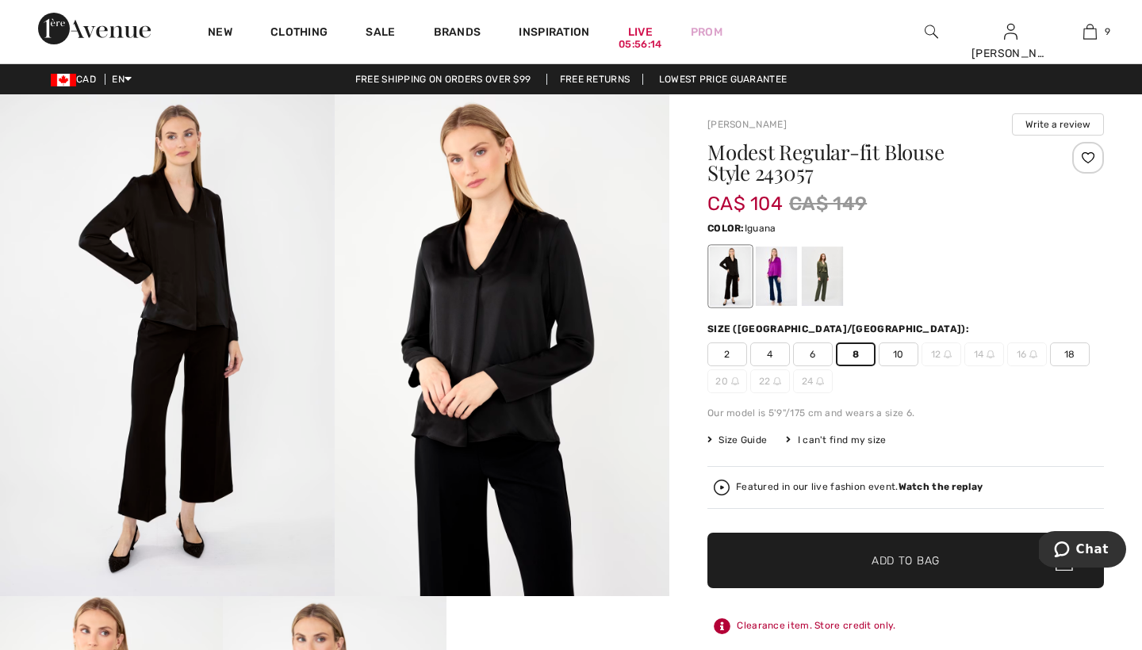
click at [823, 256] on div at bounding box center [822, 276] width 41 height 59
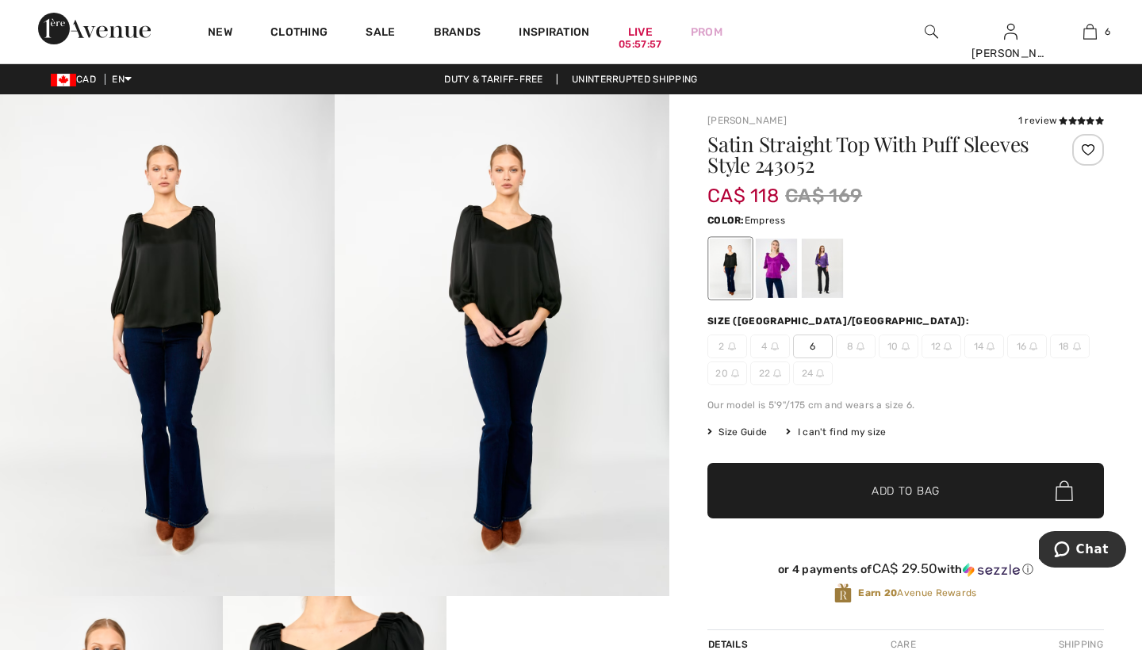
click at [775, 272] on div at bounding box center [776, 268] width 41 height 59
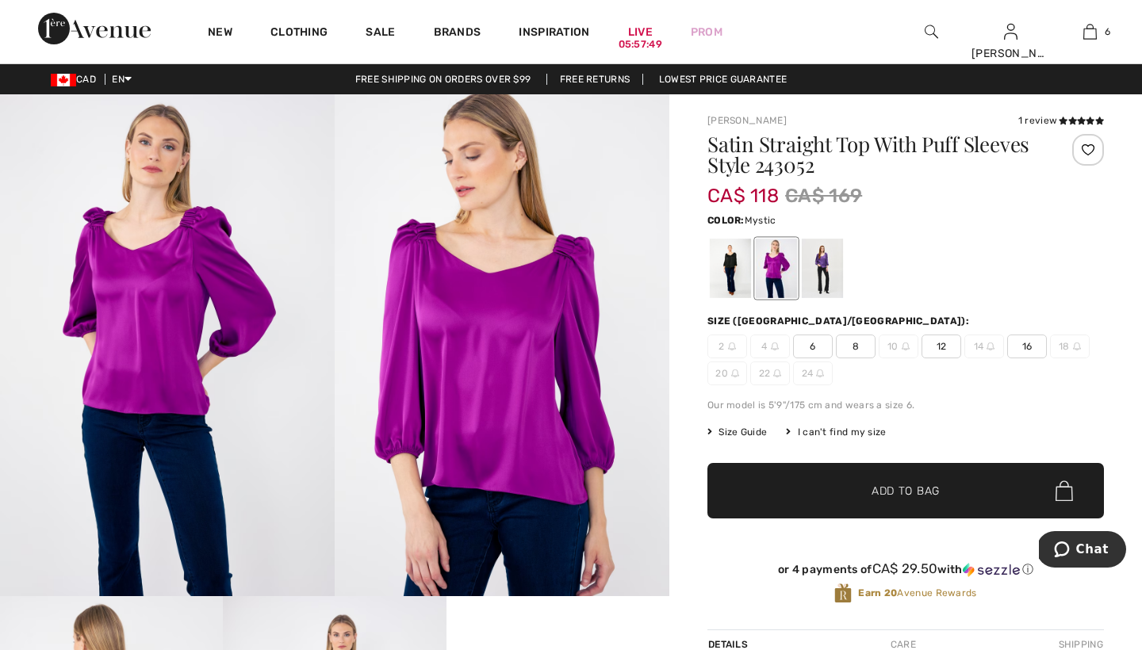
click at [823, 266] on div at bounding box center [822, 268] width 41 height 59
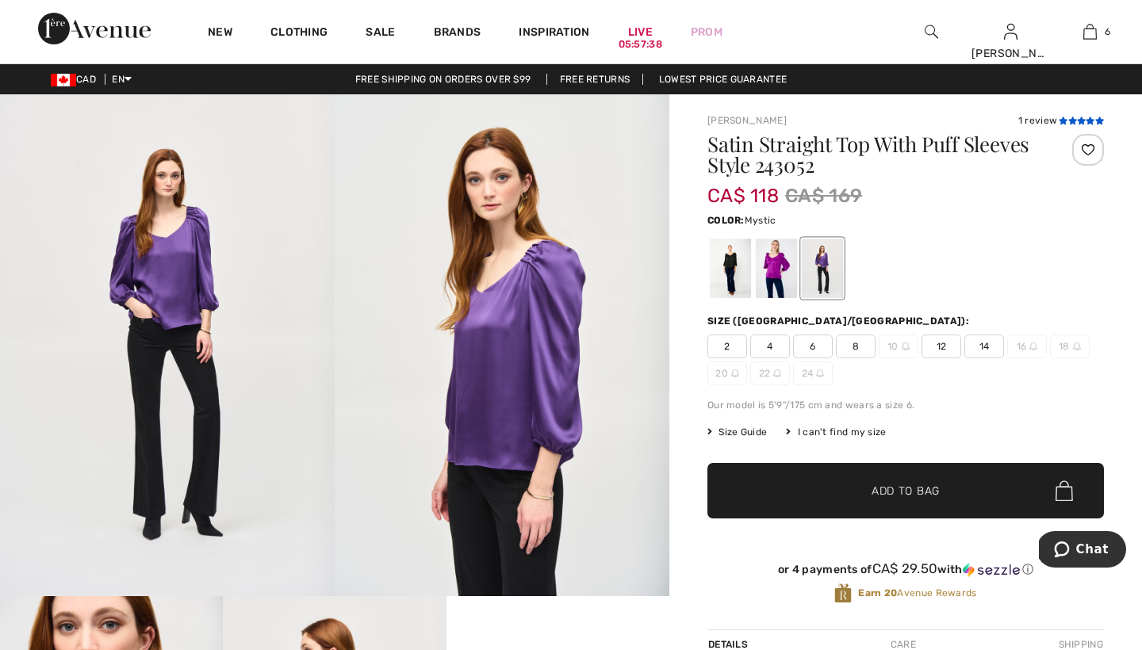
click at [1071, 121] on icon at bounding box center [1072, 121] width 9 height 8
click at [861, 347] on span "8" at bounding box center [856, 347] width 40 height 24
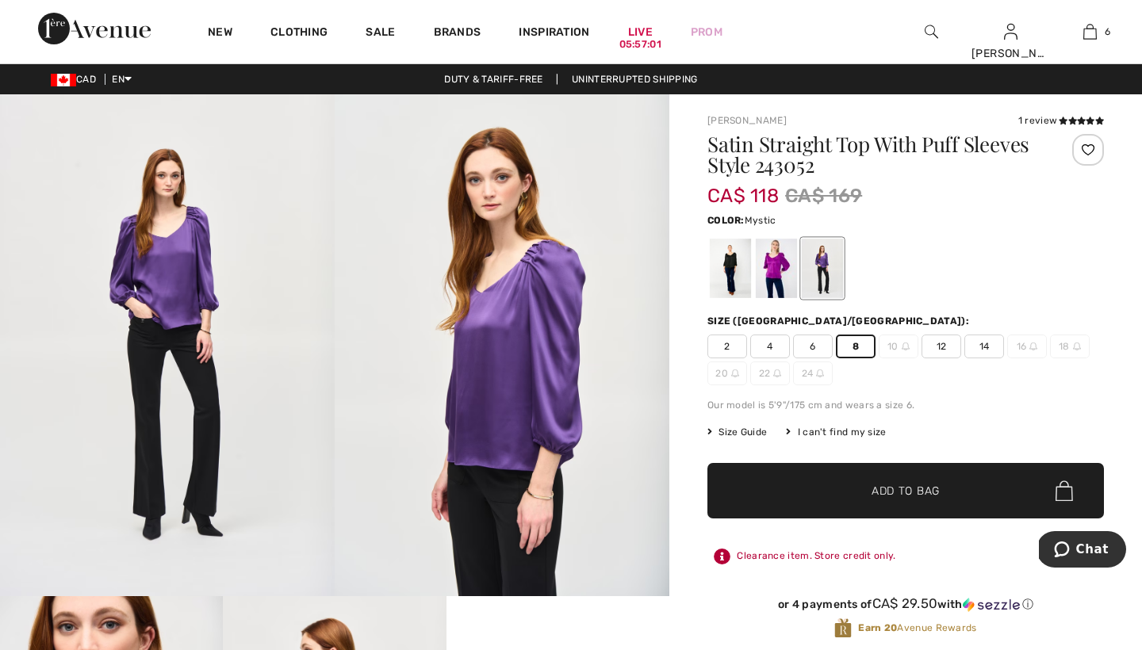
click at [886, 483] on span "Add to Bag" at bounding box center [905, 491] width 68 height 17
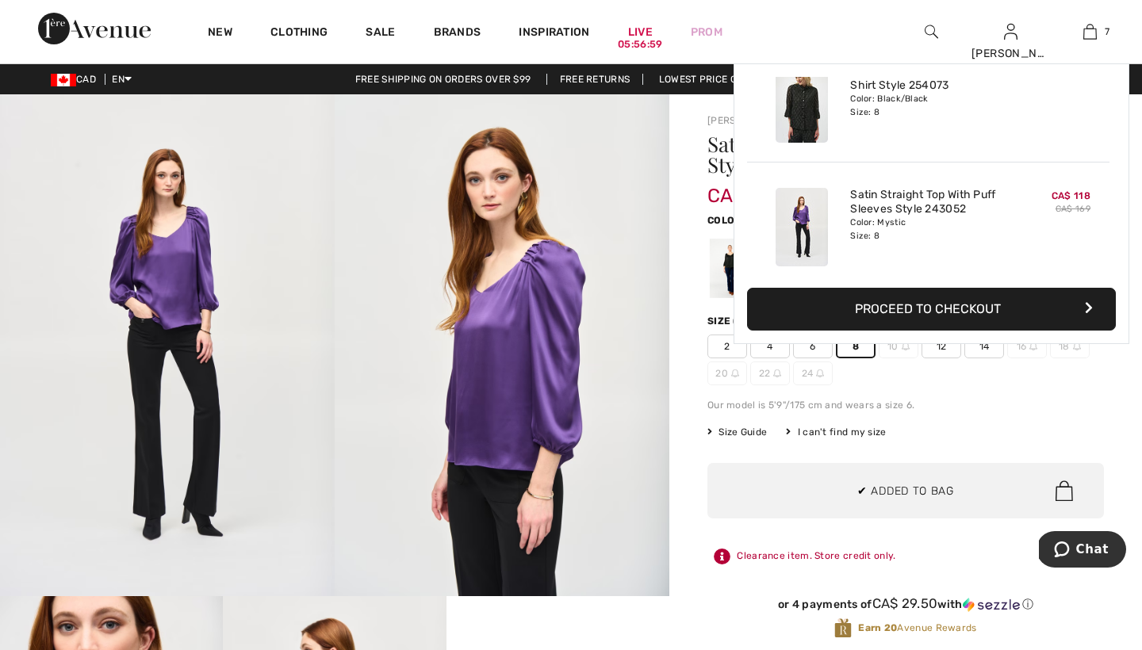
scroll to position [668, 0]
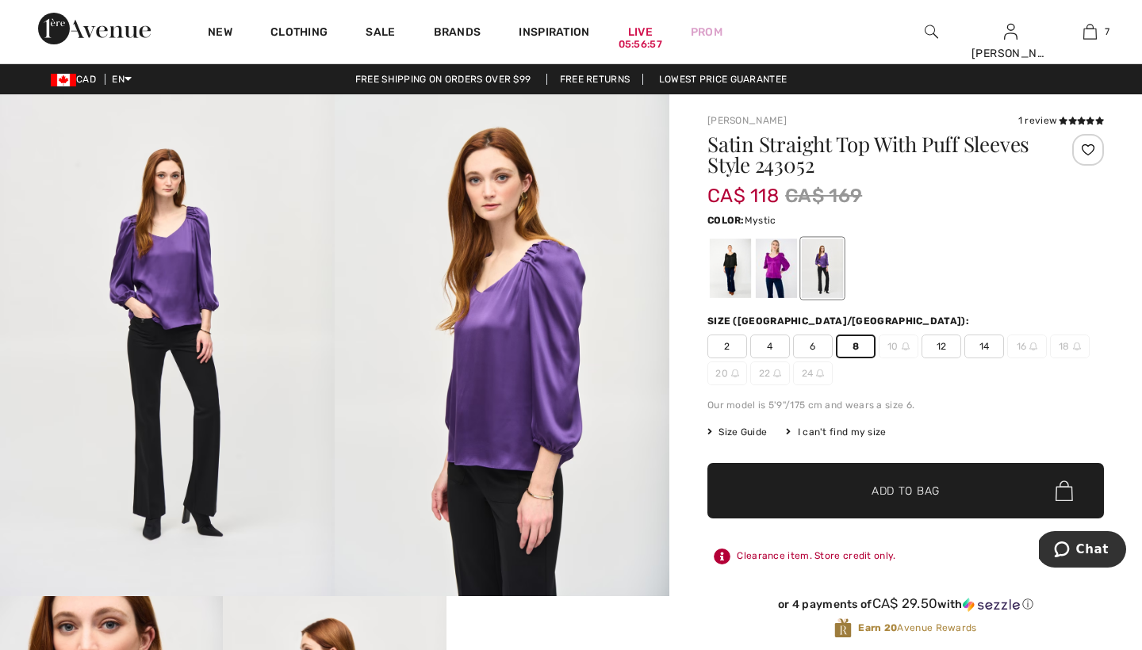
click at [773, 263] on div at bounding box center [776, 268] width 41 height 59
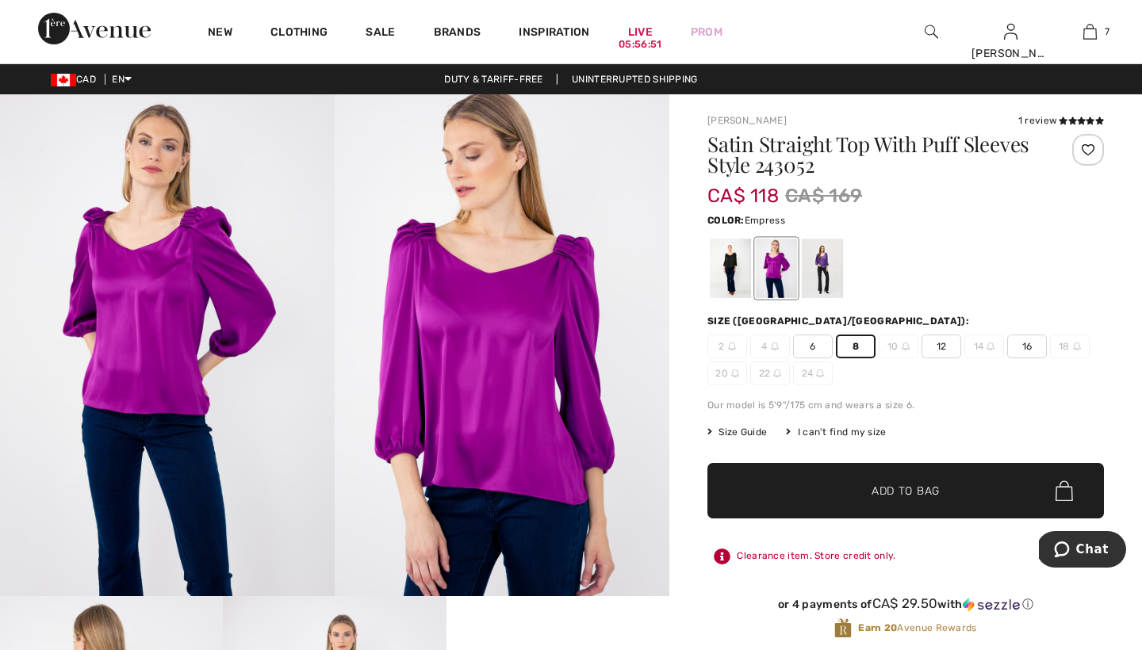
click at [886, 491] on span "Add to Bag" at bounding box center [905, 491] width 68 height 17
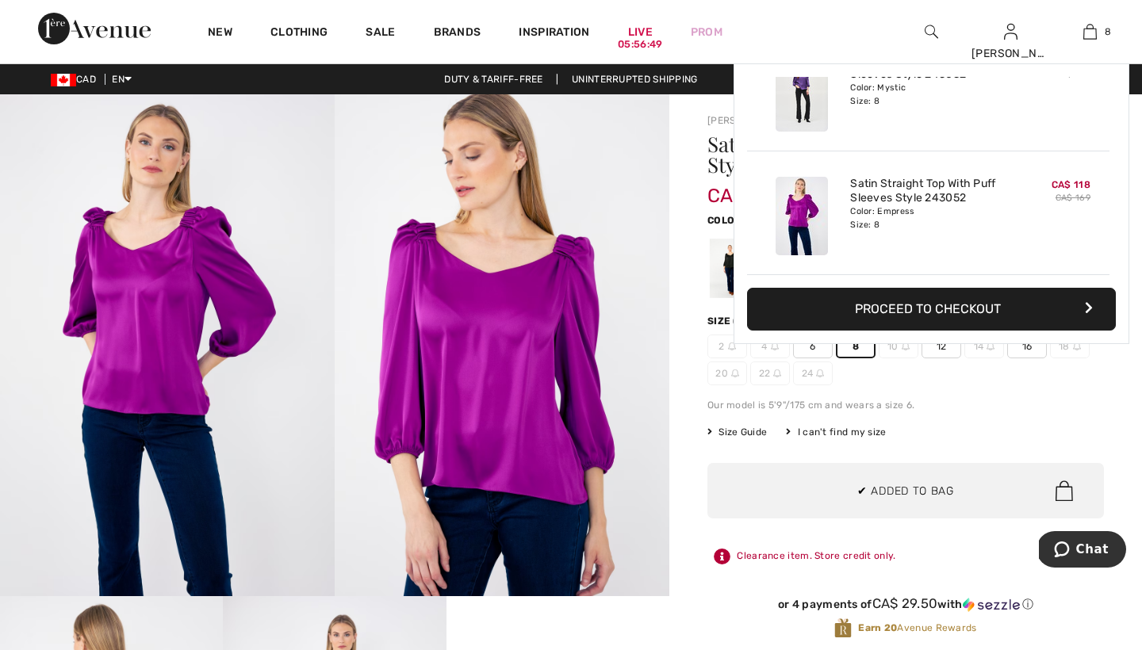
scroll to position [0, 0]
click at [683, 376] on div "Joseph Ribkoff 1 review 1 review Satin Straight Top With Puff Sleeves Style 243…" at bounding box center [905, 591] width 473 height 994
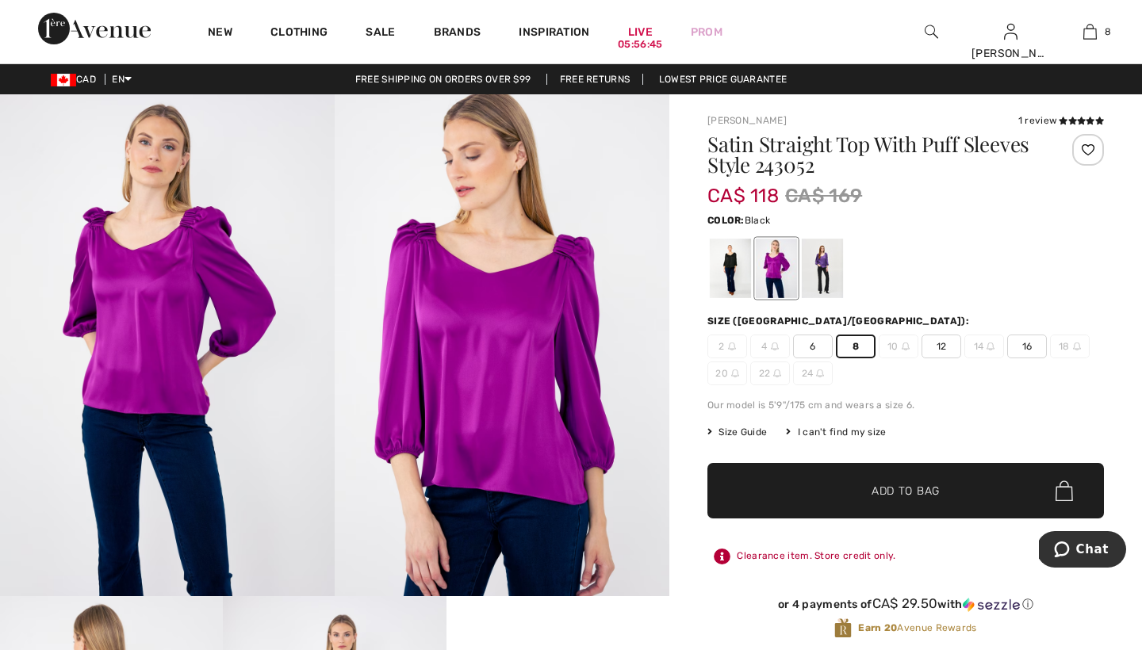
click at [729, 266] on div at bounding box center [730, 268] width 41 height 59
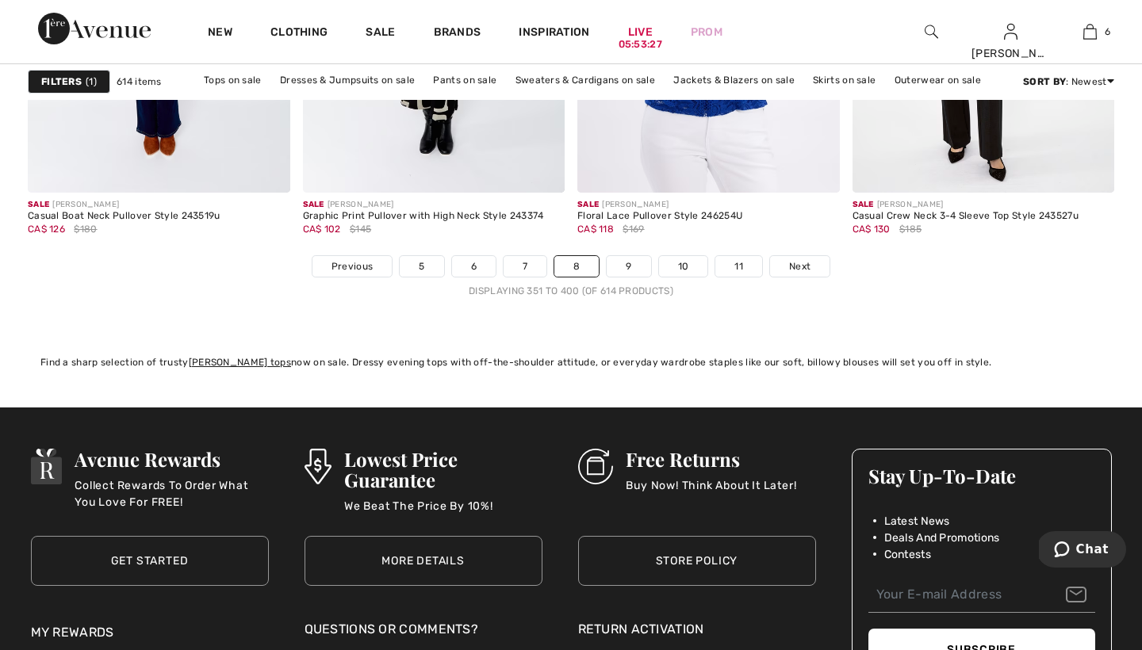
scroll to position [7069, 0]
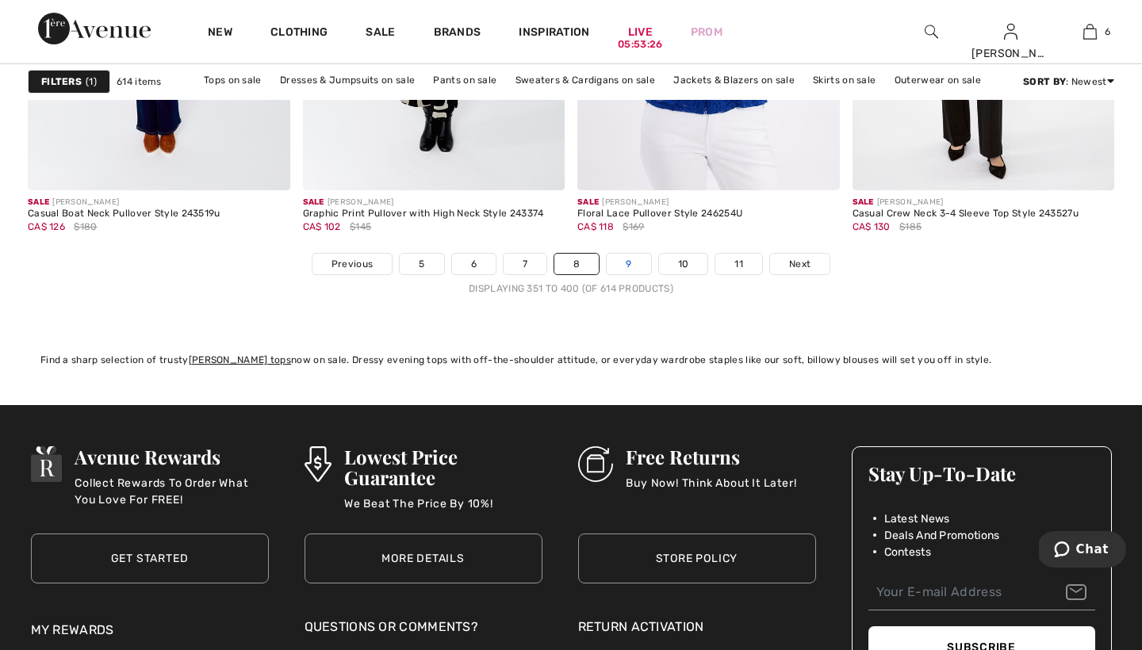
click at [626, 266] on link "9" at bounding box center [629, 264] width 44 height 21
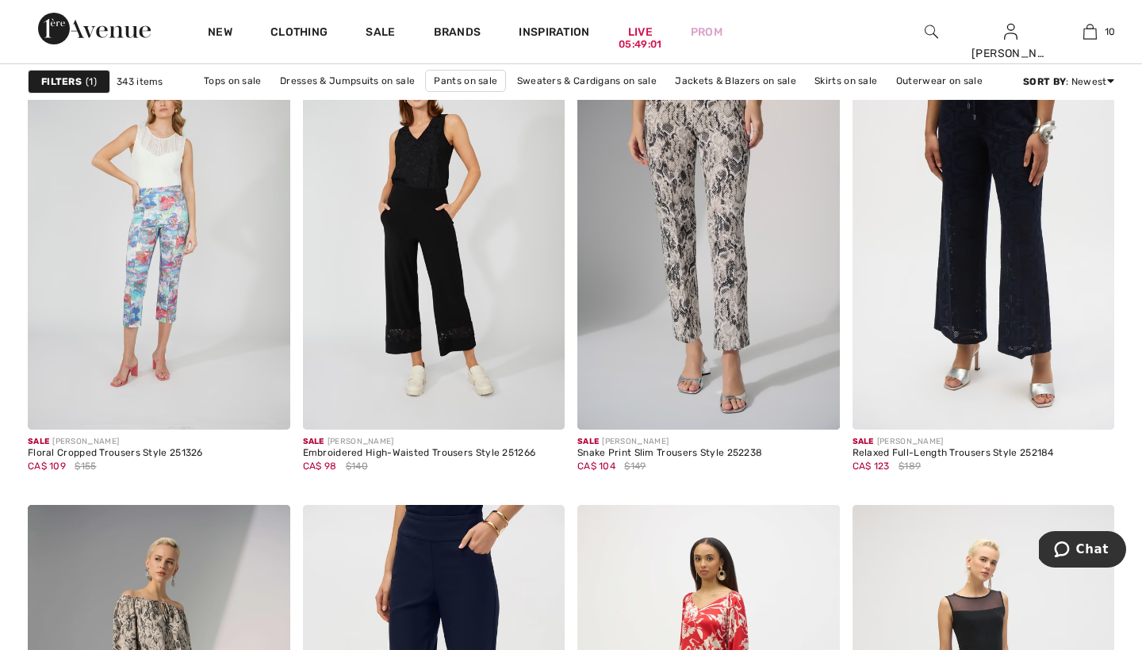
scroll to position [856, 0]
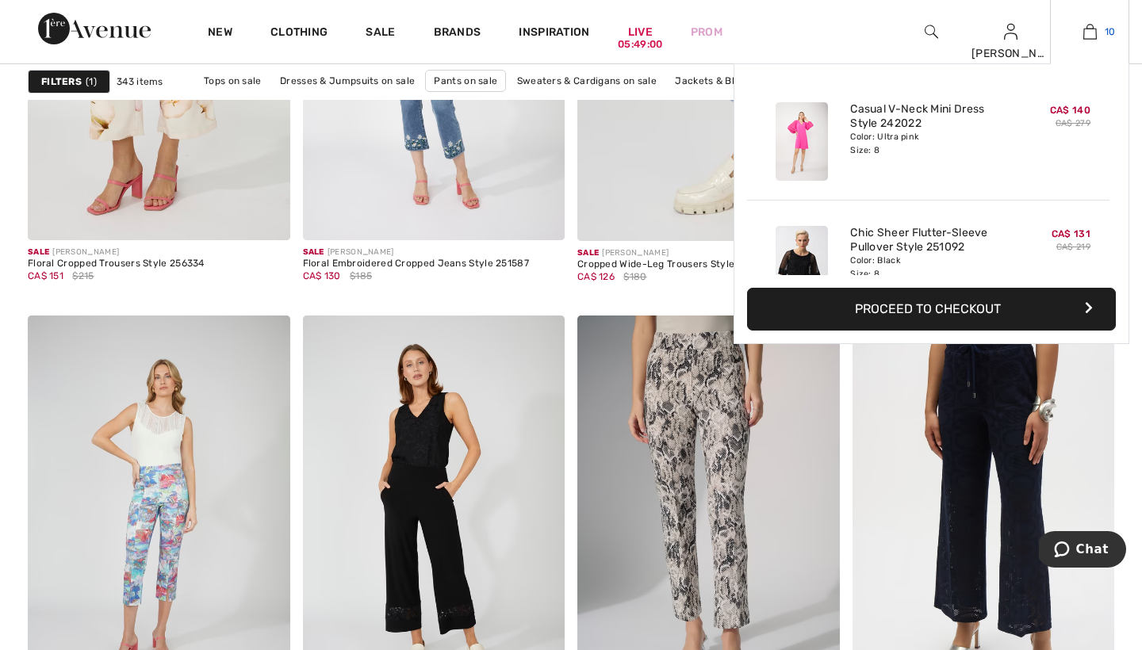
click at [1093, 28] on img at bounding box center [1089, 31] width 13 height 19
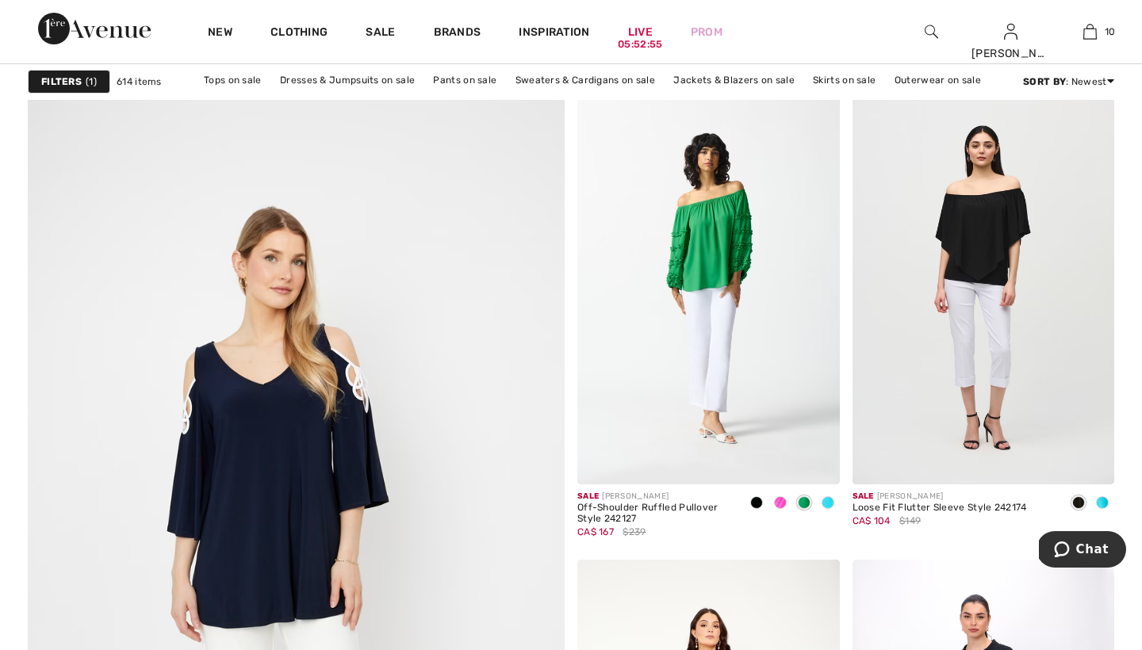
scroll to position [3805, 0]
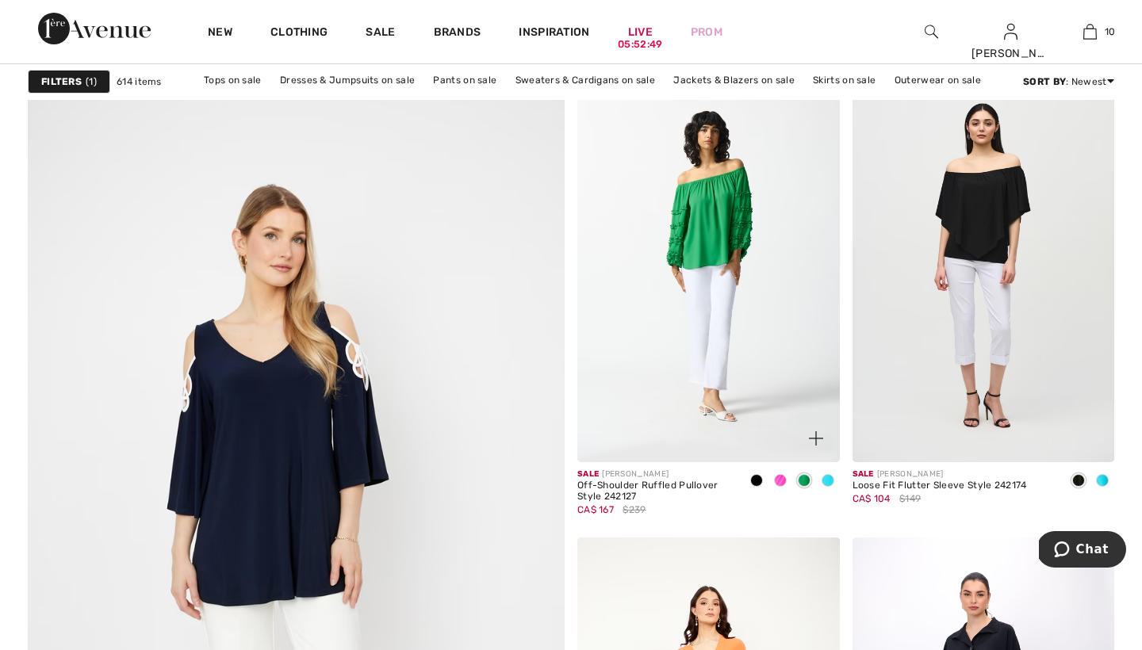
click at [777, 479] on span at bounding box center [780, 480] width 13 height 13
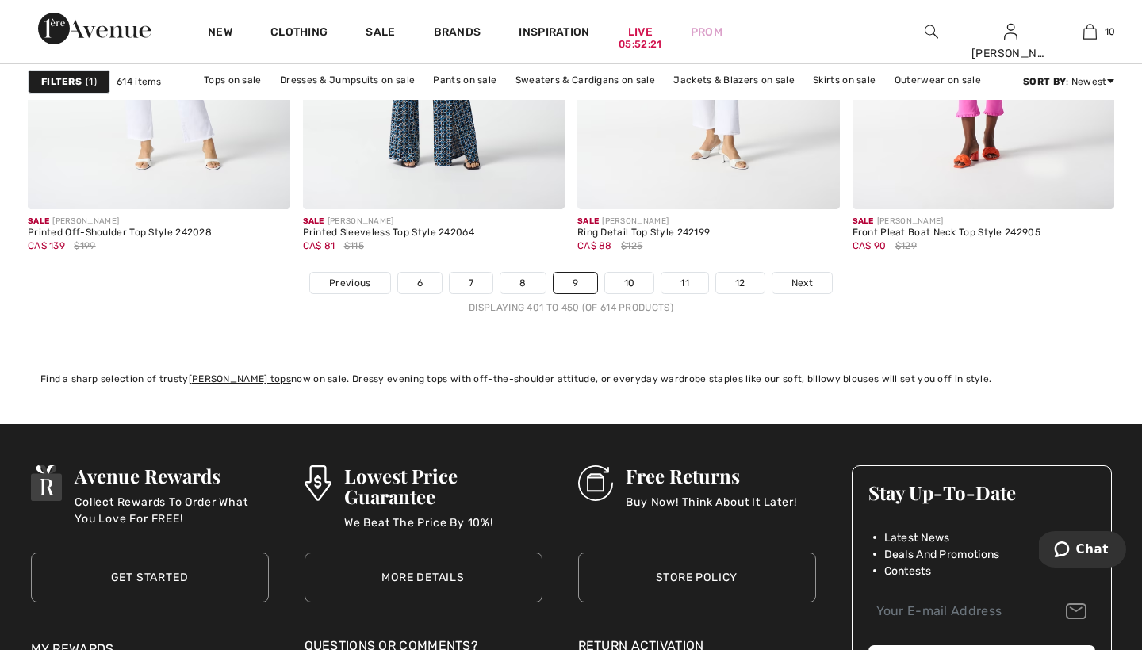
scroll to position [6914, 0]
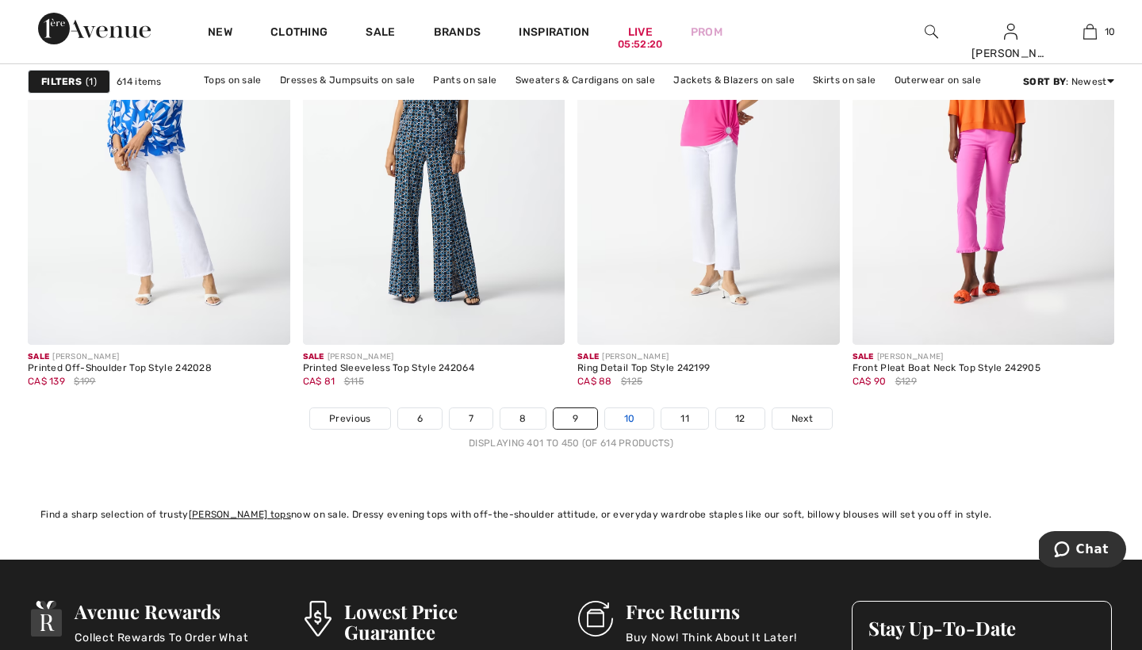
click at [629, 412] on link "10" at bounding box center [629, 418] width 49 height 21
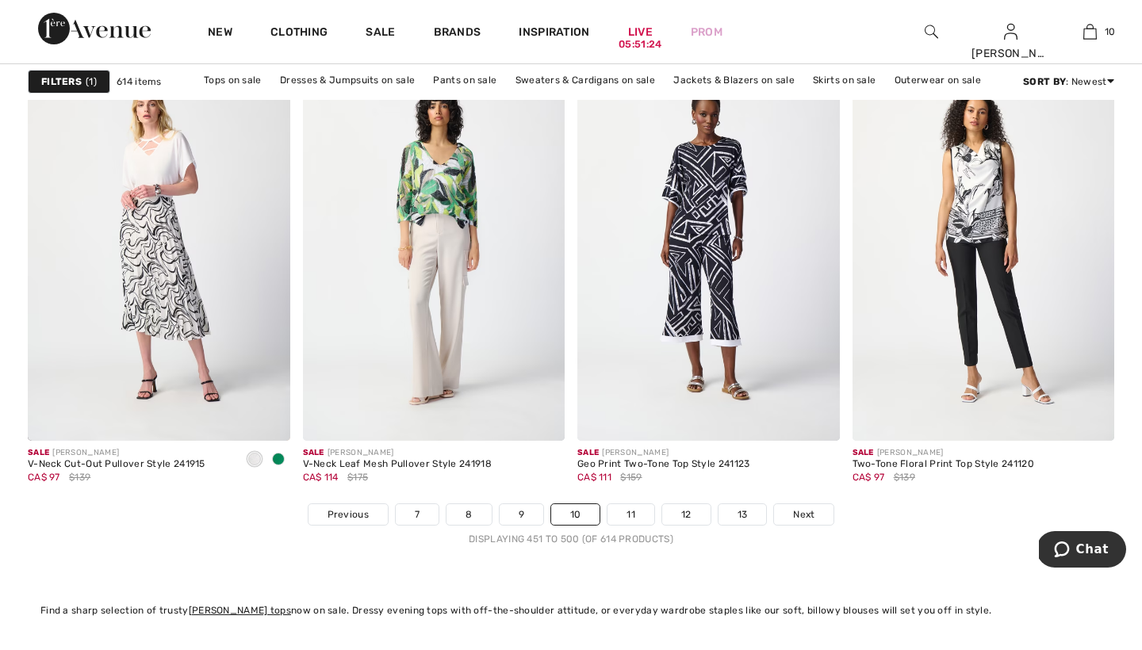
scroll to position [6820, 0]
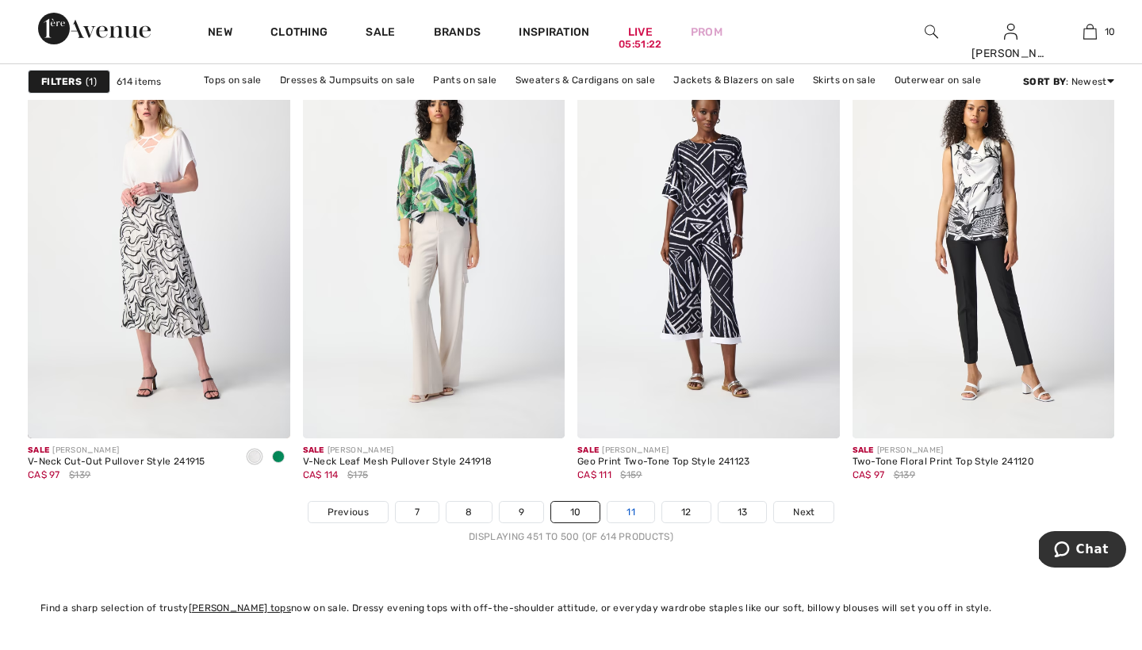
click at [634, 511] on link "11" at bounding box center [630, 512] width 47 height 21
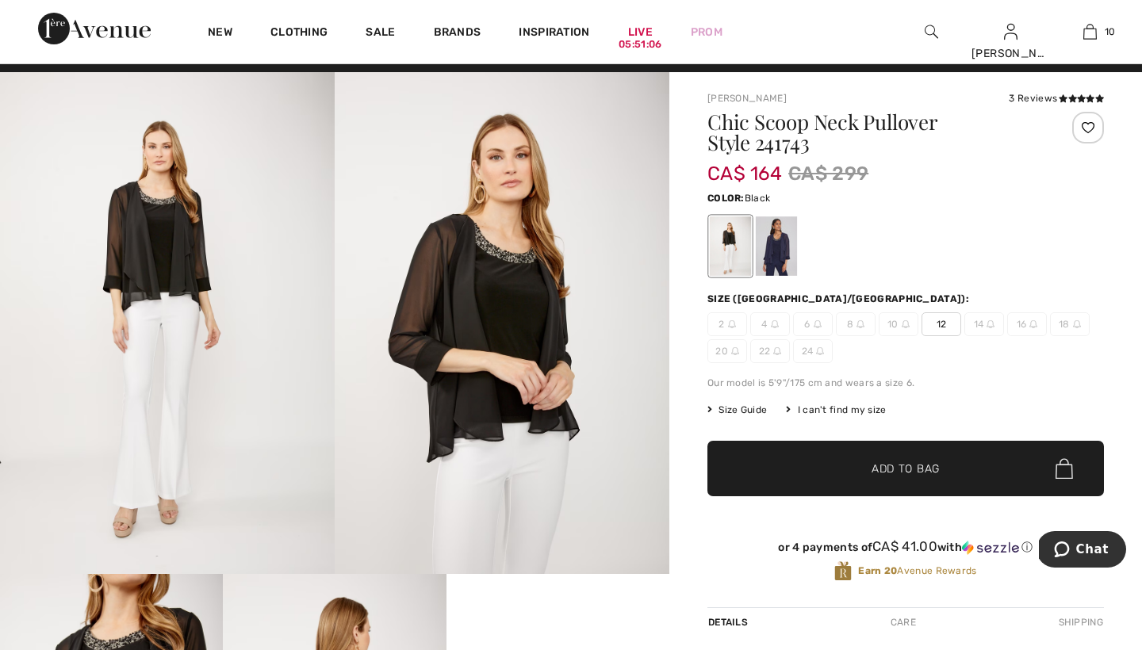
scroll to position [33, 0]
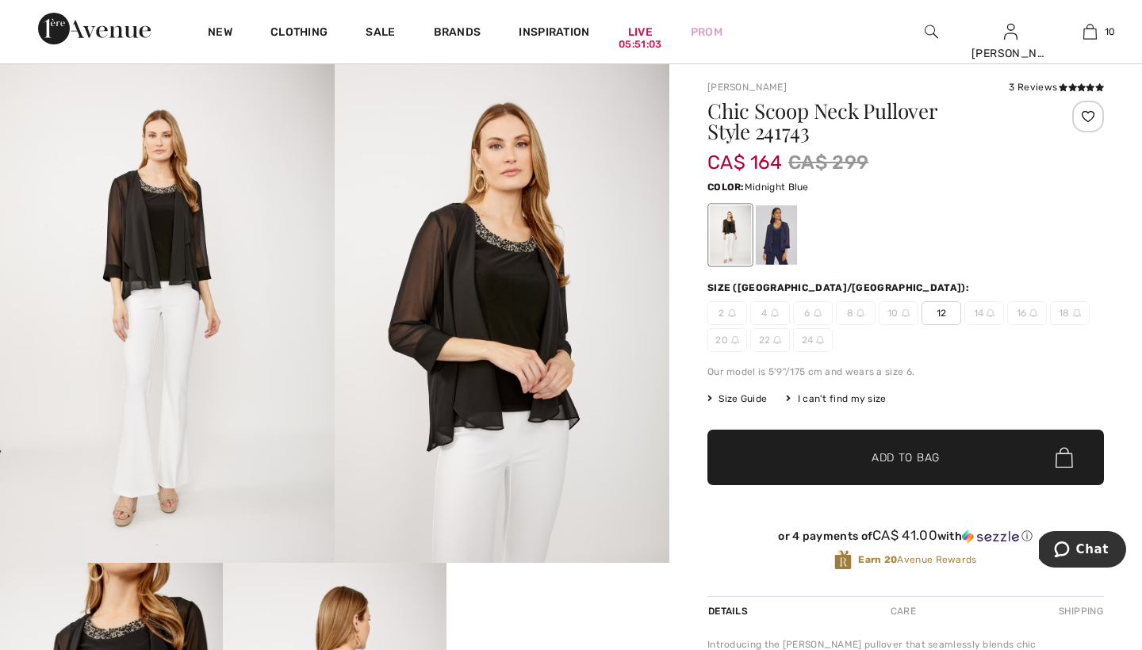
click at [785, 241] on div at bounding box center [776, 234] width 41 height 59
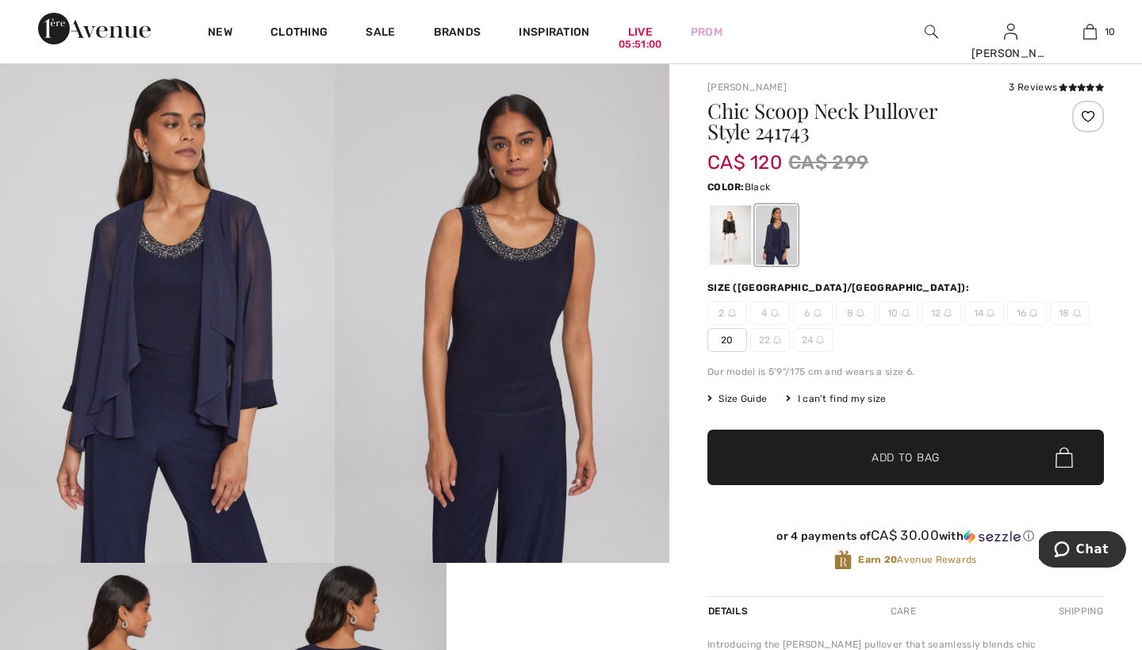
click at [728, 244] on div at bounding box center [730, 234] width 41 height 59
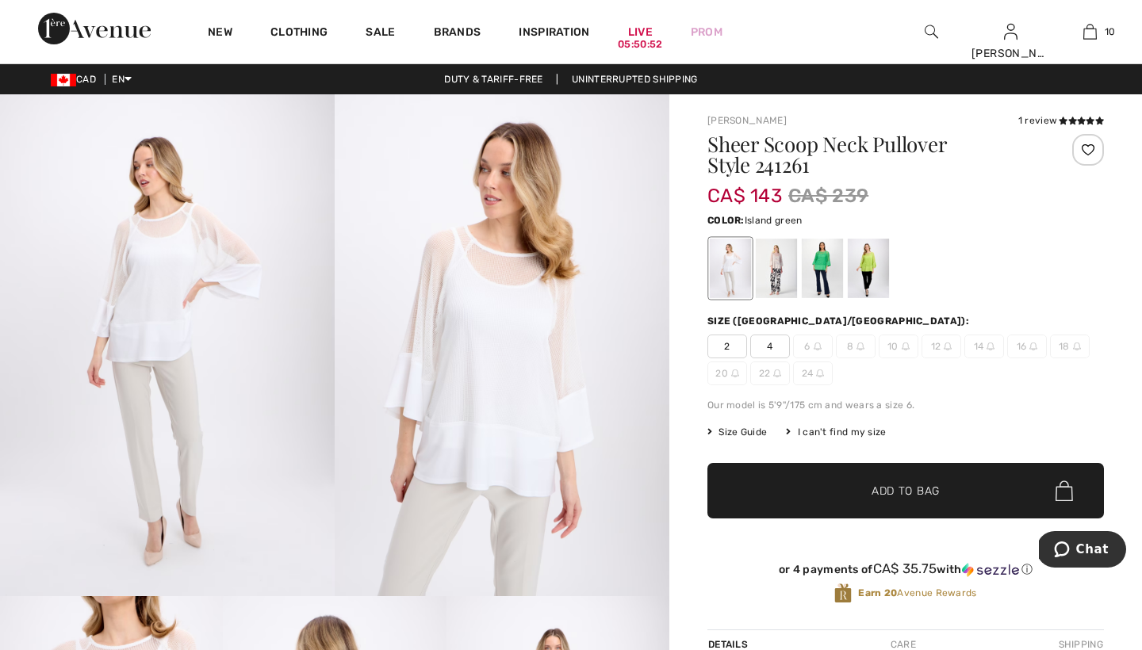
click at [819, 263] on div at bounding box center [822, 268] width 41 height 59
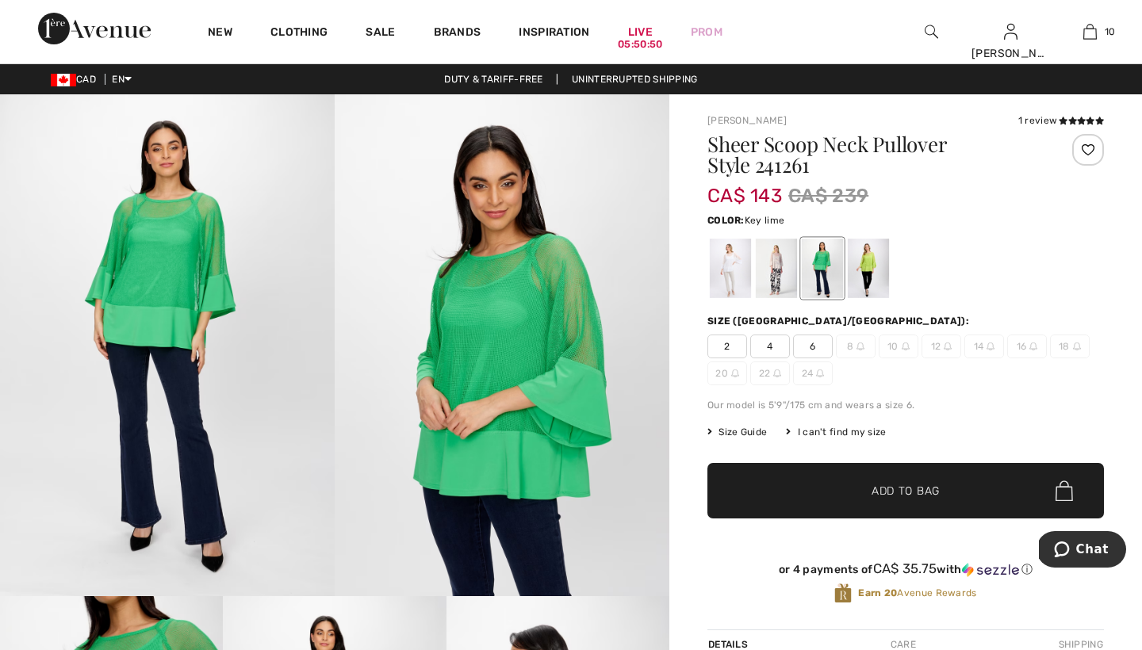
click at [865, 259] on div at bounding box center [868, 268] width 41 height 59
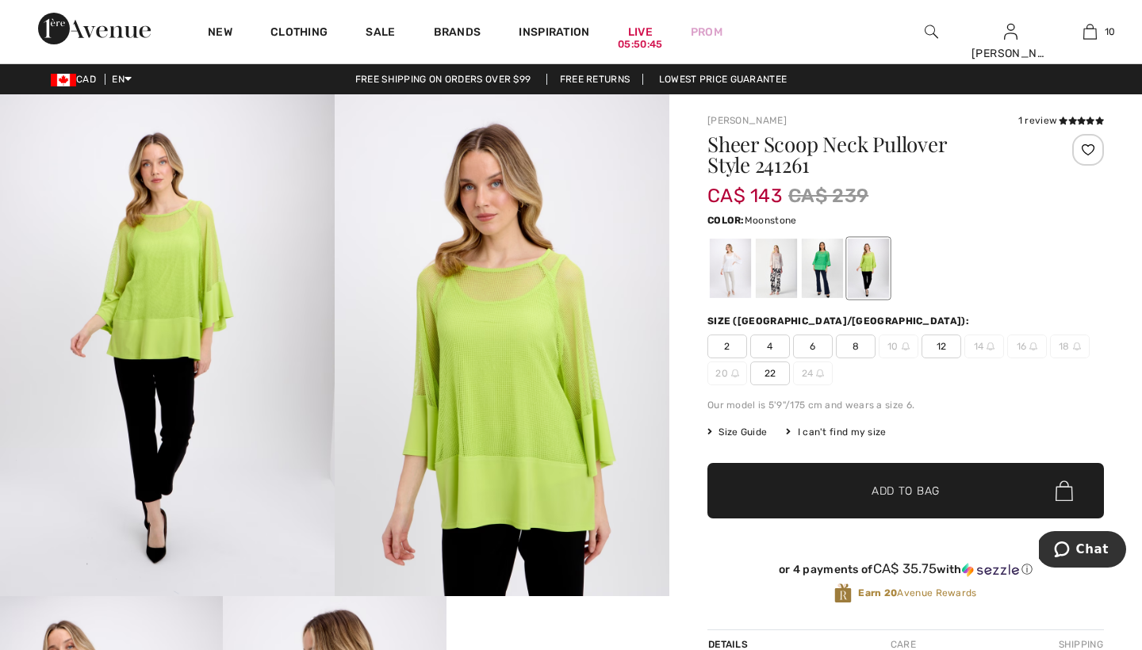
click at [779, 259] on div at bounding box center [776, 268] width 41 height 59
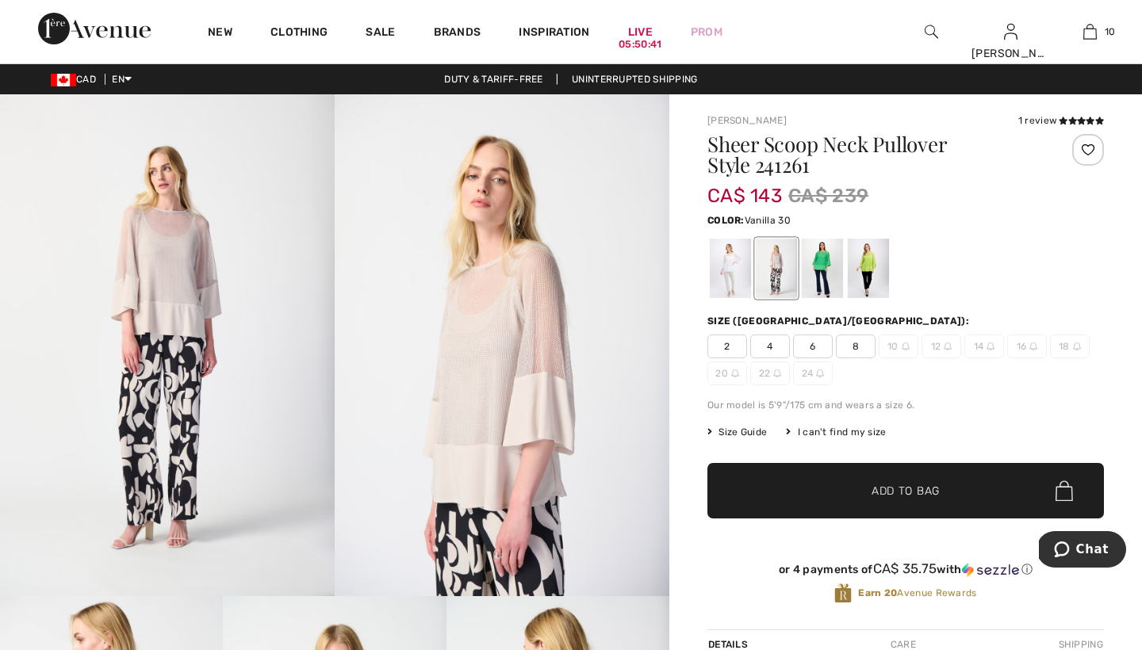
click at [721, 273] on div at bounding box center [730, 268] width 41 height 59
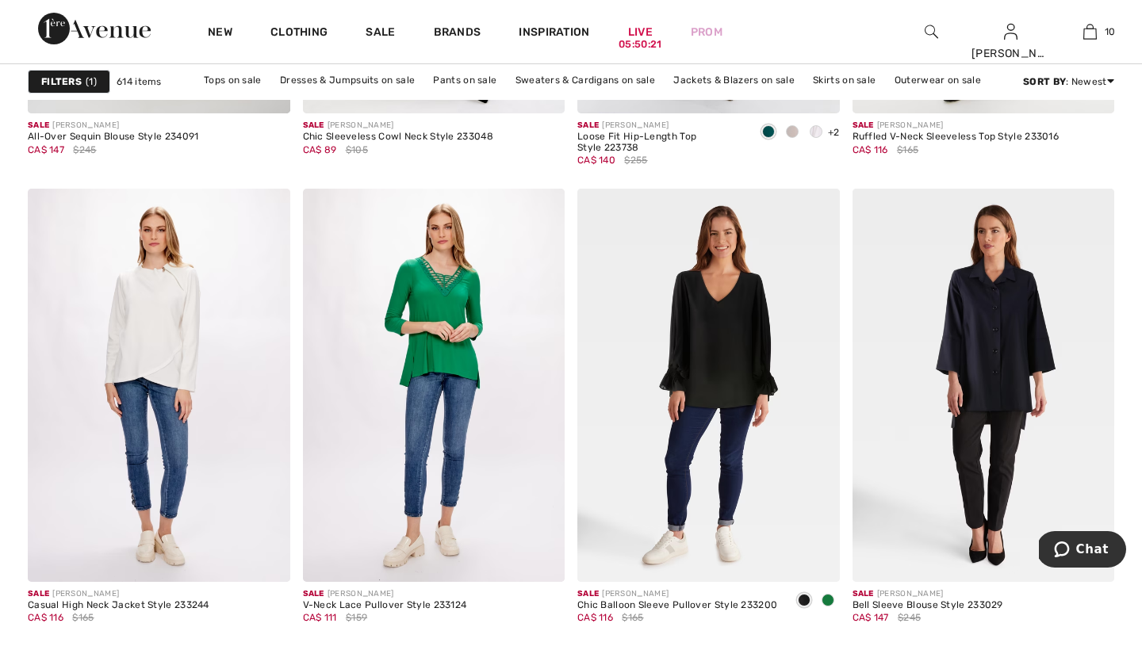
scroll to position [2717, 0]
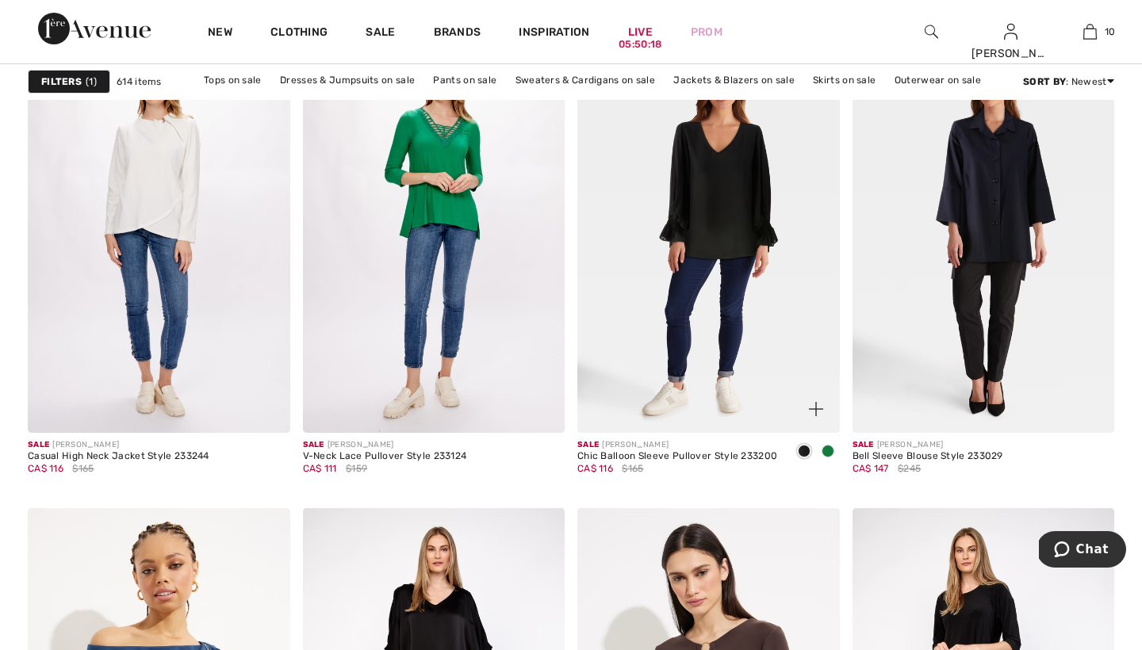
click at [827, 450] on span at bounding box center [827, 451] width 13 height 13
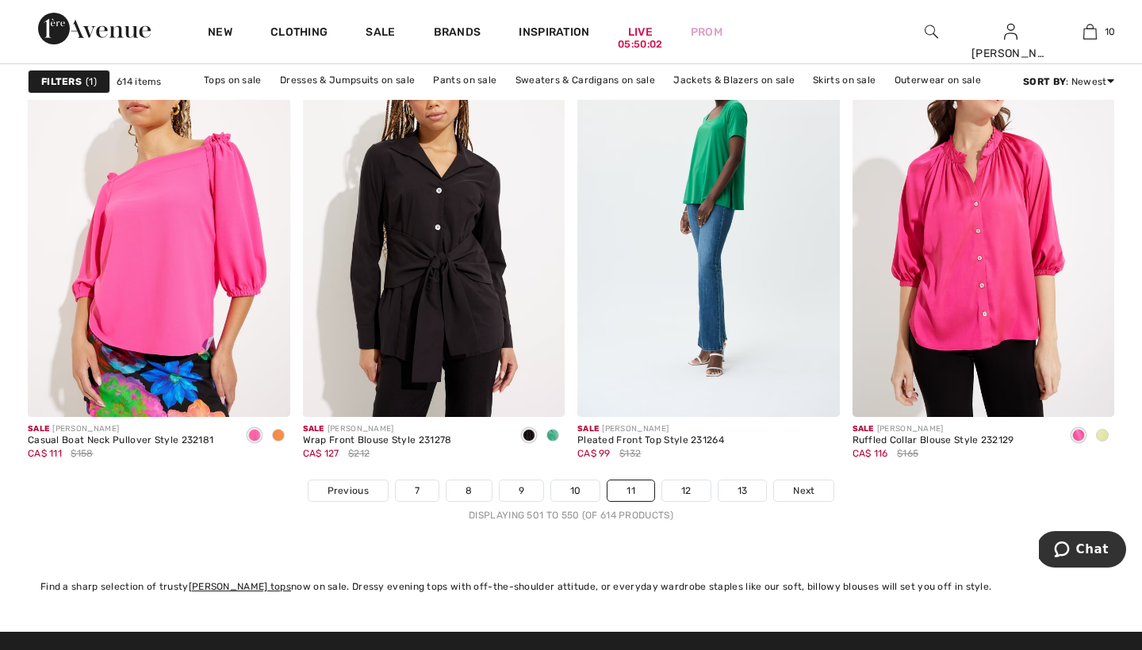
scroll to position [6854, 0]
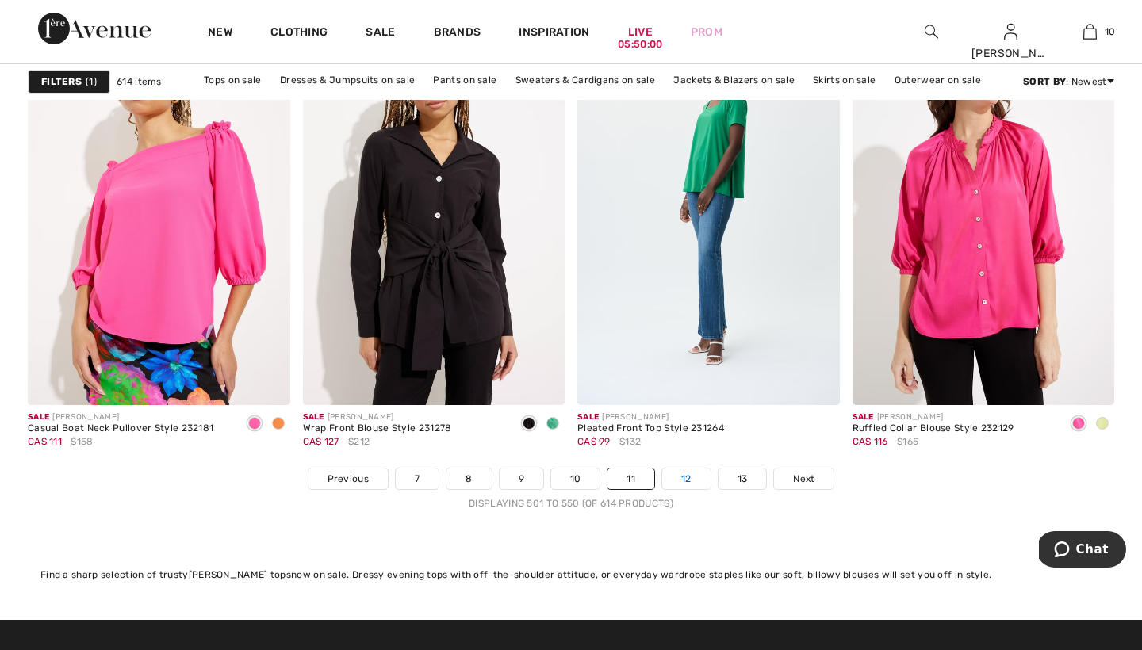
click at [684, 477] on link "12" at bounding box center [686, 479] width 48 height 21
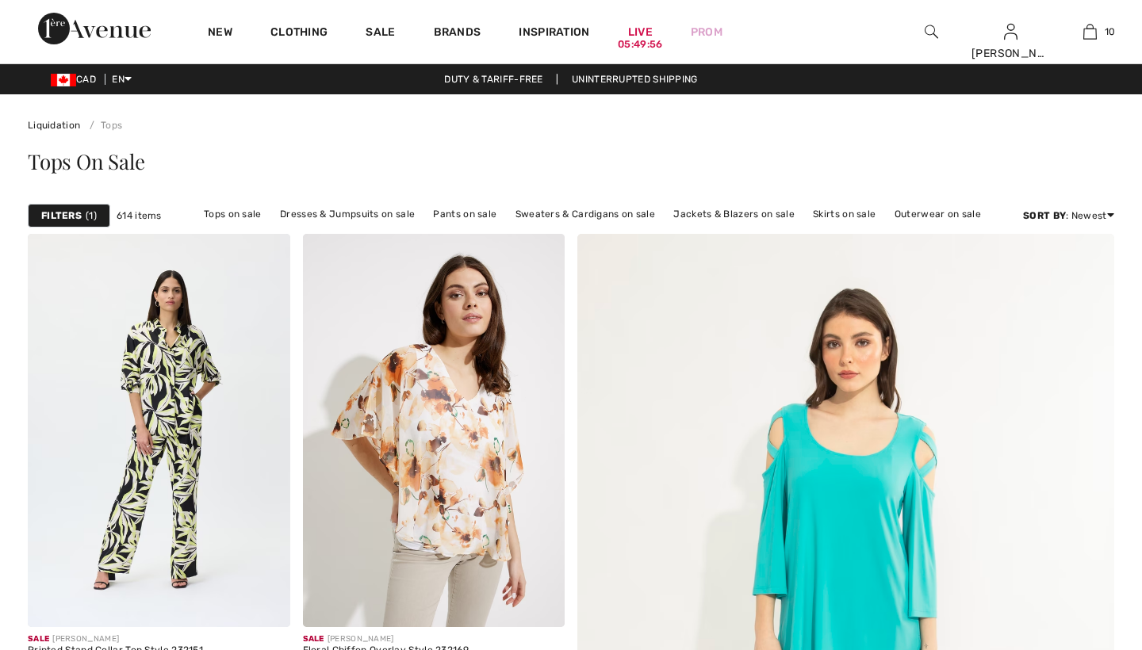
checkbox input "true"
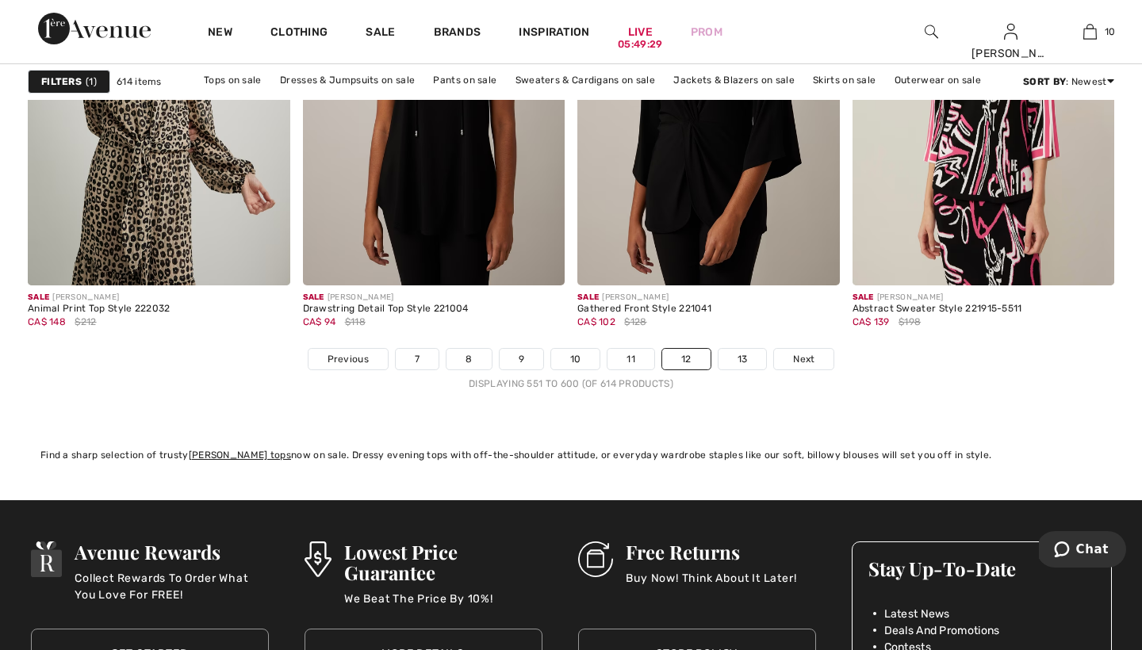
scroll to position [6917, 0]
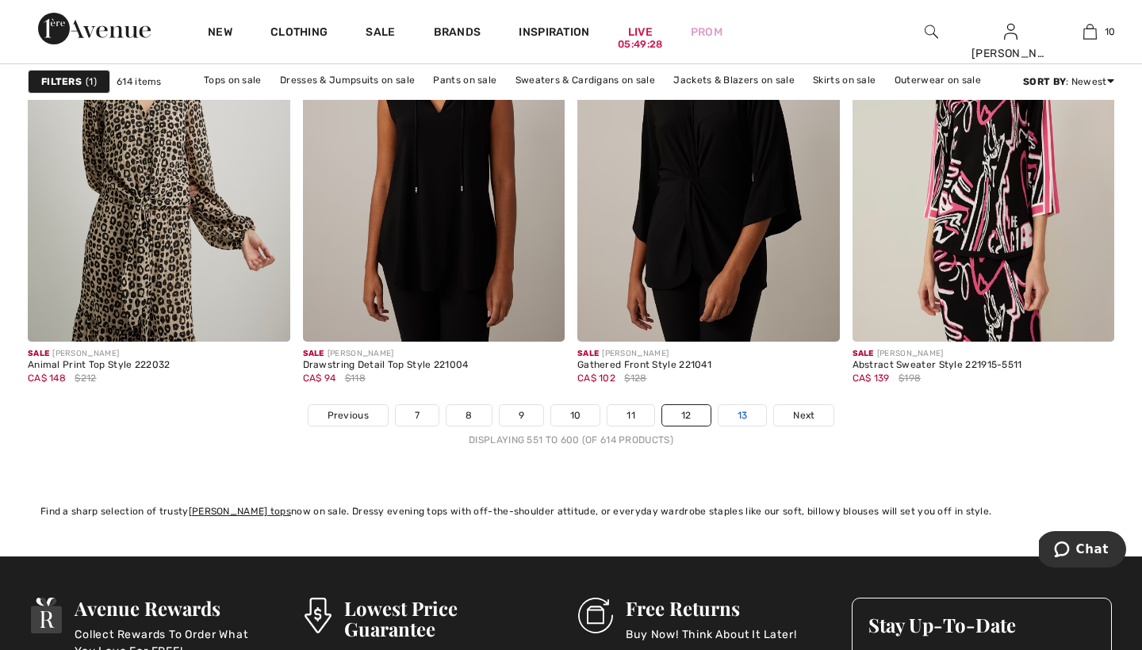
click at [737, 413] on link "13" at bounding box center [742, 415] width 48 height 21
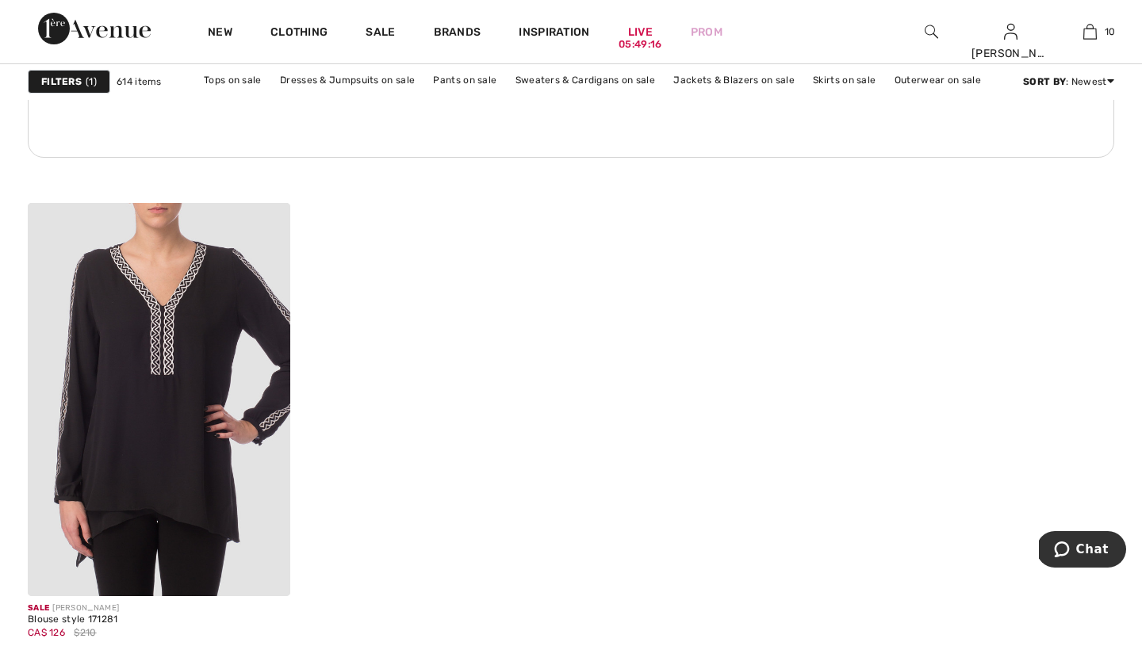
scroll to position [2086, 0]
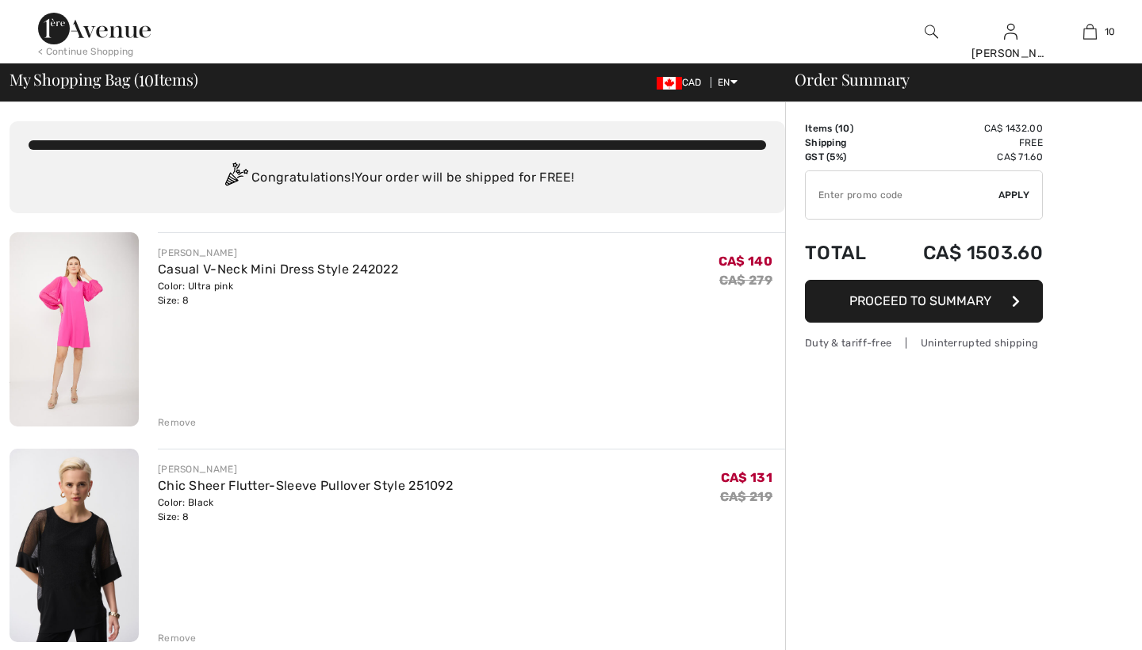
checkbox input "true"
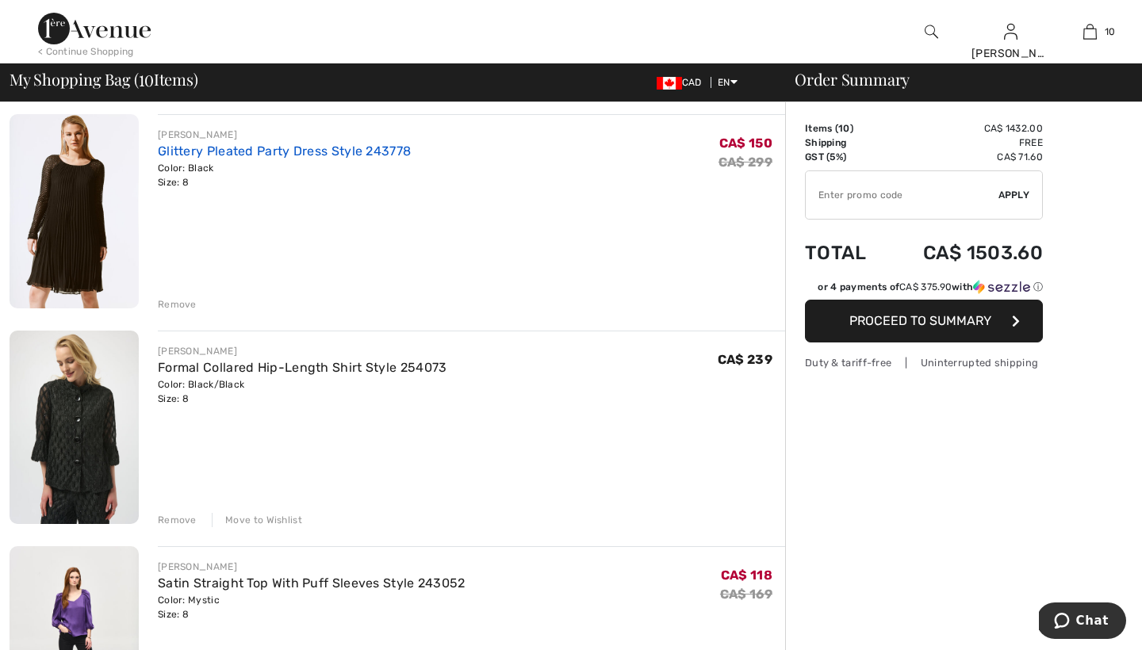
scroll to position [1009, 0]
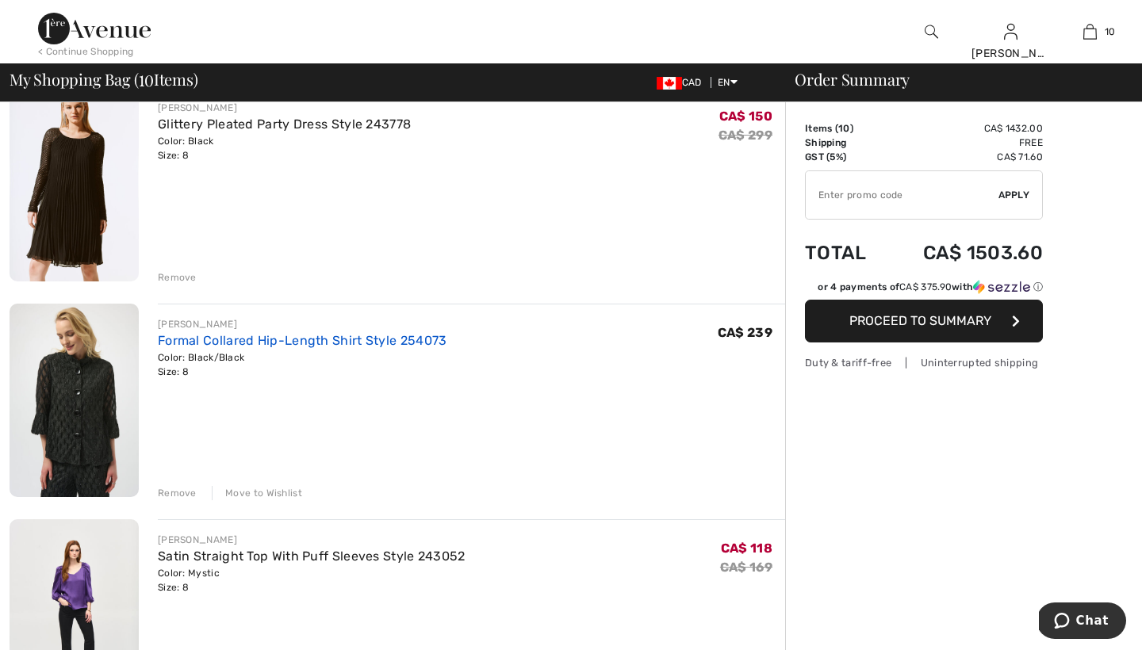
click at [265, 335] on link "Formal Collared Hip-Length Shirt Style 254073" at bounding box center [302, 340] width 289 height 15
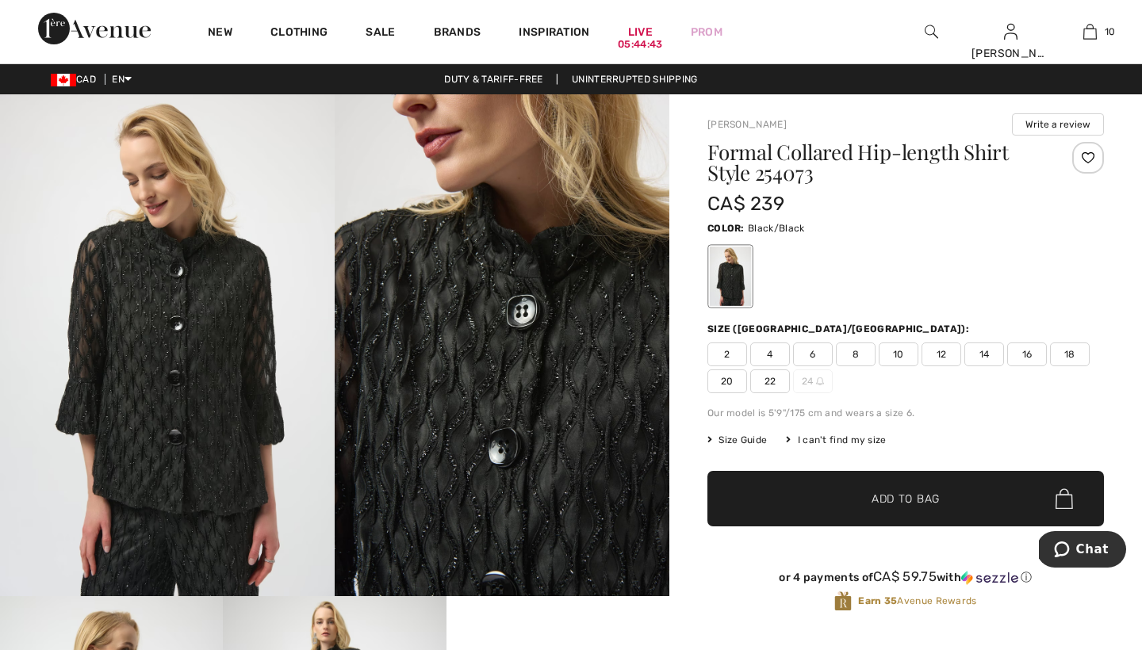
click at [438, 498] on img at bounding box center [502, 345] width 335 height 502
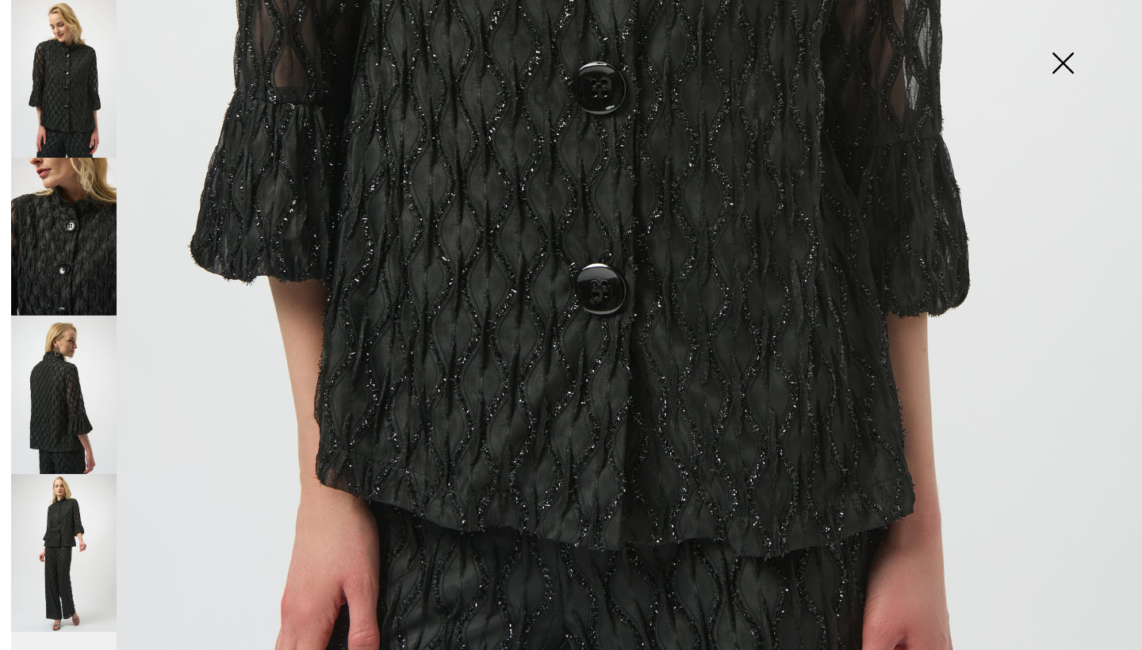
scroll to position [881, 0]
click at [69, 511] on img at bounding box center [63, 553] width 105 height 158
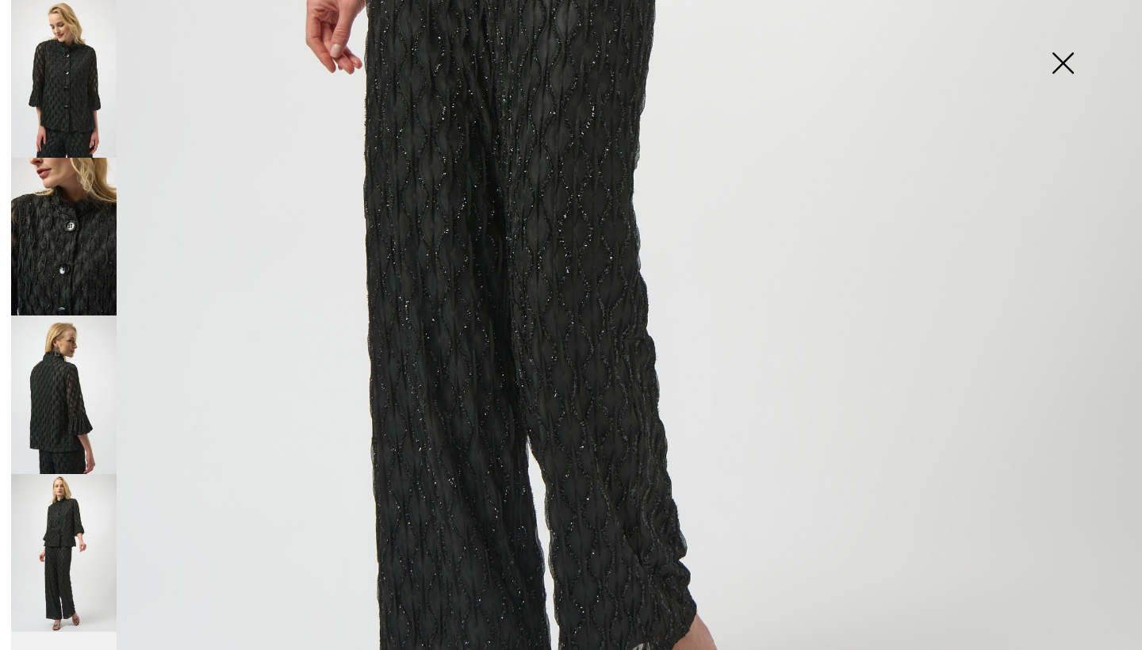
click at [66, 369] on img at bounding box center [63, 395] width 105 height 158
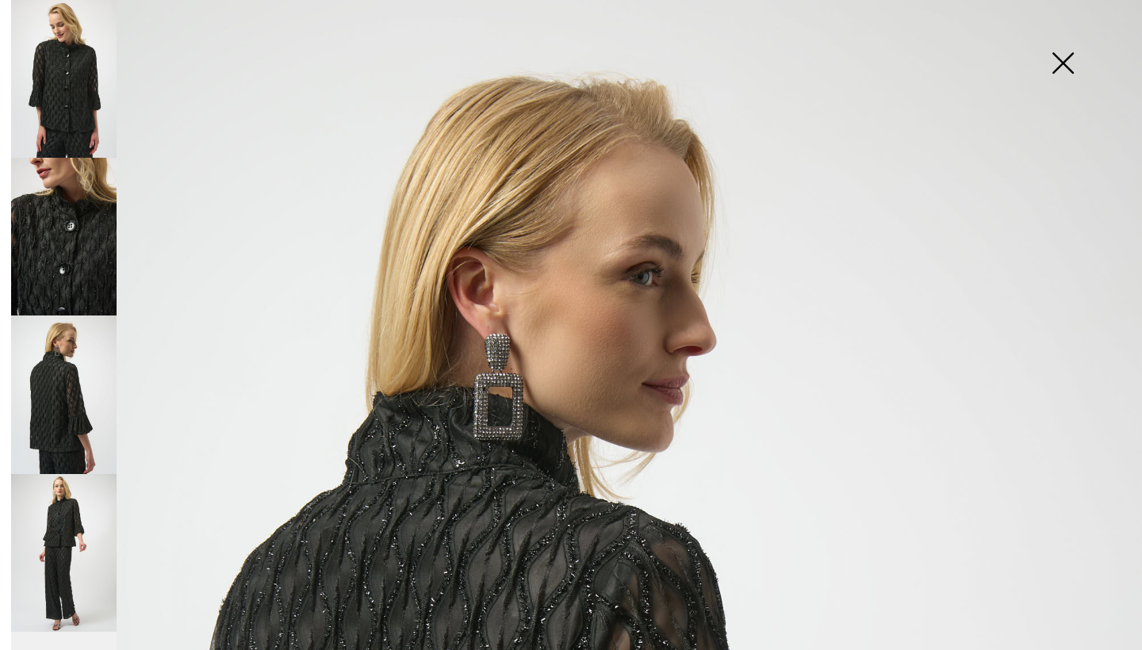
scroll to position [0, 0]
click at [1061, 61] on img at bounding box center [1062, 65] width 79 height 82
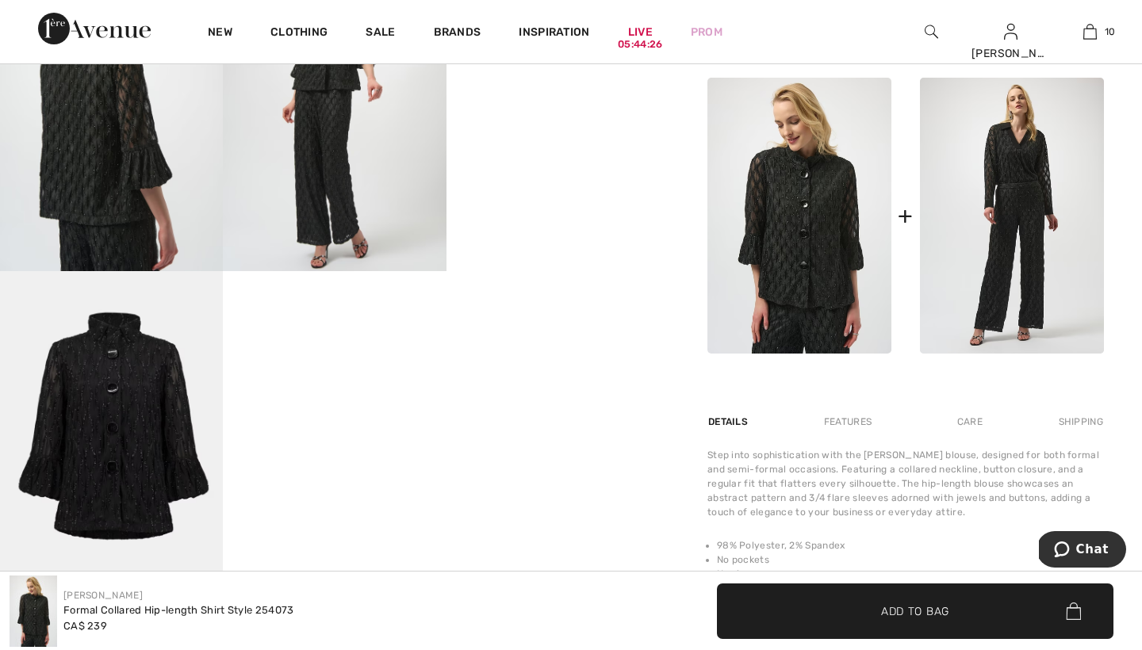
scroll to position [665, 0]
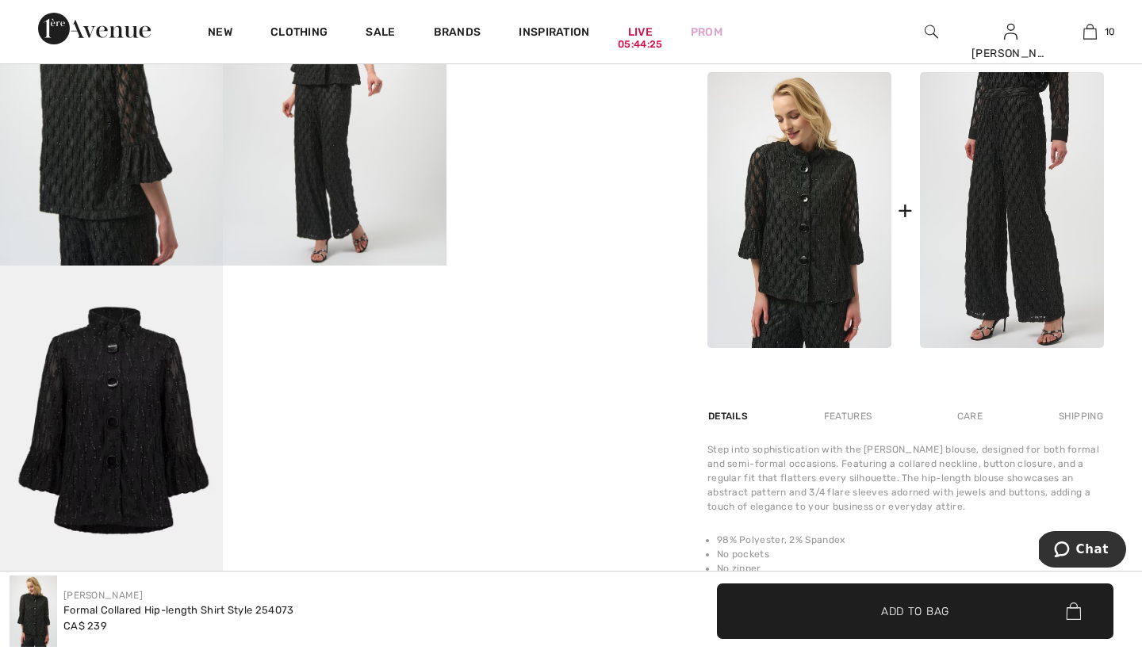
click at [1017, 217] on img at bounding box center [1012, 210] width 184 height 276
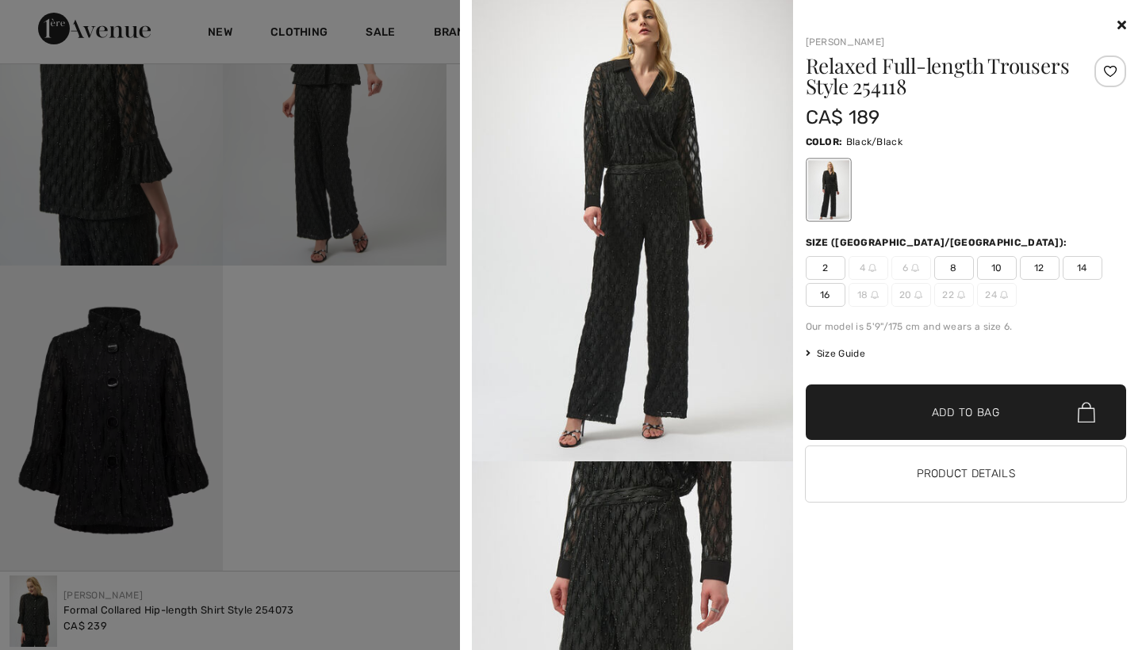
scroll to position [14, 0]
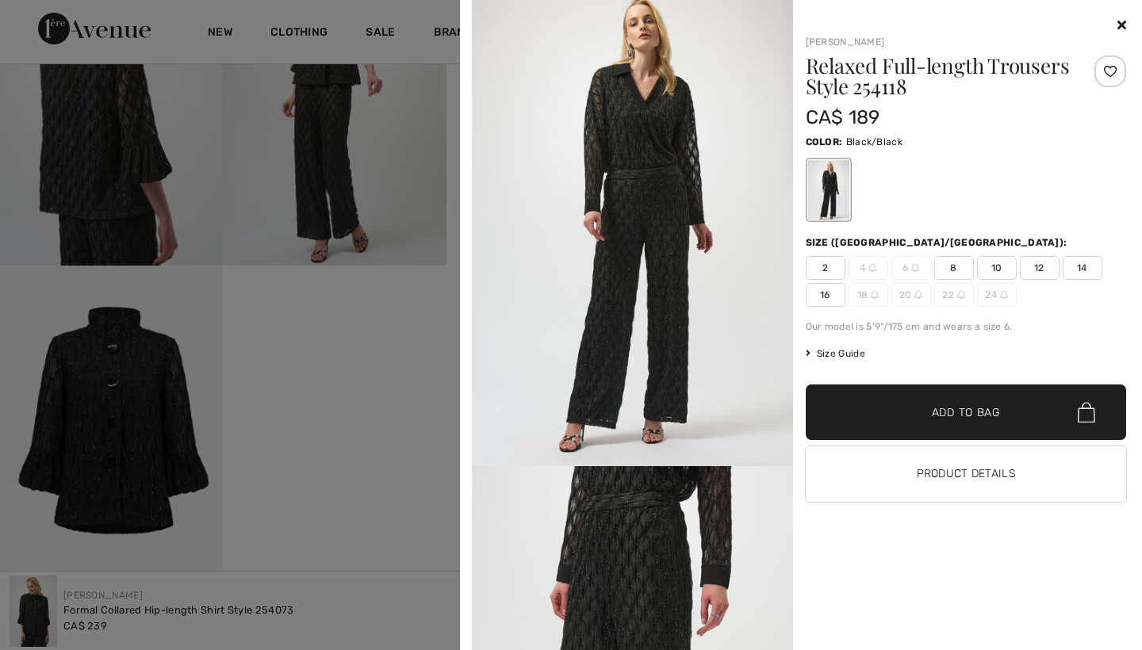
click at [953, 265] on span "8" at bounding box center [954, 268] width 40 height 24
click at [943, 408] on span "Add to Bag" at bounding box center [966, 412] width 68 height 17
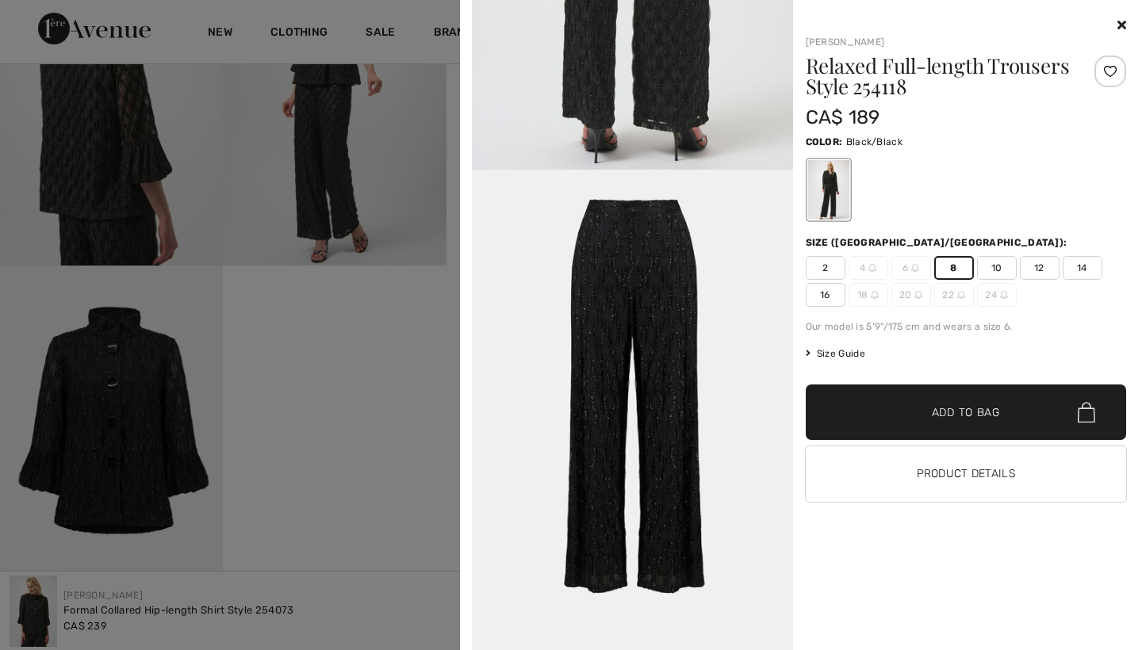
scroll to position [1765, 0]
click at [939, 473] on button "Product Details" at bounding box center [966, 474] width 321 height 56
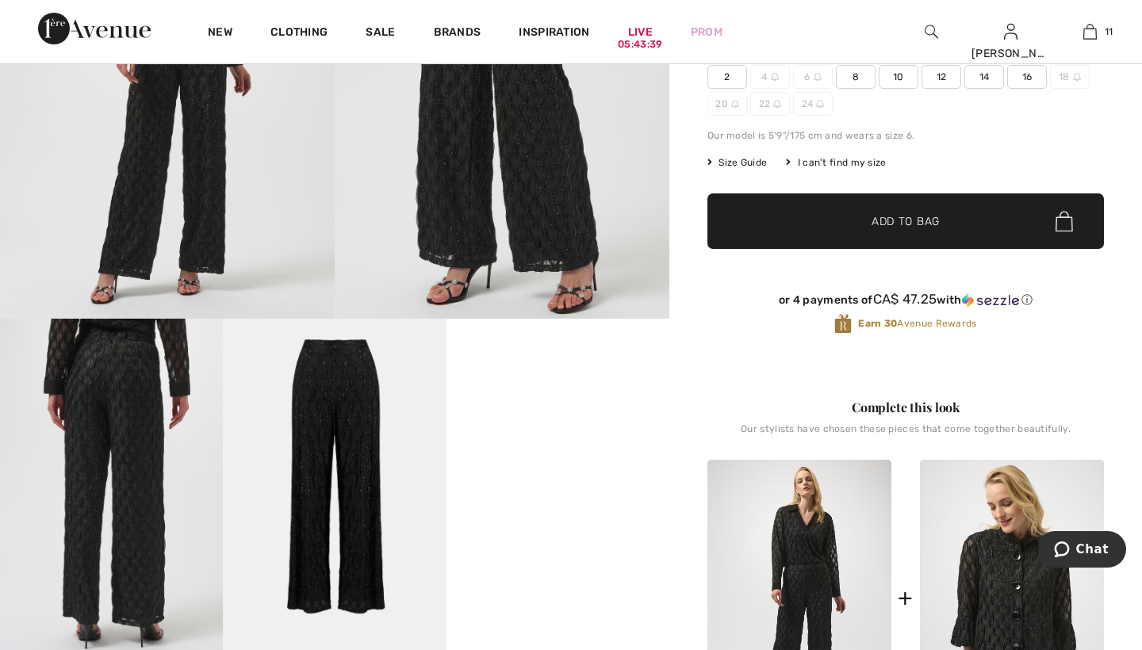
scroll to position [293, 0]
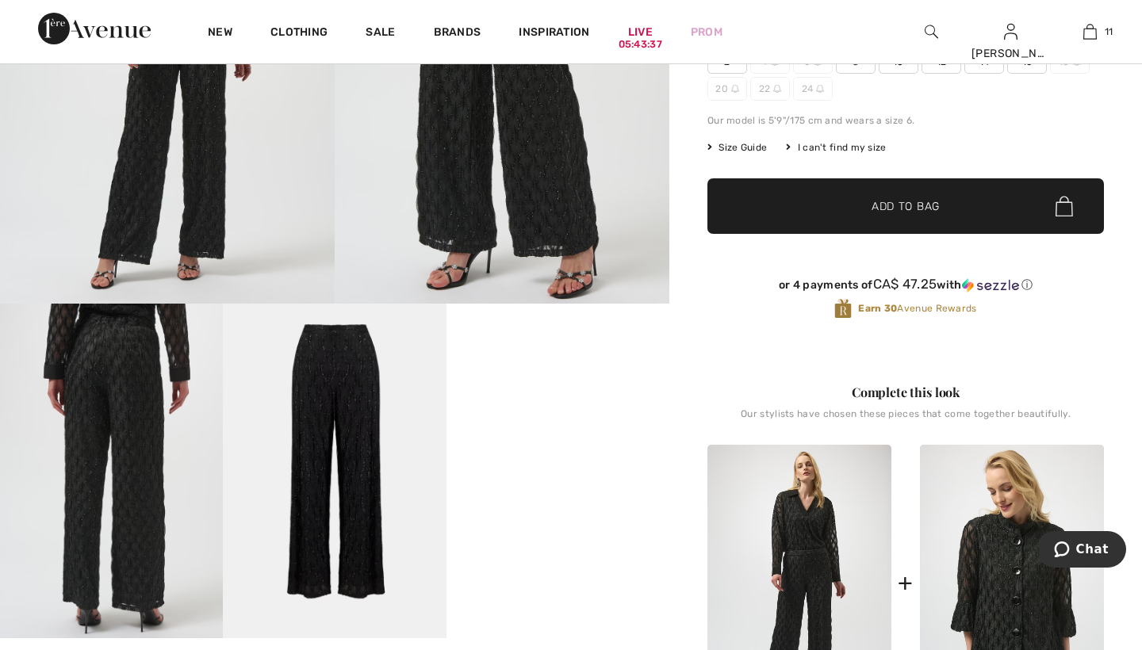
click at [792, 516] on img at bounding box center [799, 583] width 184 height 276
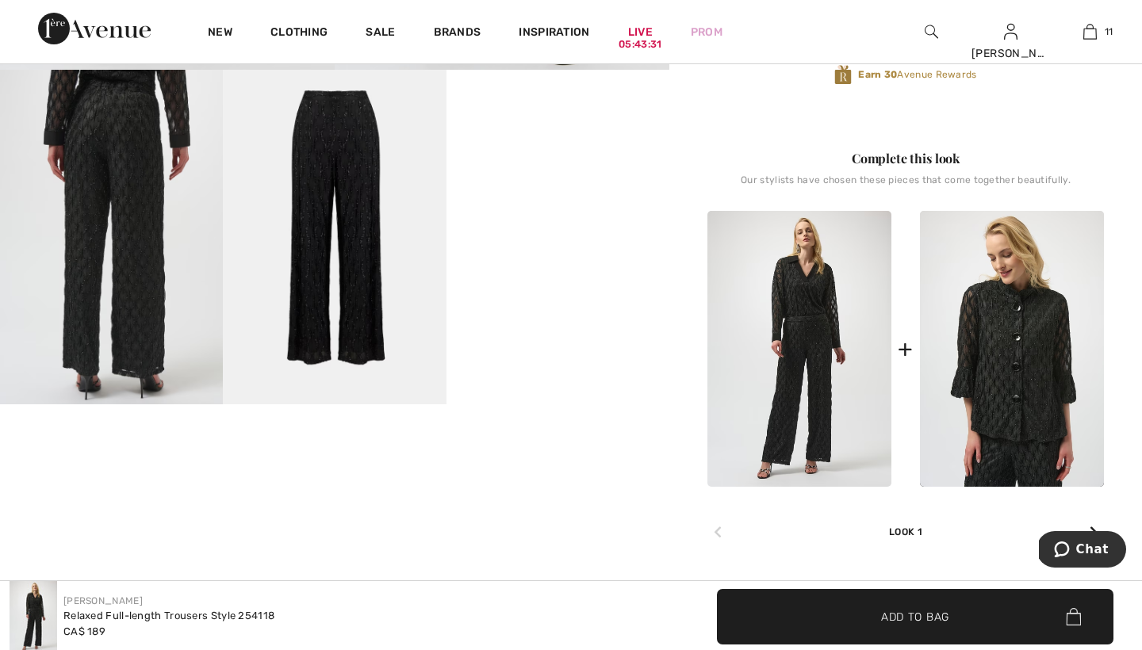
scroll to position [551, 0]
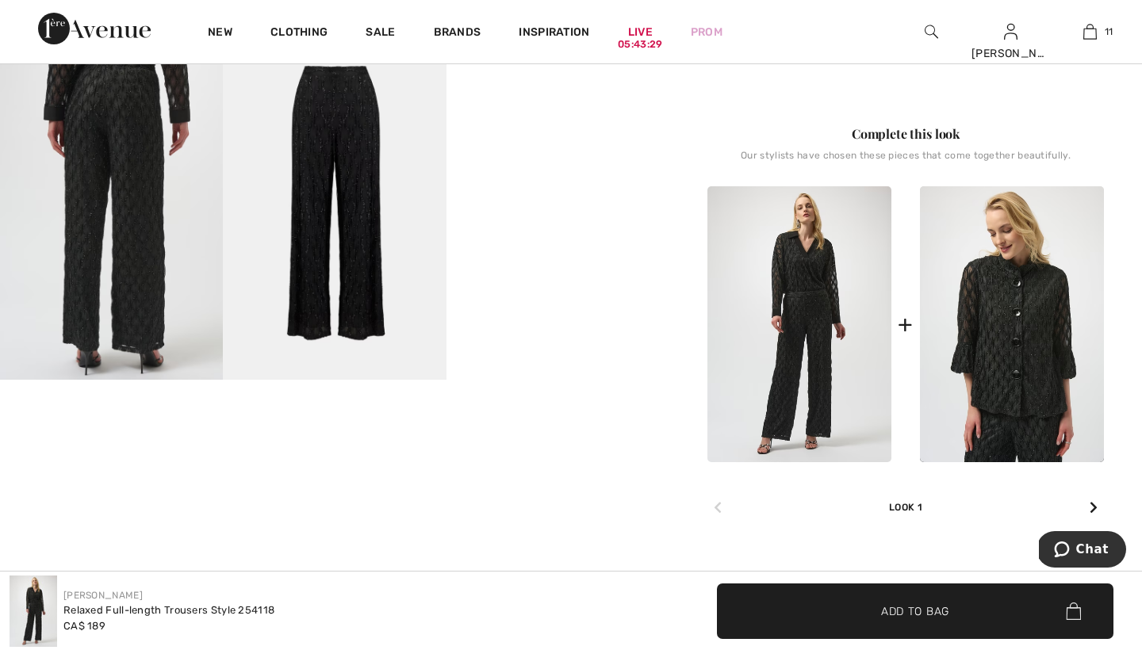
click at [818, 321] on img at bounding box center [799, 324] width 184 height 276
click at [792, 273] on img at bounding box center [799, 324] width 184 height 276
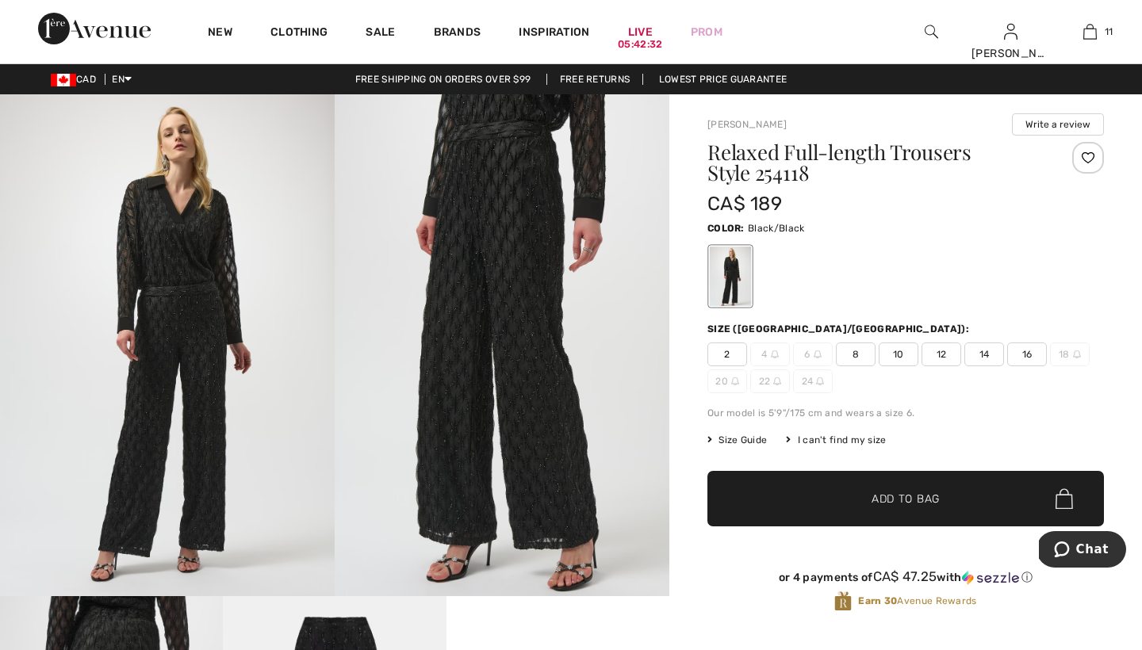
scroll to position [0, 0]
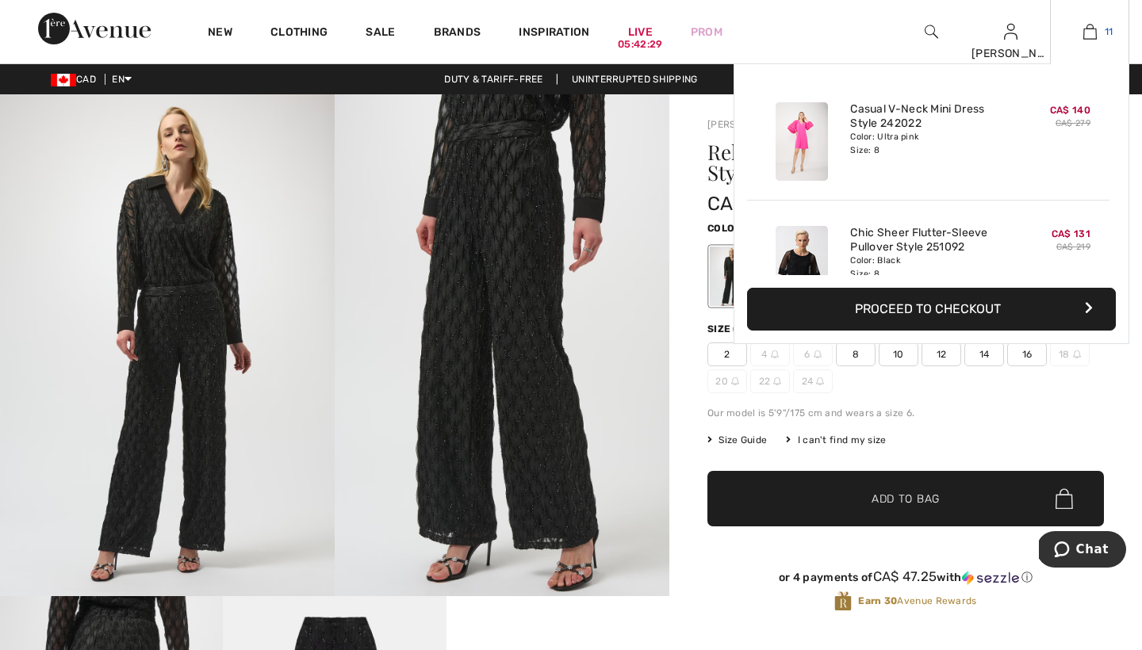
click at [1098, 31] on link "11" at bounding box center [1090, 31] width 78 height 19
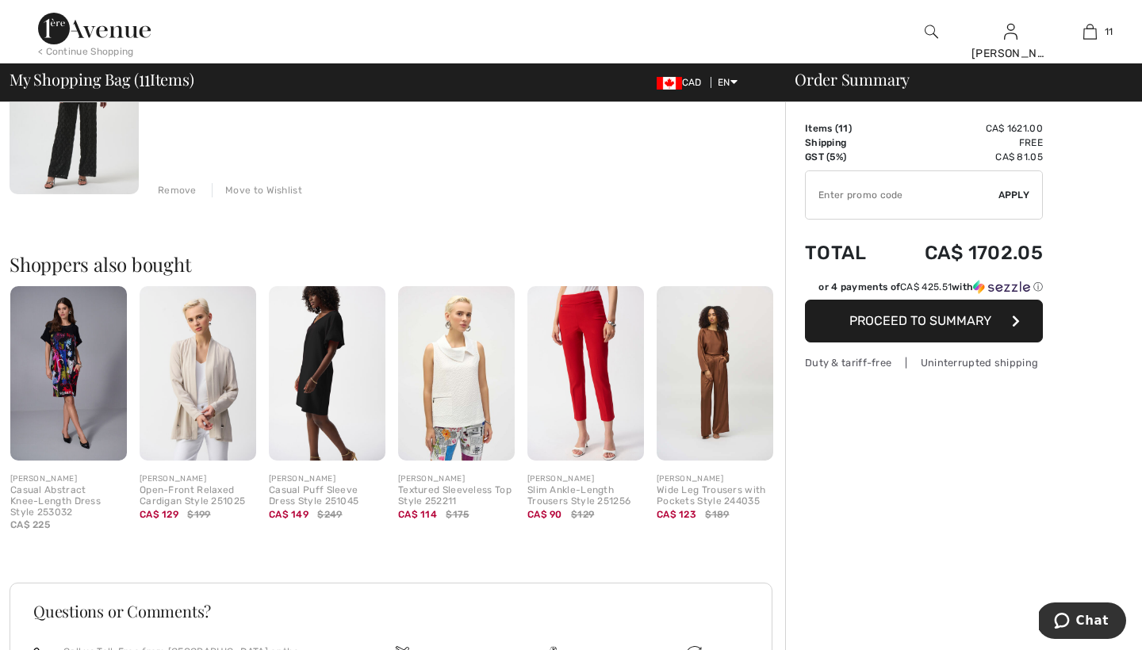
scroll to position [2411, 0]
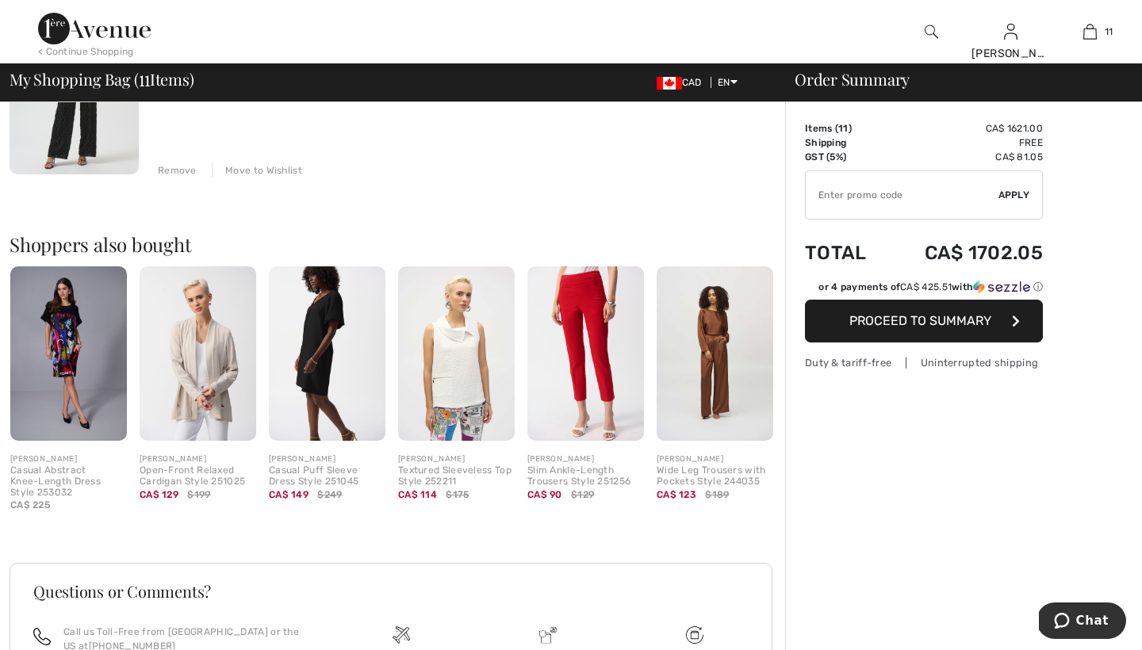
click at [585, 320] on img at bounding box center [585, 353] width 117 height 174
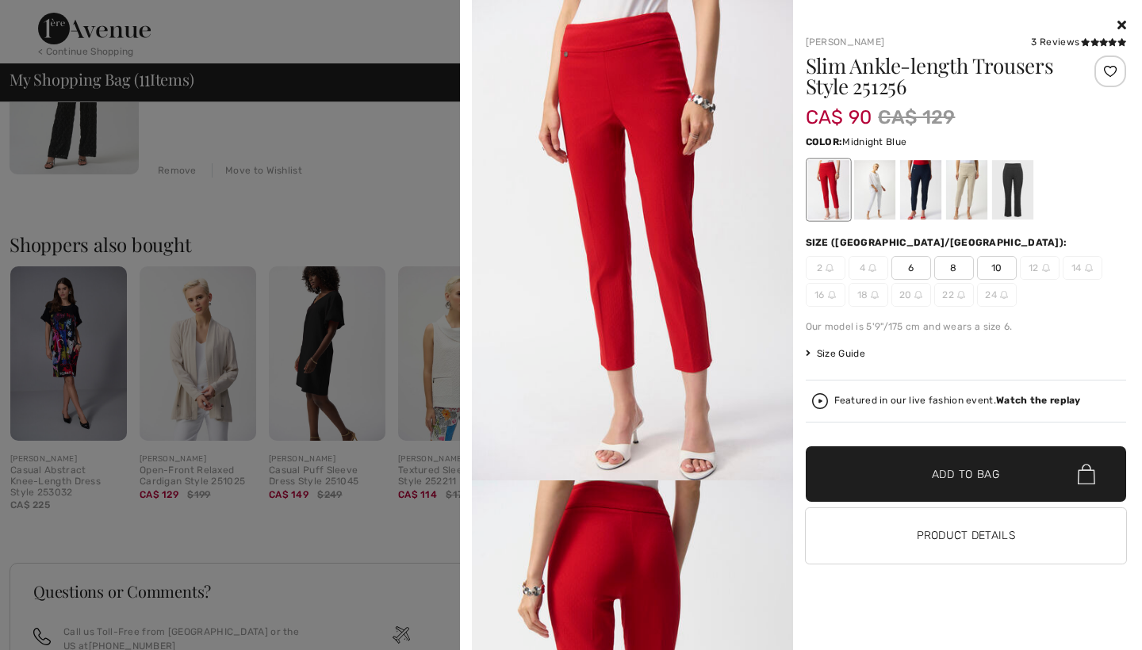
click at [921, 192] on div at bounding box center [919, 189] width 41 height 59
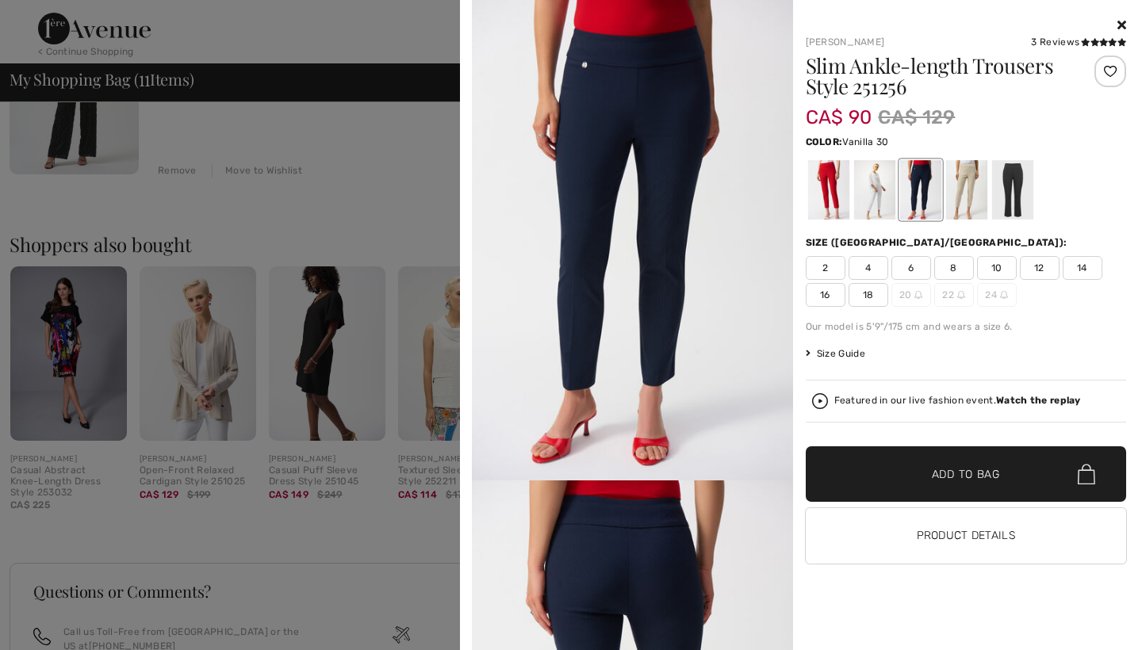
click at [876, 193] on div at bounding box center [873, 189] width 41 height 59
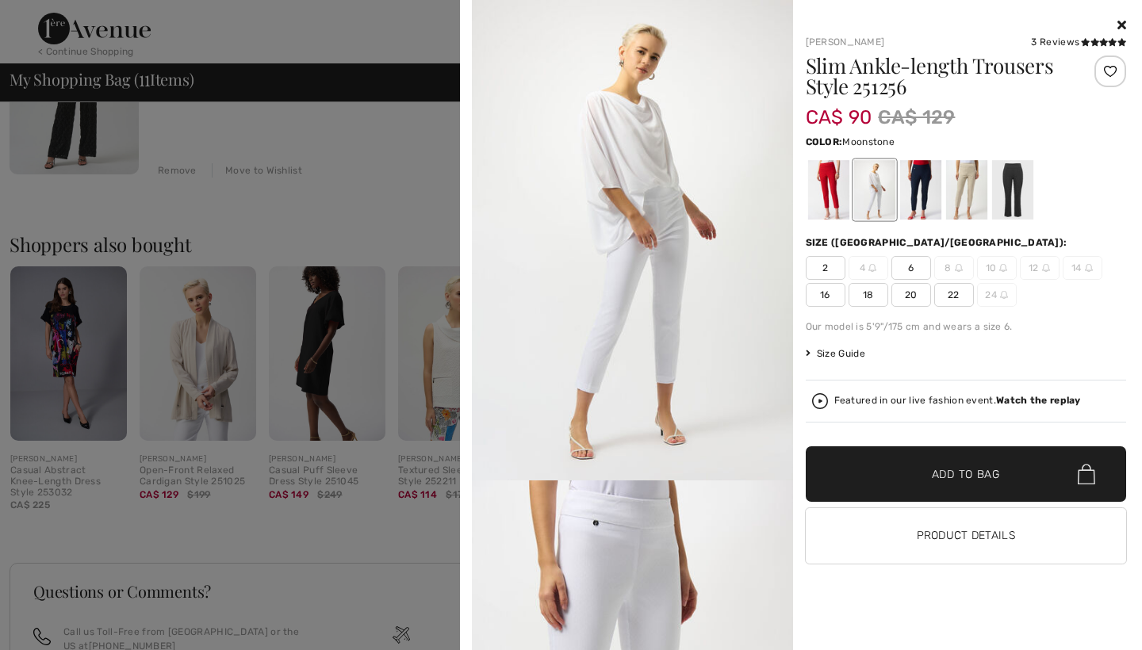
click at [969, 173] on div at bounding box center [965, 189] width 41 height 59
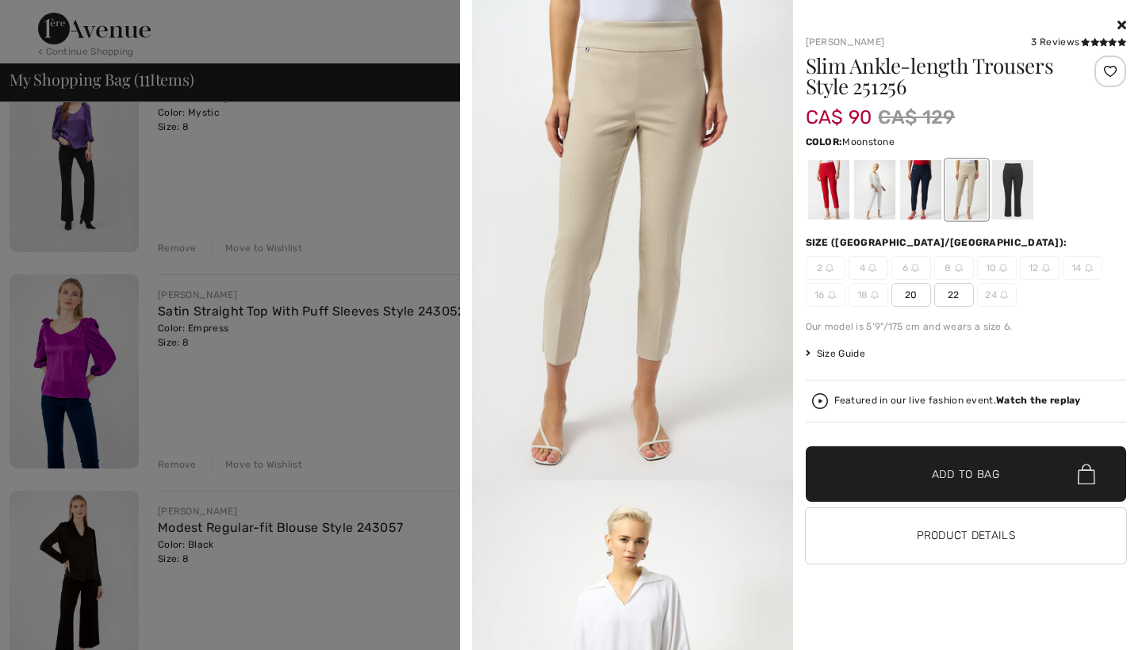
scroll to position [1468, 0]
click at [350, 178] on div at bounding box center [571, 325] width 1142 height 650
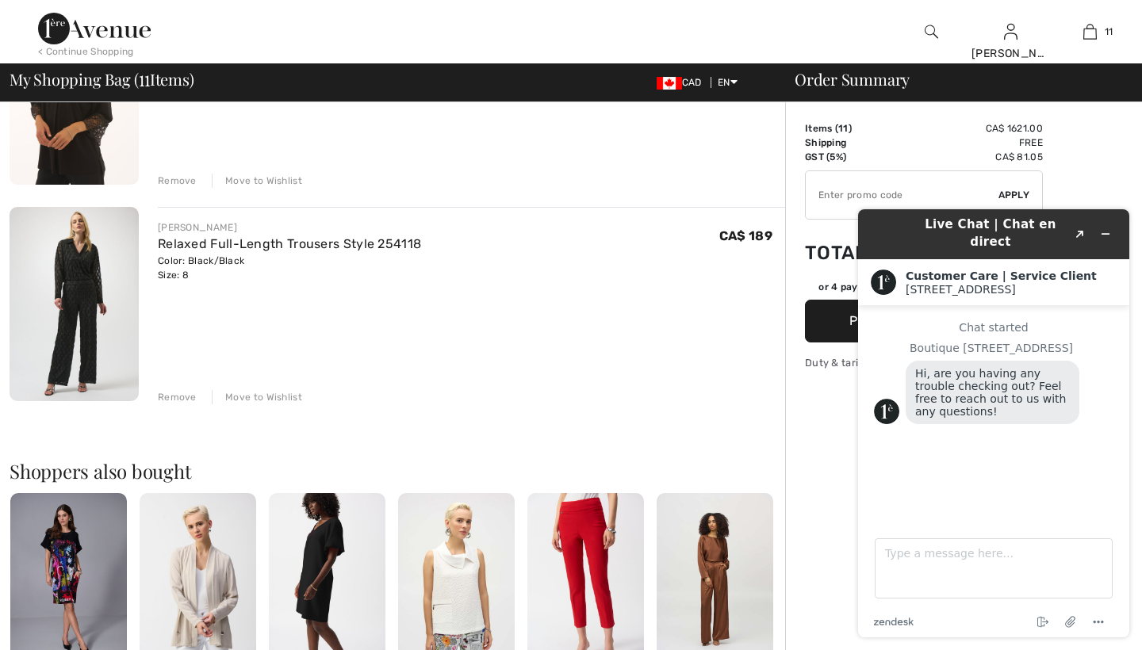
scroll to position [0, 0]
click at [1105, 228] on icon "Minimize widget" at bounding box center [1105, 233] width 11 height 11
